Goal: Task Accomplishment & Management: Complete application form

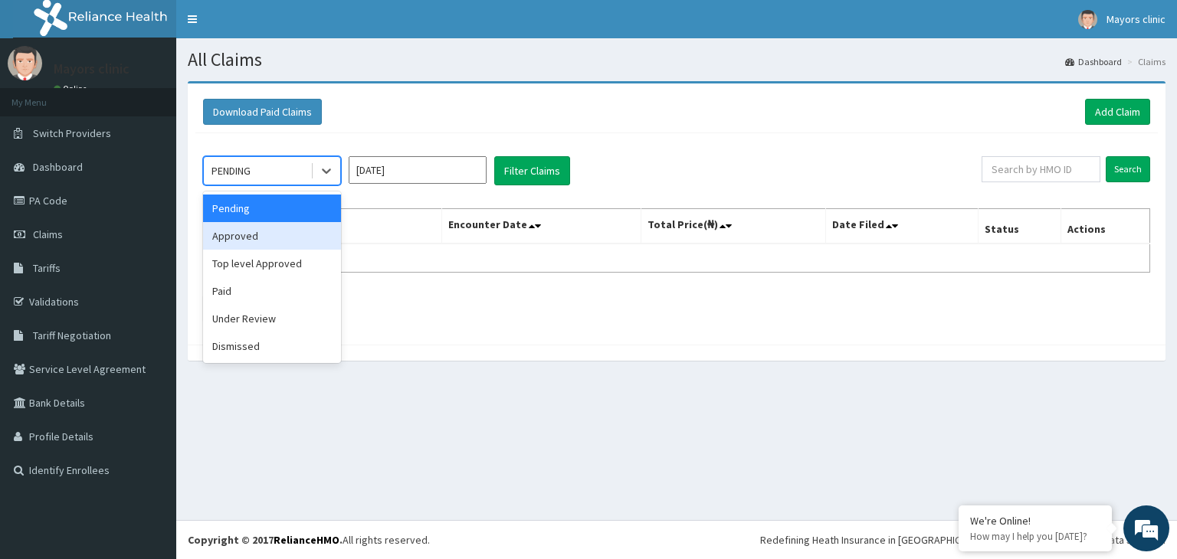
click at [254, 235] on div "Approved" at bounding box center [272, 236] width 138 height 28
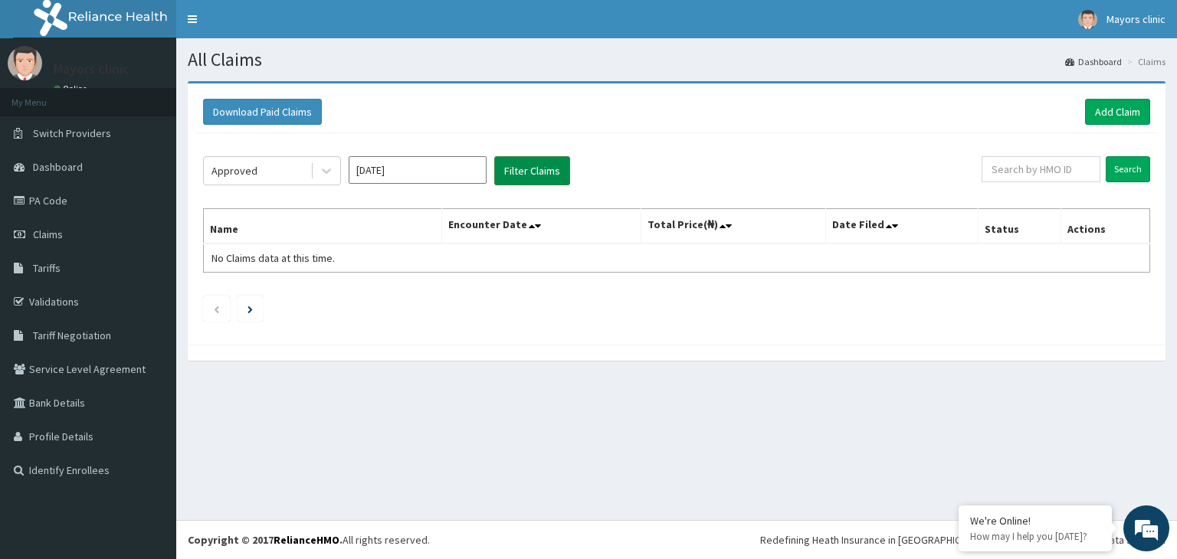
click at [528, 173] on button "Filter Claims" at bounding box center [532, 170] width 76 height 29
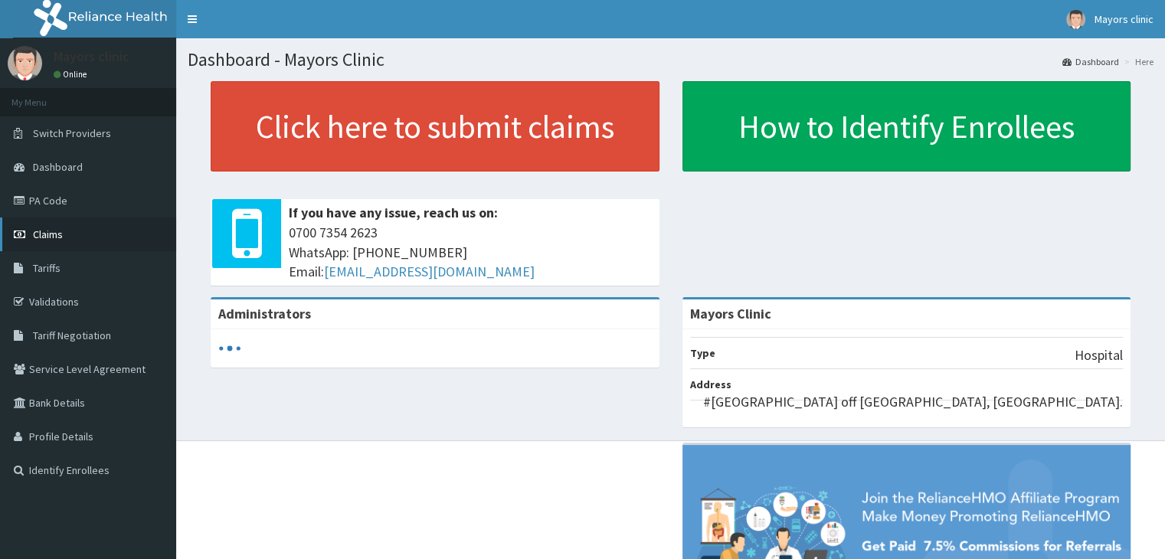
click at [53, 232] on span "Claims" at bounding box center [48, 234] width 30 height 14
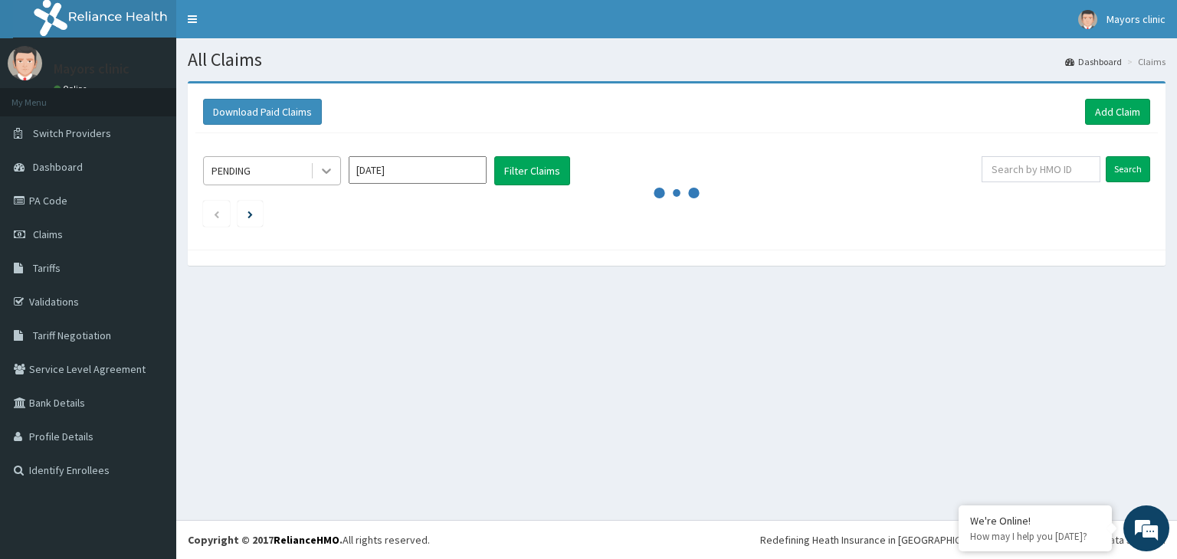
click at [328, 172] on icon at bounding box center [326, 170] width 15 height 15
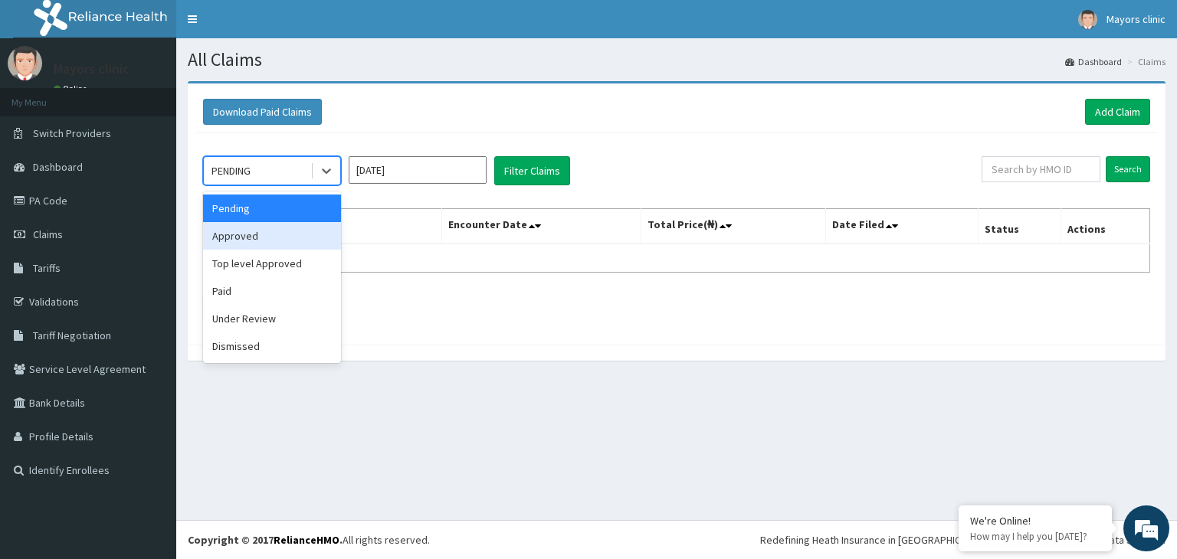
click at [250, 232] on div "Approved" at bounding box center [272, 236] width 138 height 28
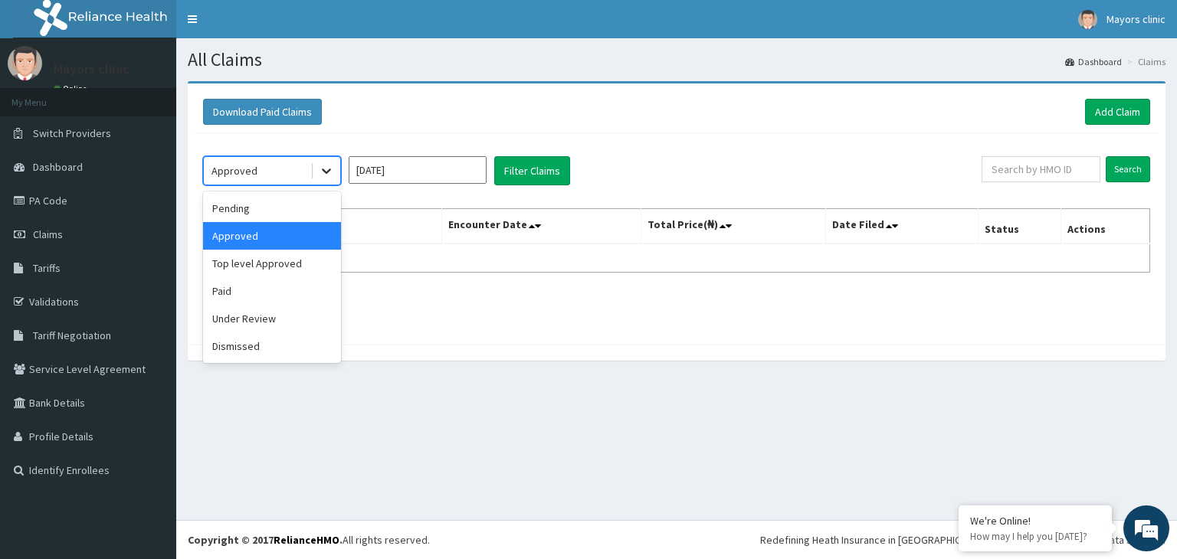
click at [317, 165] on div at bounding box center [327, 171] width 28 height 28
click at [240, 280] on div "Paid" at bounding box center [272, 291] width 138 height 28
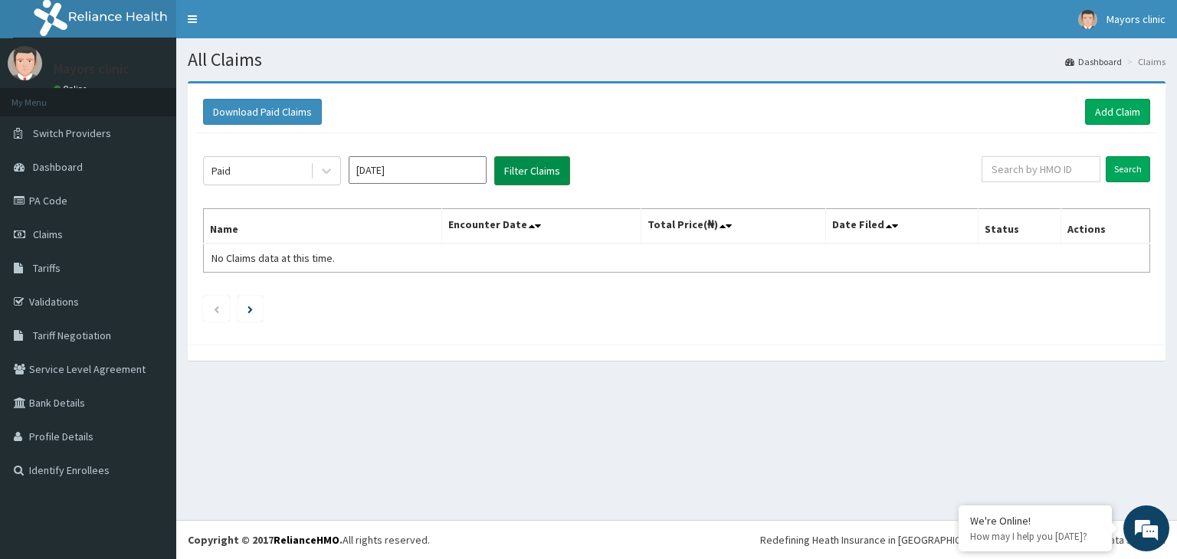
click at [533, 175] on button "Filter Claims" at bounding box center [532, 170] width 76 height 29
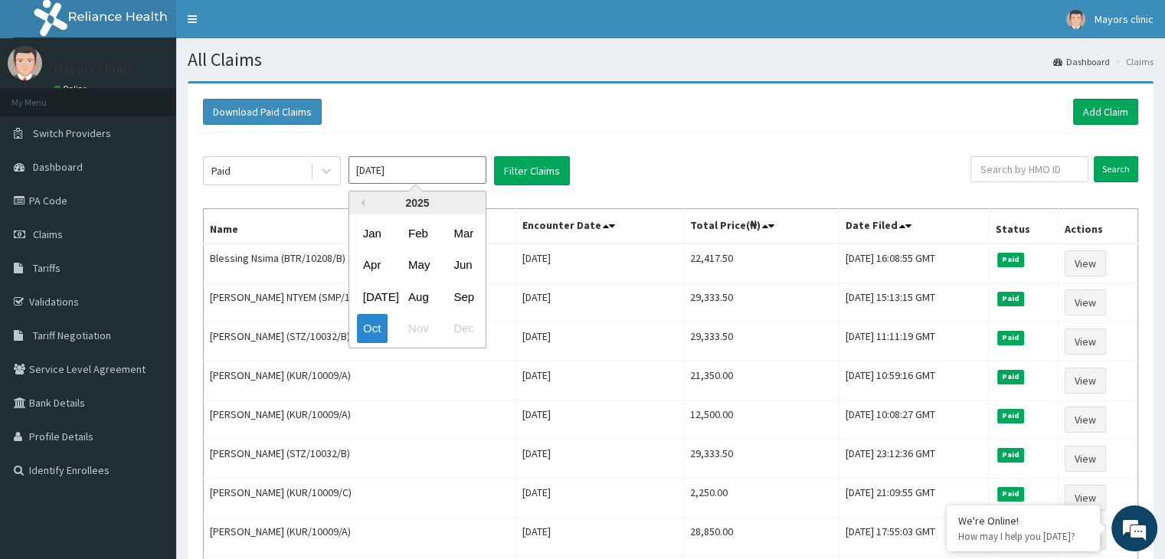
click at [453, 166] on input "Oct 2025" at bounding box center [418, 170] width 138 height 28
click at [463, 296] on div "Sep" at bounding box center [462, 297] width 31 height 28
type input "Sep 2025"
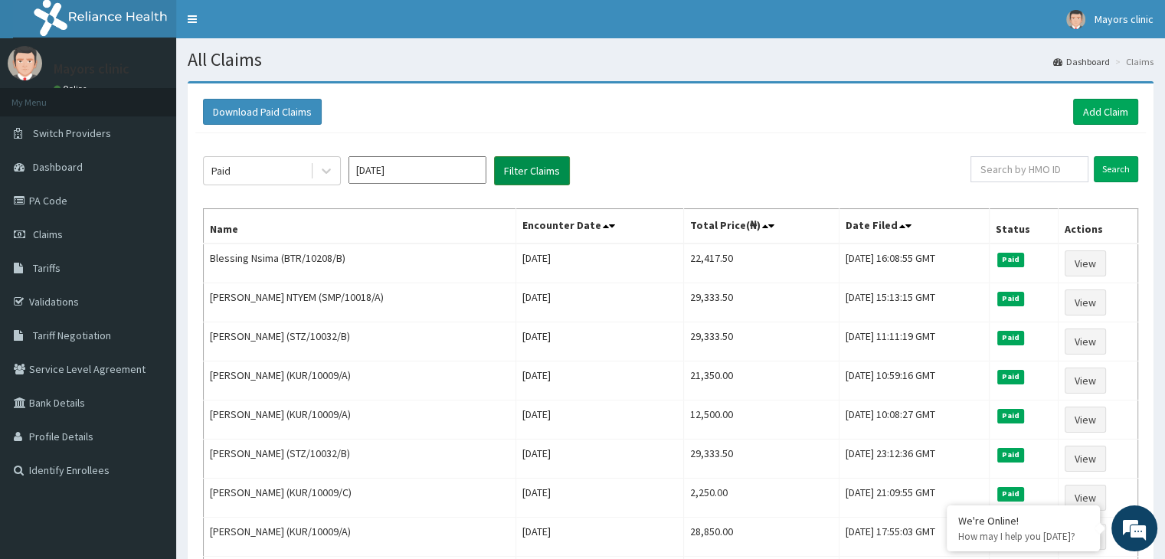
click at [532, 163] on button "Filter Claims" at bounding box center [532, 170] width 76 height 29
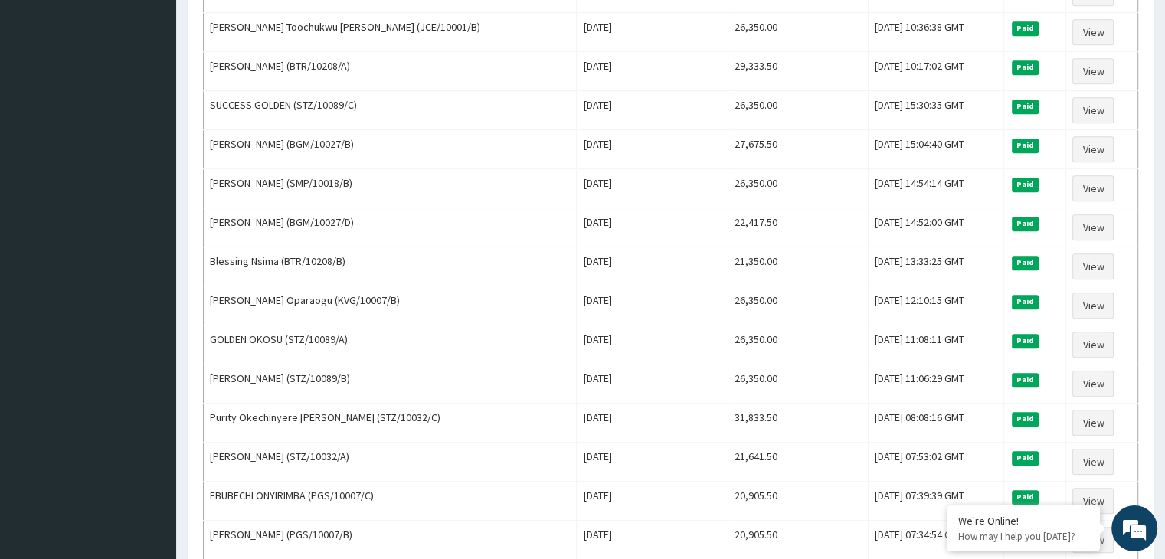
click at [532, 163] on tbody "Goodluck Uchechukwu Ekpendu (ANP/10020/A) Tue Sep 30 2025 29,603.50 Tue, 30 Sep…" at bounding box center [671, 364] width 934 height 1954
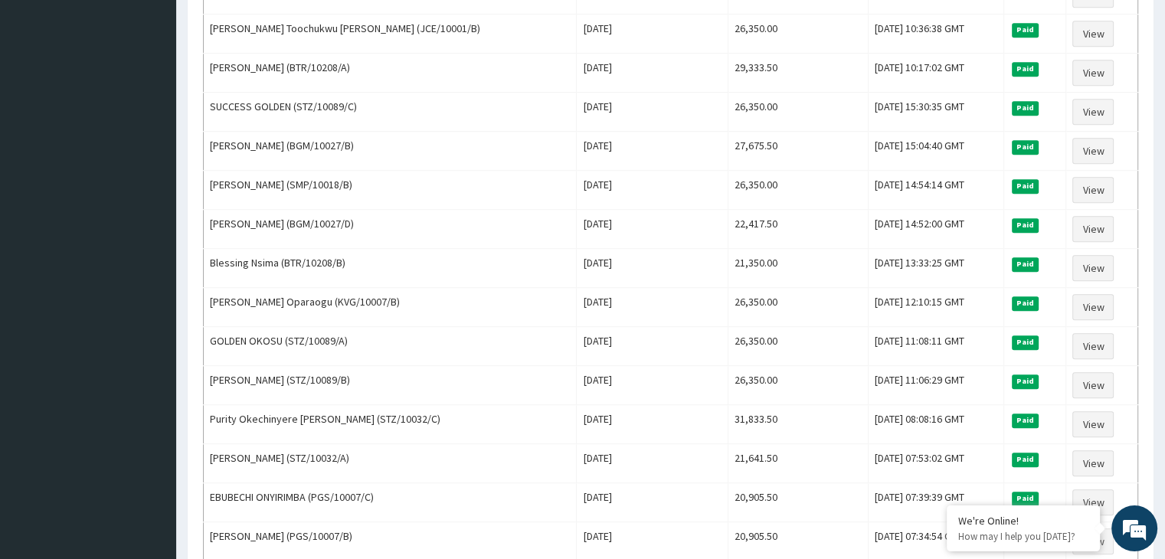
scroll to position [858, 0]
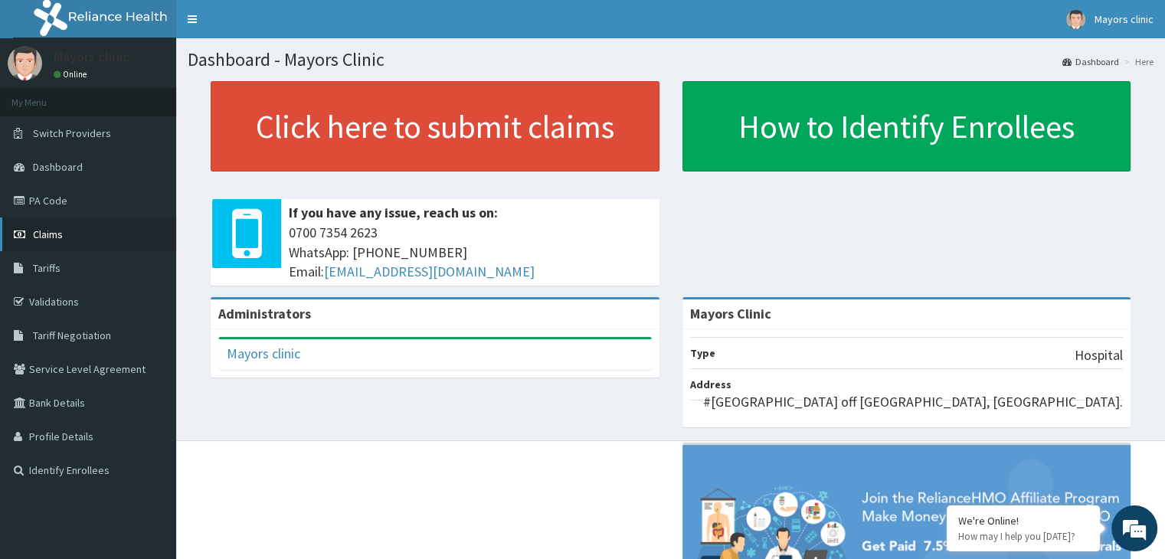
click at [49, 233] on span "Claims" at bounding box center [48, 234] width 30 height 14
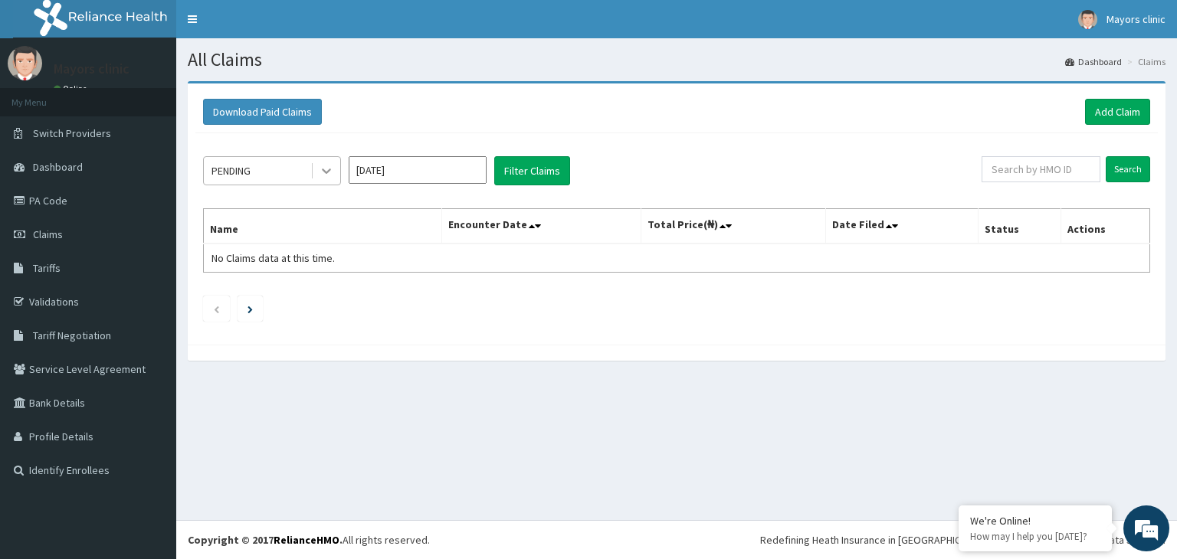
click at [326, 168] on icon at bounding box center [326, 170] width 15 height 15
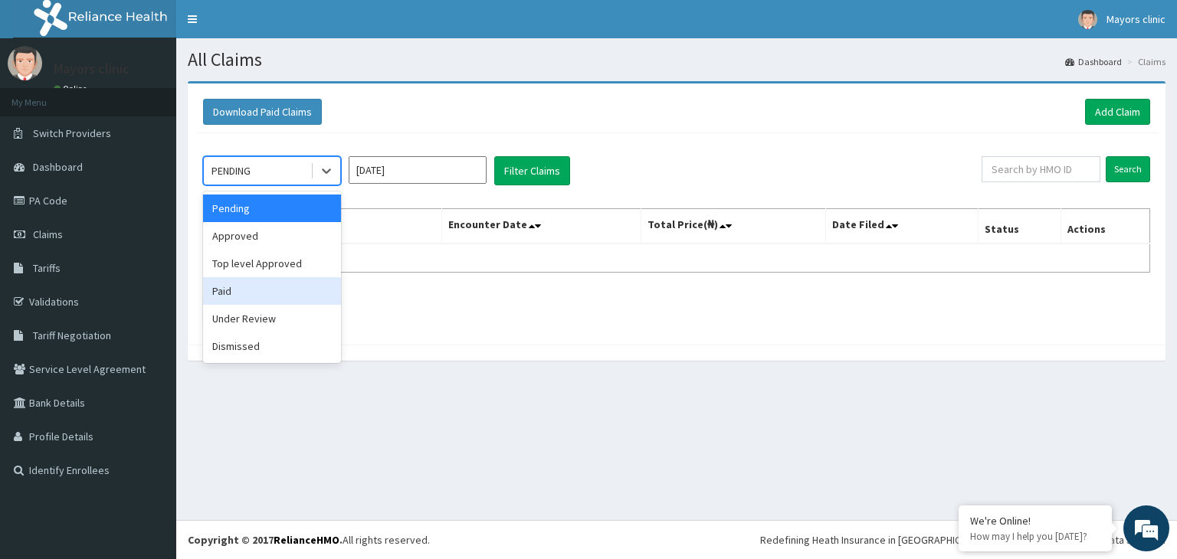
click at [239, 280] on div "Paid" at bounding box center [272, 291] width 138 height 28
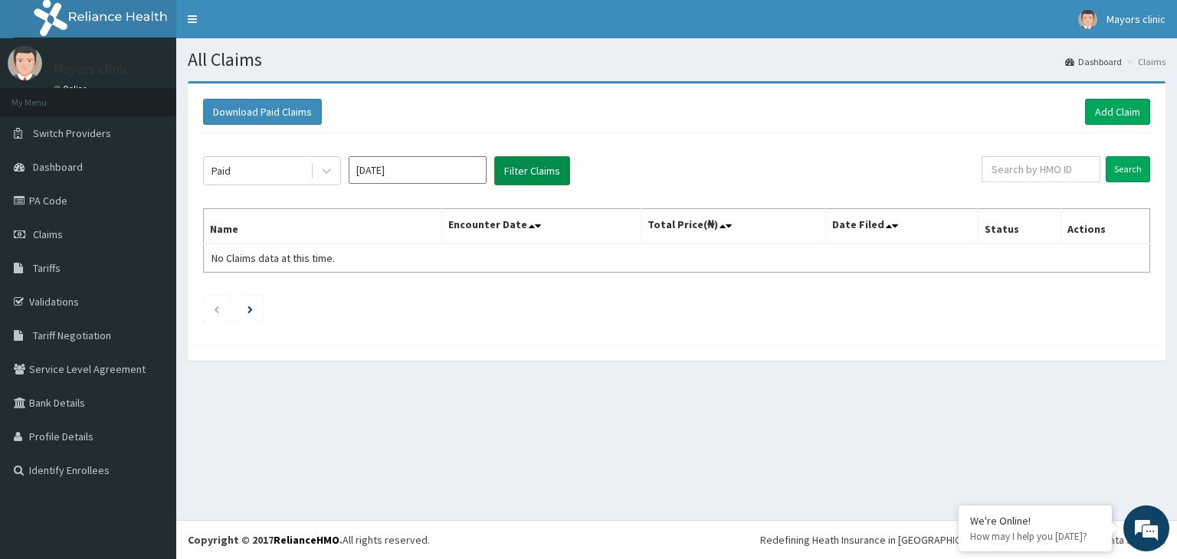
click at [531, 171] on button "Filter Claims" at bounding box center [532, 170] width 76 height 29
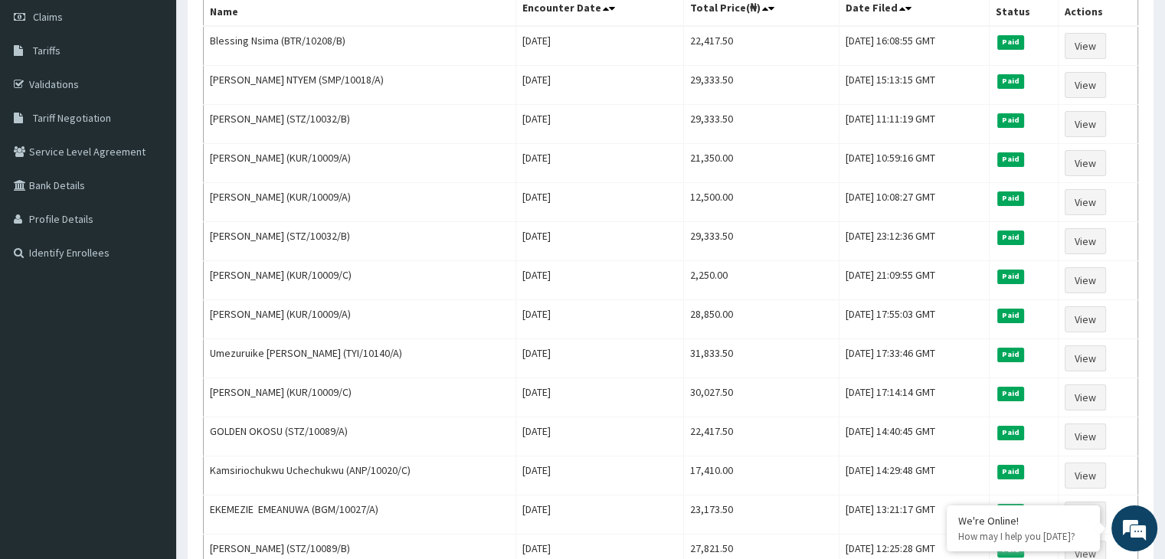
scroll to position [187, 0]
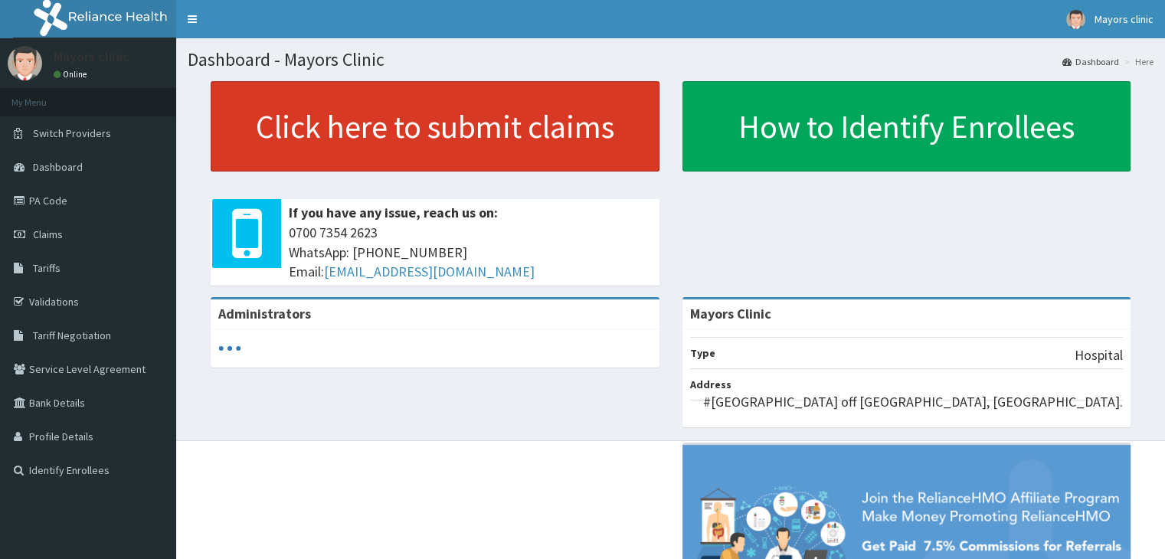
click at [299, 122] on link "Click here to submit claims" at bounding box center [435, 126] width 449 height 90
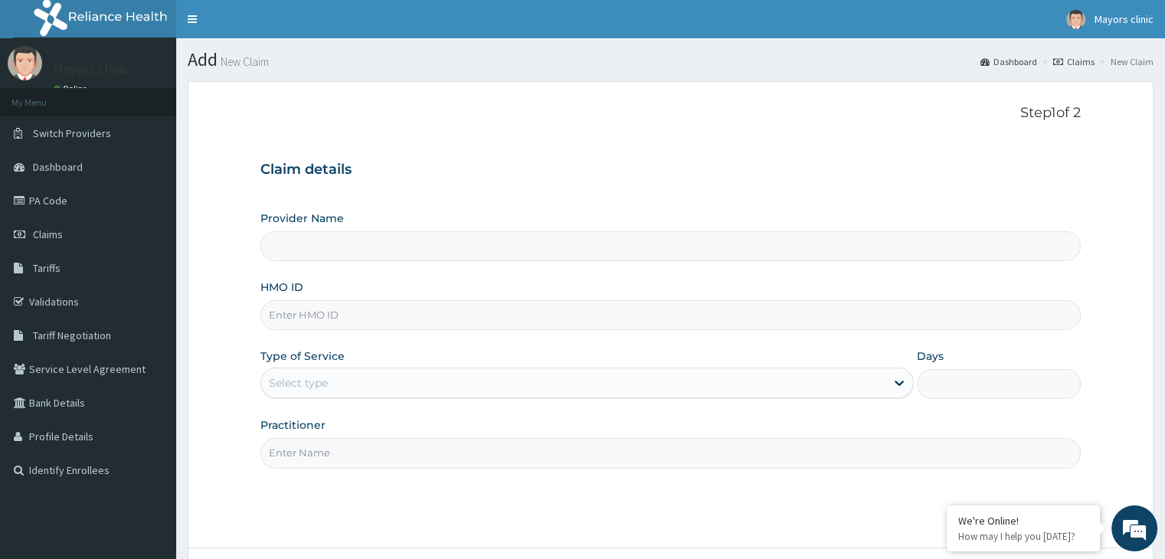
type input "Mayors Clinic"
click at [384, 315] on input "HMO ID" at bounding box center [670, 315] width 820 height 30
type input "SMP/10018/B"
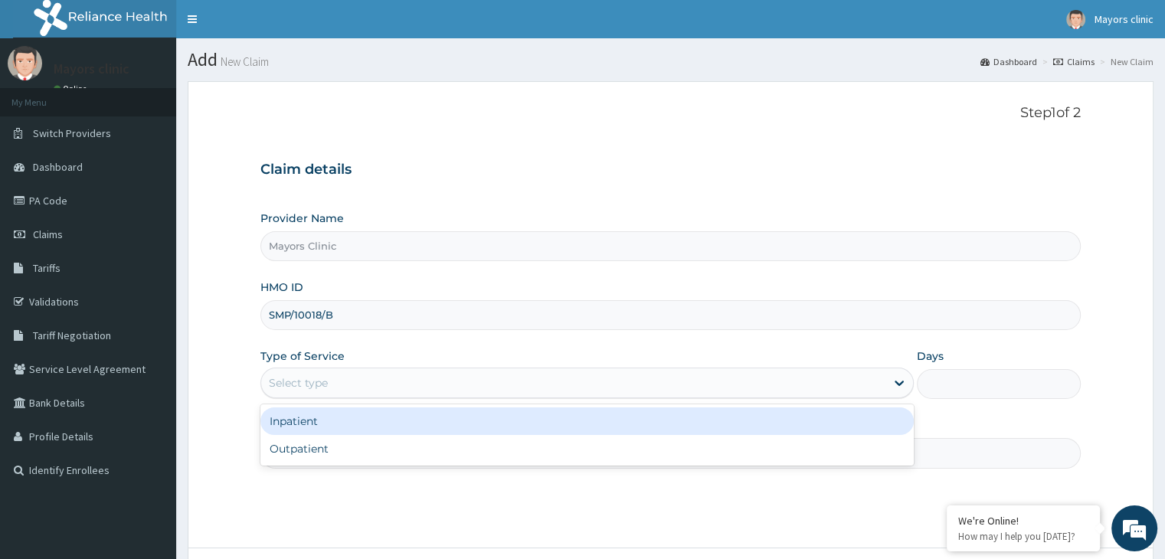
click at [350, 384] on div "Select type" at bounding box center [573, 383] width 624 height 25
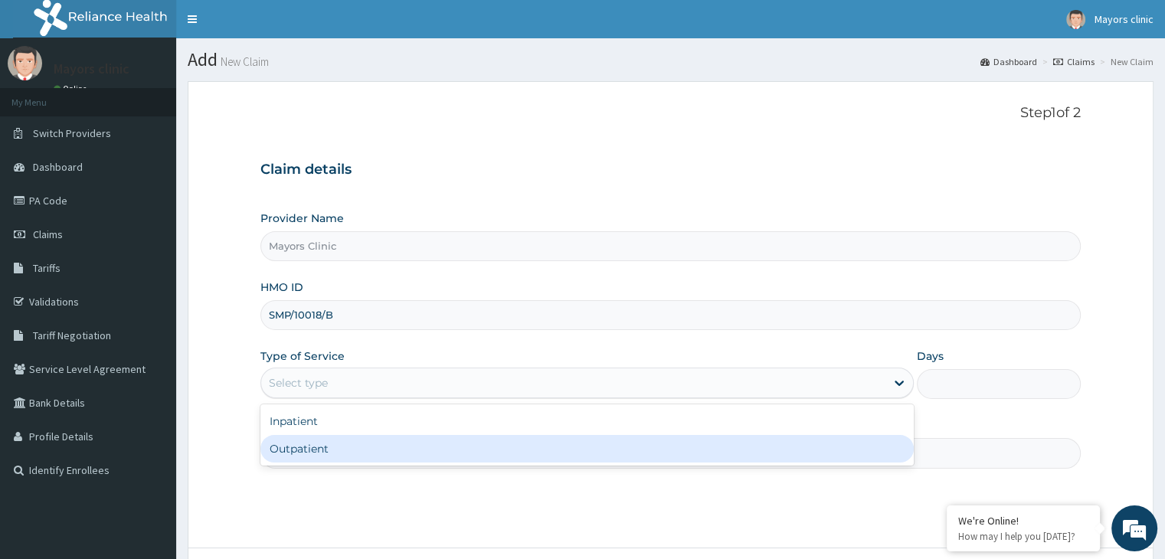
click at [304, 453] on div "Outpatient" at bounding box center [586, 449] width 653 height 28
type input "1"
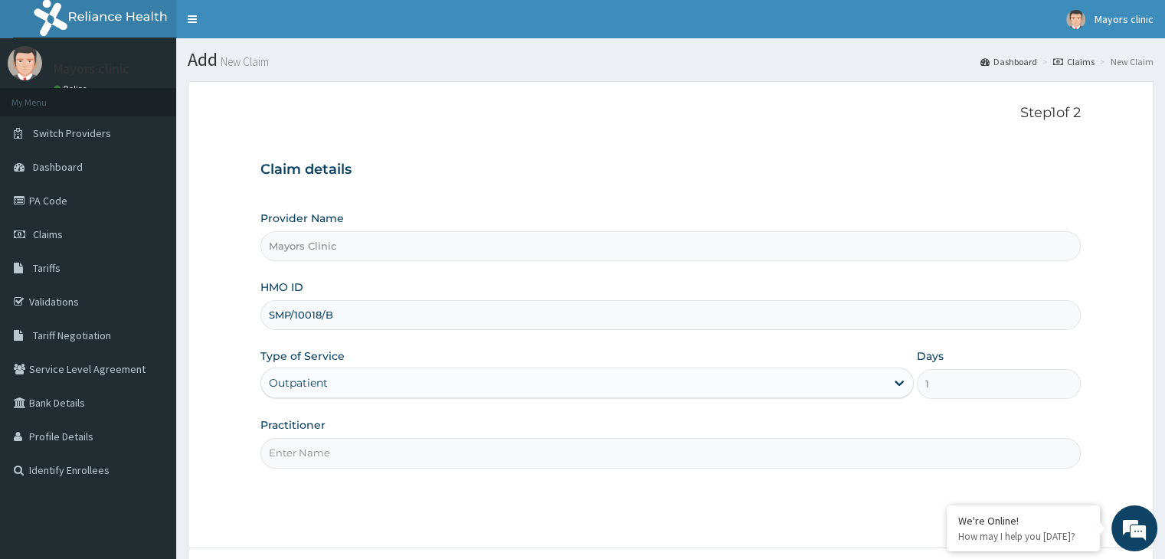
click at [334, 450] on input "Practitioner" at bounding box center [670, 453] width 820 height 30
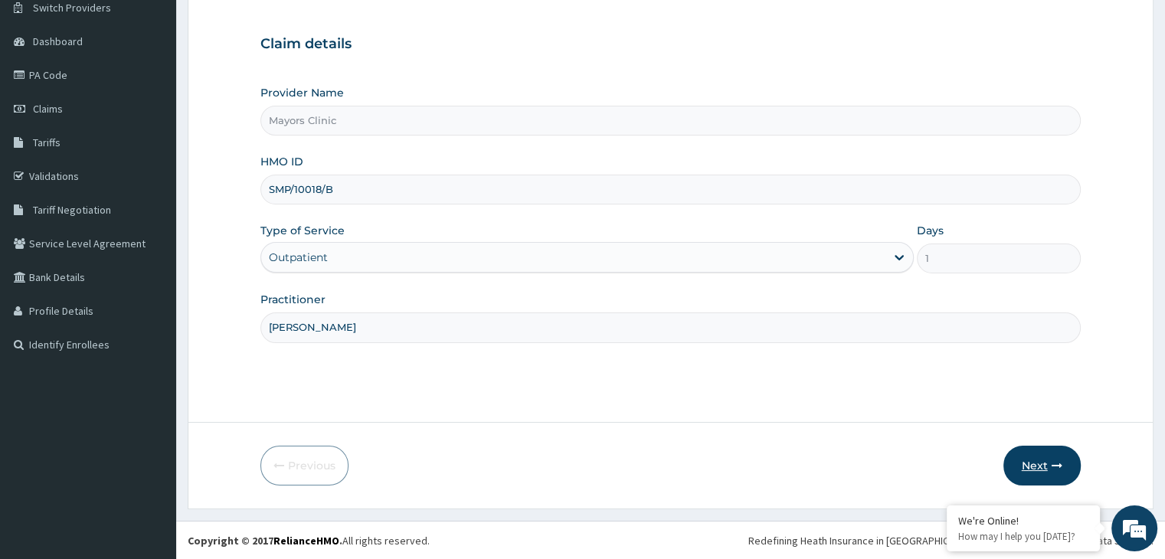
type input "[PERSON_NAME]"
click at [1045, 457] on button "Next" at bounding box center [1041, 466] width 77 height 40
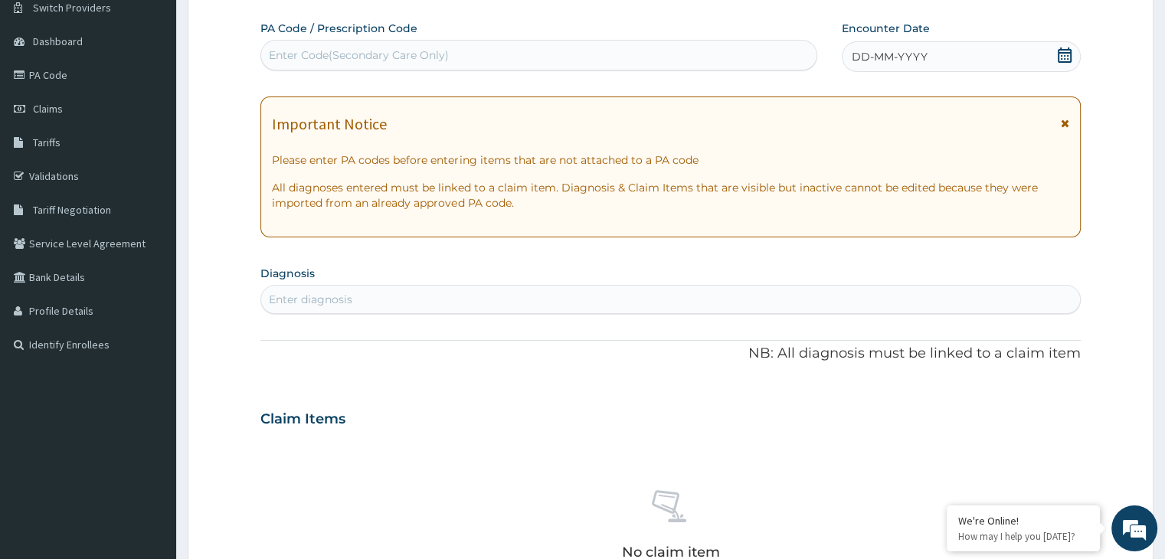
click at [919, 52] on span "DD-MM-YYYY" at bounding box center [890, 56] width 76 height 15
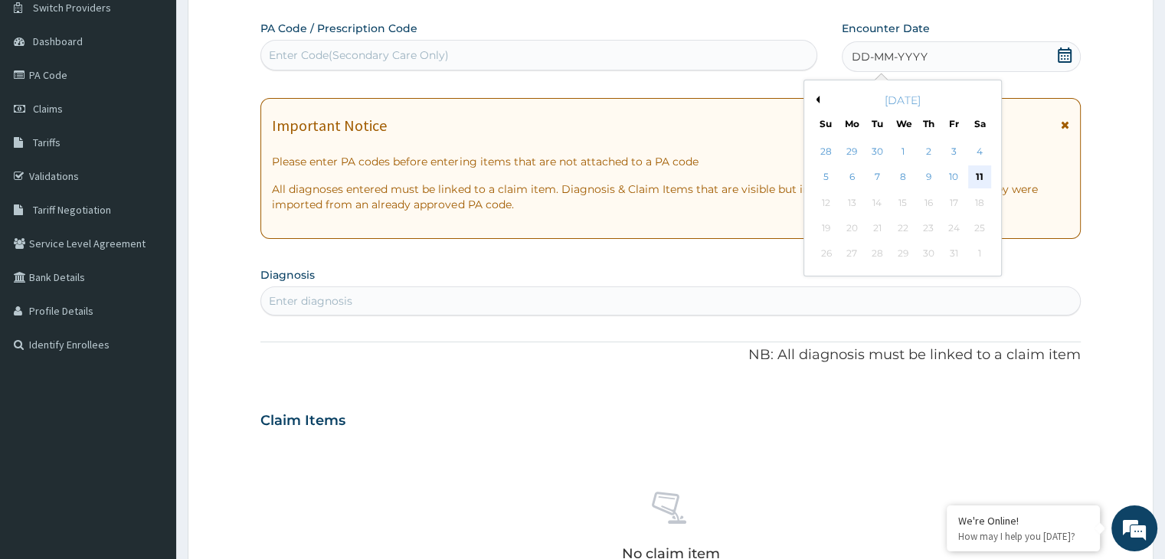
click at [979, 168] on div "11" at bounding box center [979, 177] width 23 height 23
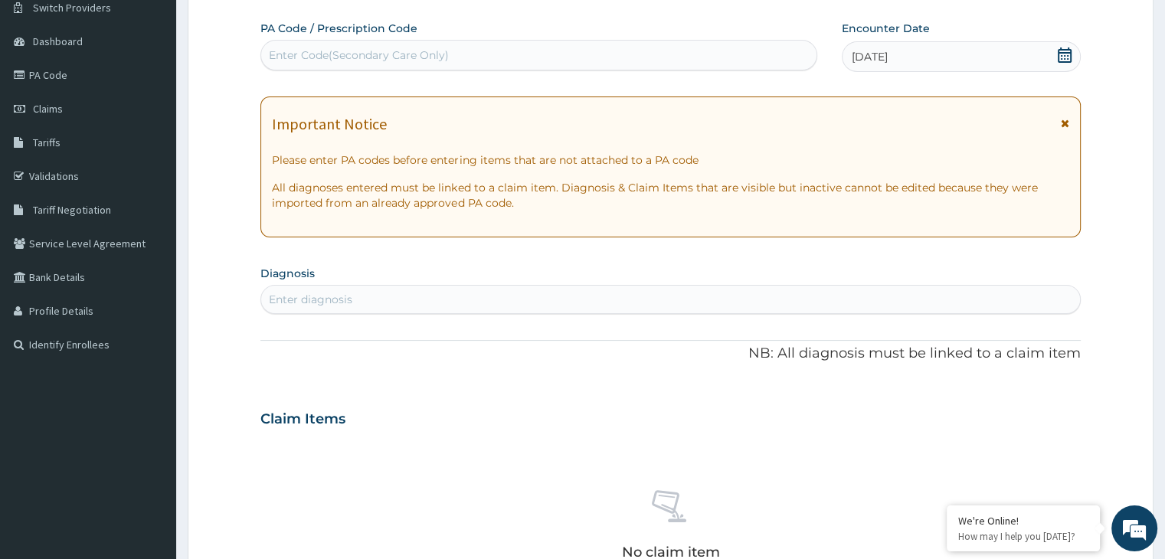
click at [942, 57] on div "[DATE]" at bounding box center [961, 56] width 238 height 31
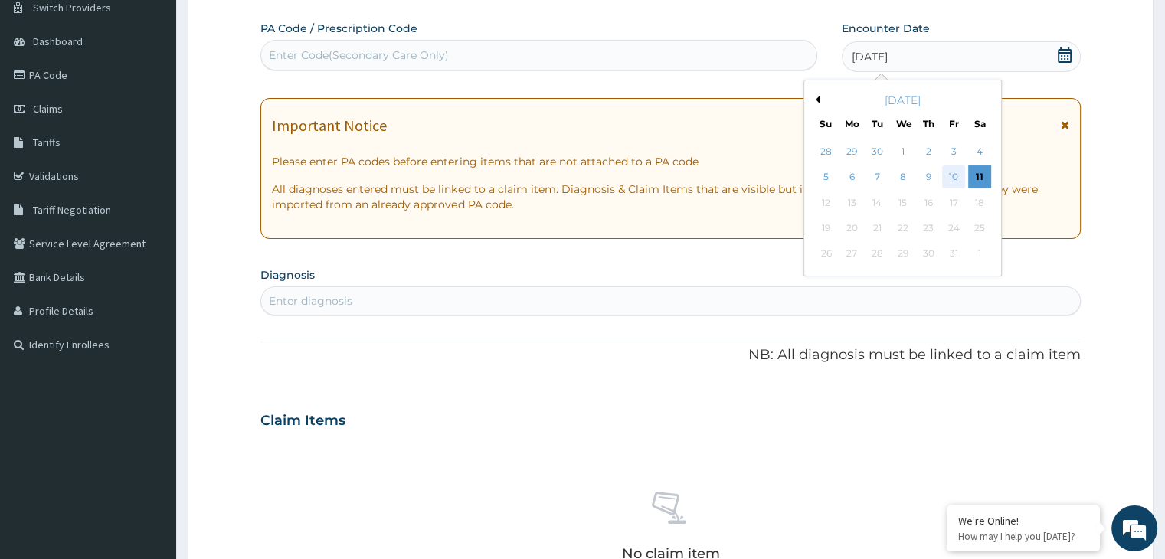
click at [957, 171] on div "10" at bounding box center [953, 177] width 23 height 23
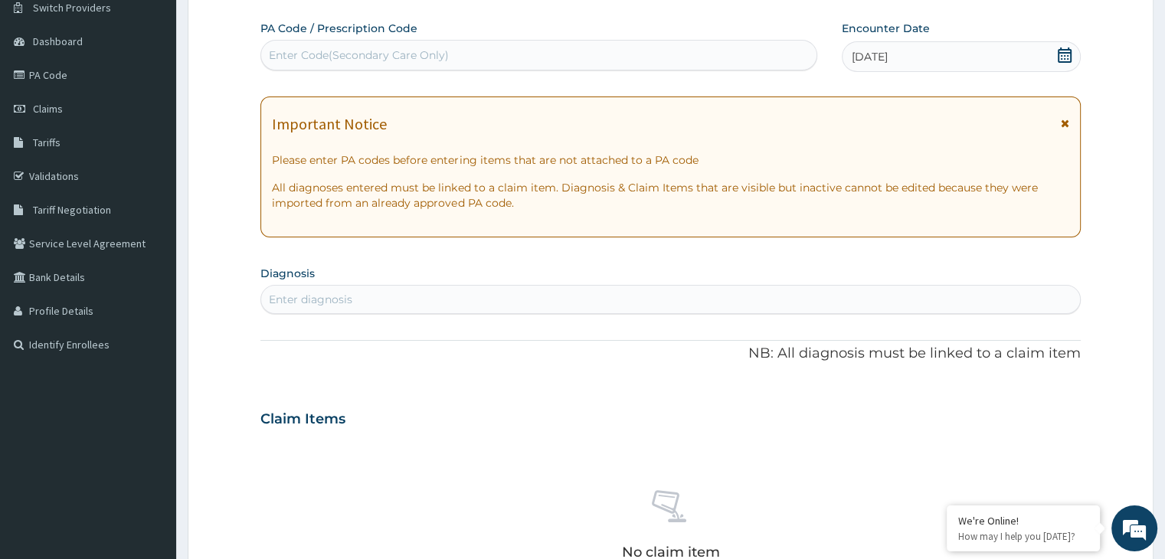
click at [439, 295] on div "Enter diagnosis" at bounding box center [670, 299] width 818 height 25
type input "M"
type input "P"
type input "M"
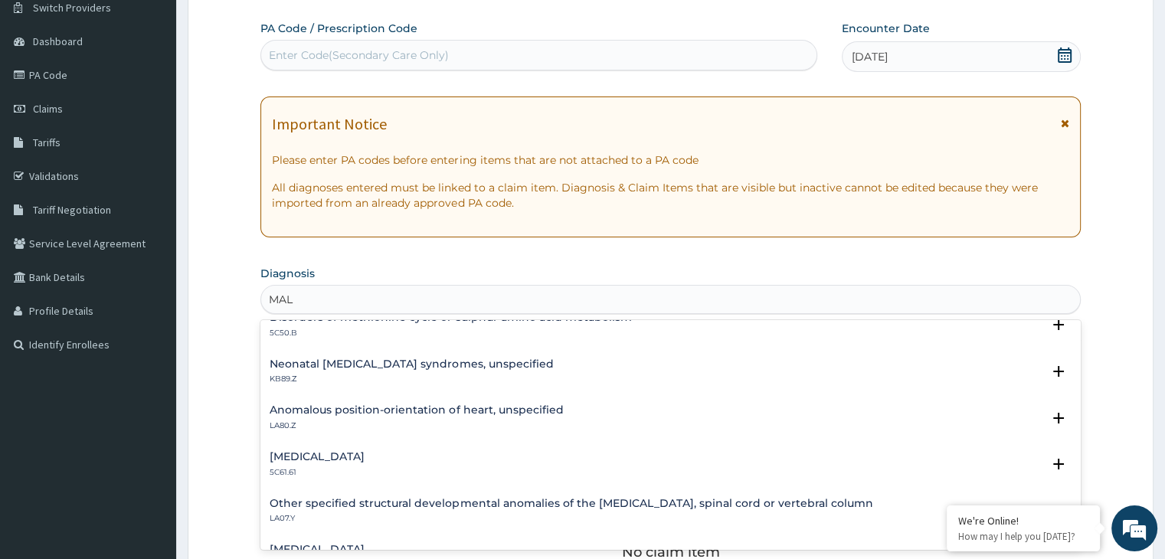
scroll to position [1038, 0]
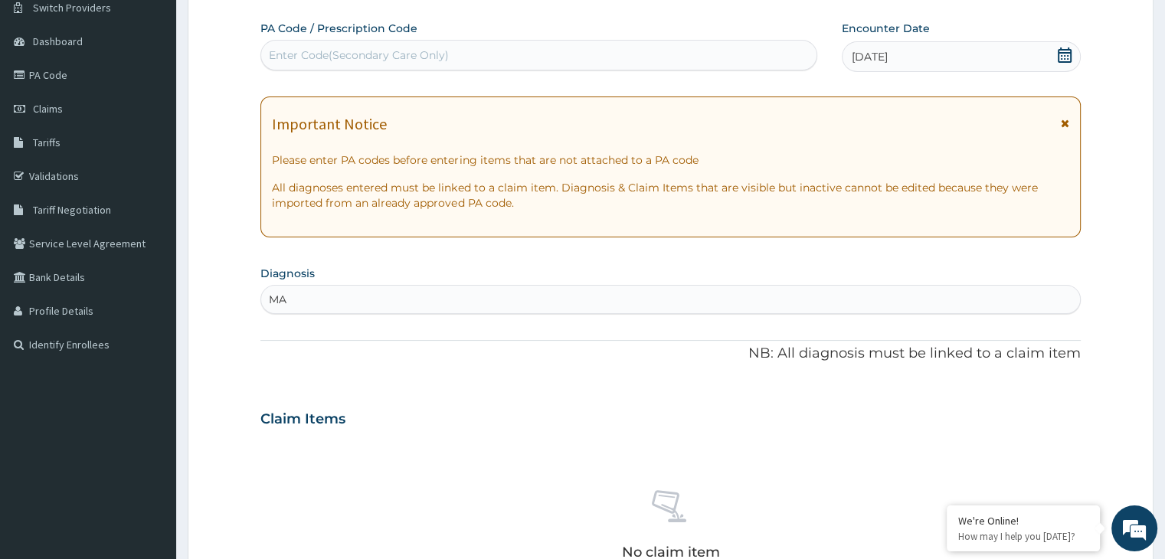
type input "M"
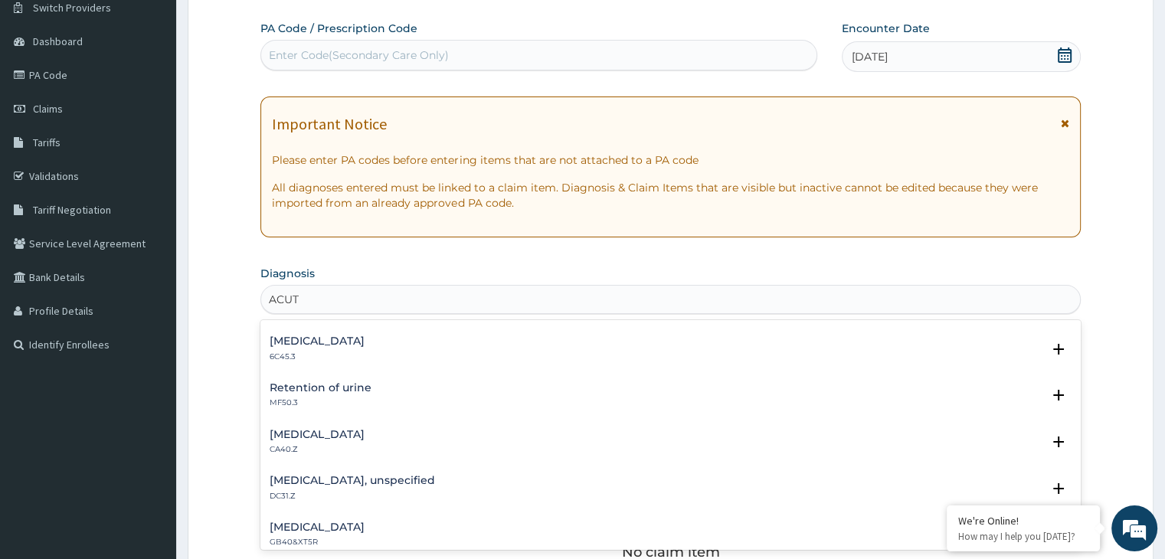
scroll to position [2100, 0]
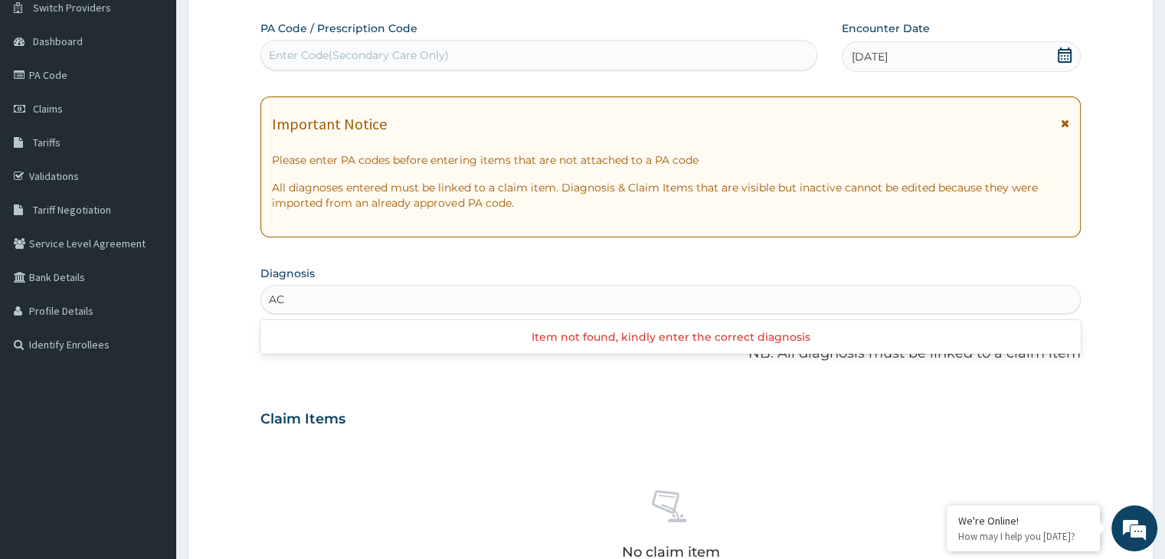
type input "A"
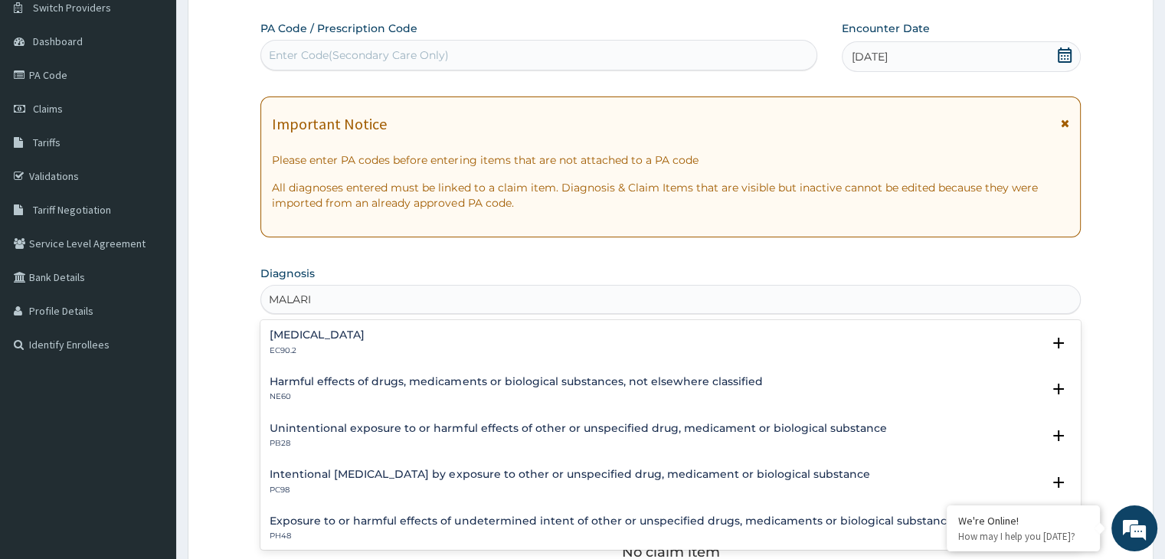
scroll to position [101, 0]
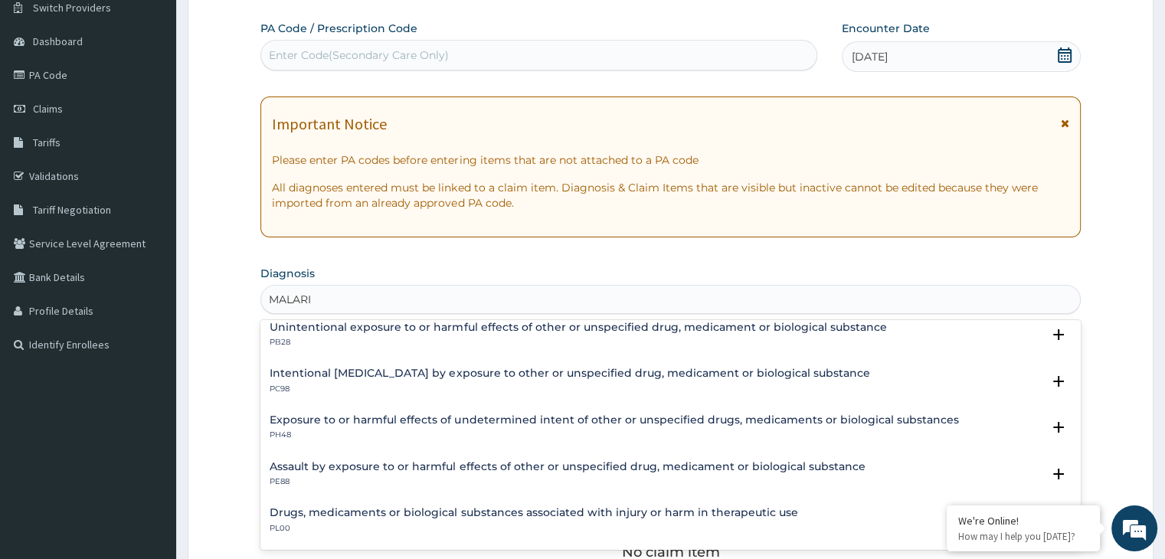
type input "[MEDICAL_DATA]"
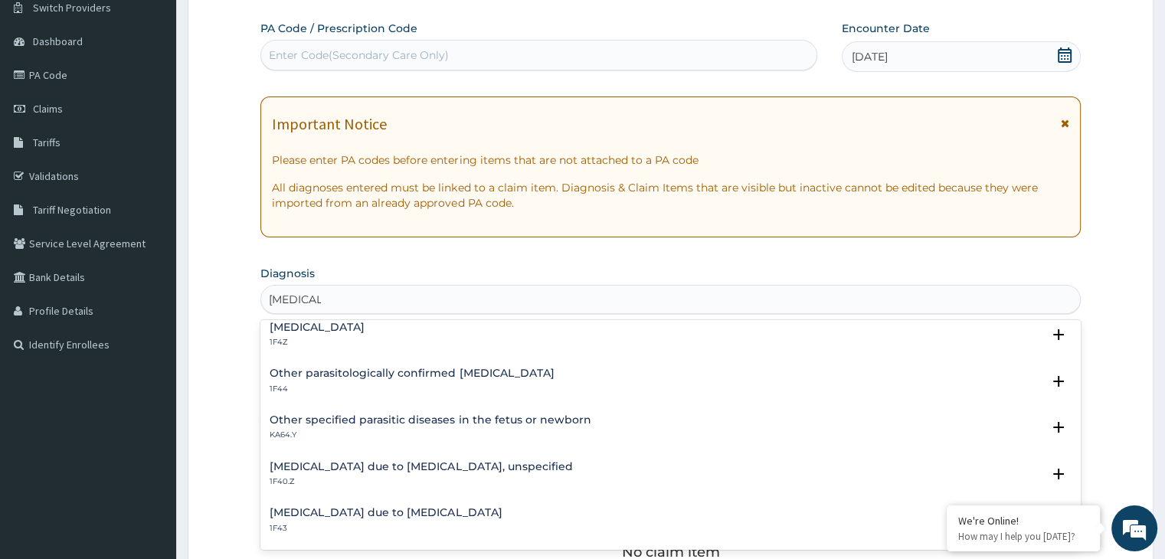
click at [415, 470] on h4 "[MEDICAL_DATA] due to [MEDICAL_DATA], unspecified" at bounding box center [421, 466] width 303 height 11
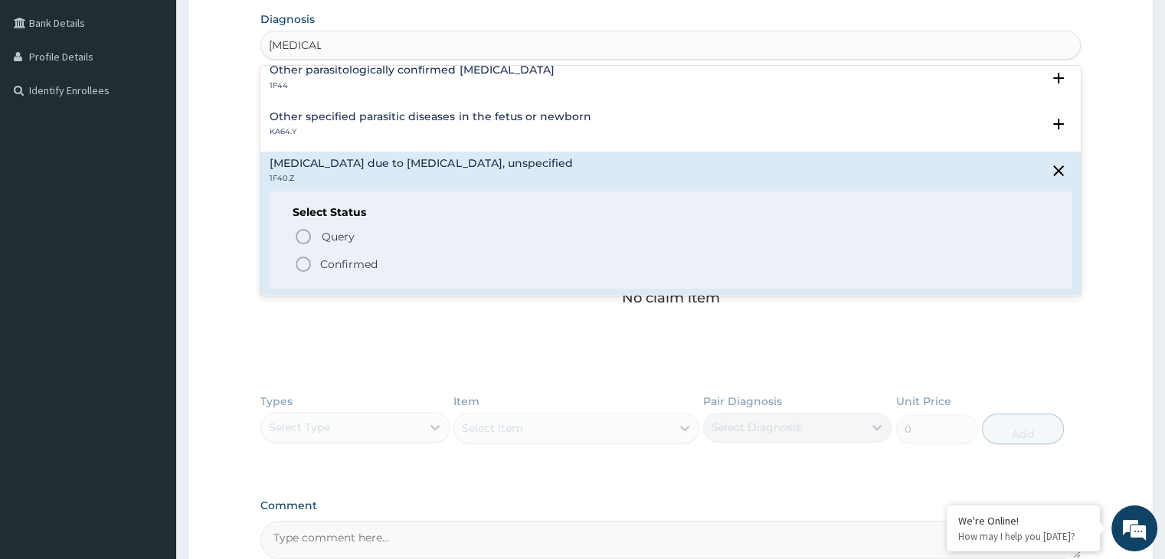
scroll to position [156, 0]
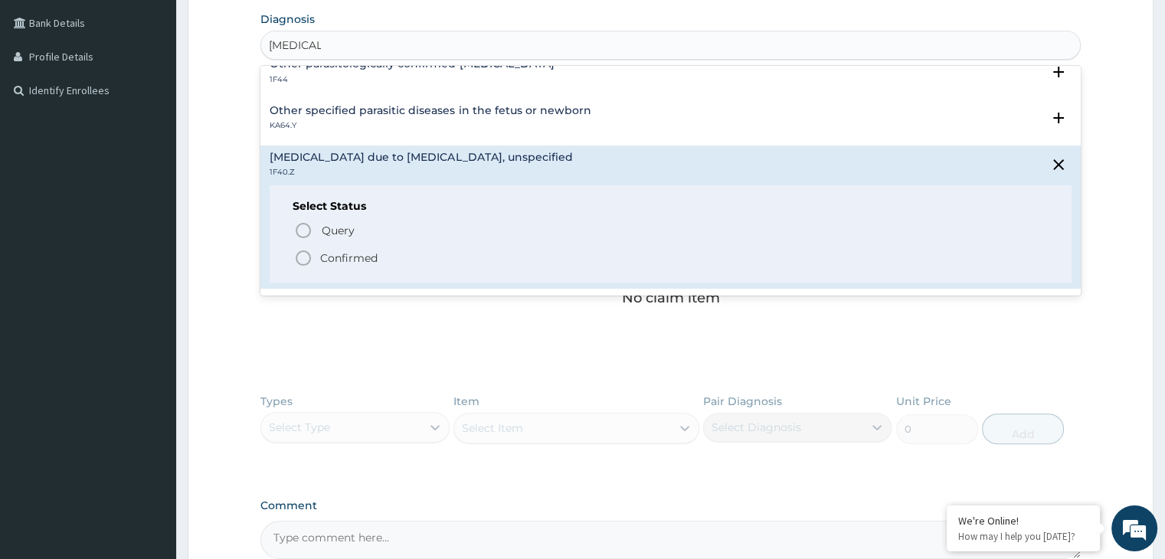
click at [301, 255] on icon "status option filled" at bounding box center [303, 258] width 18 height 18
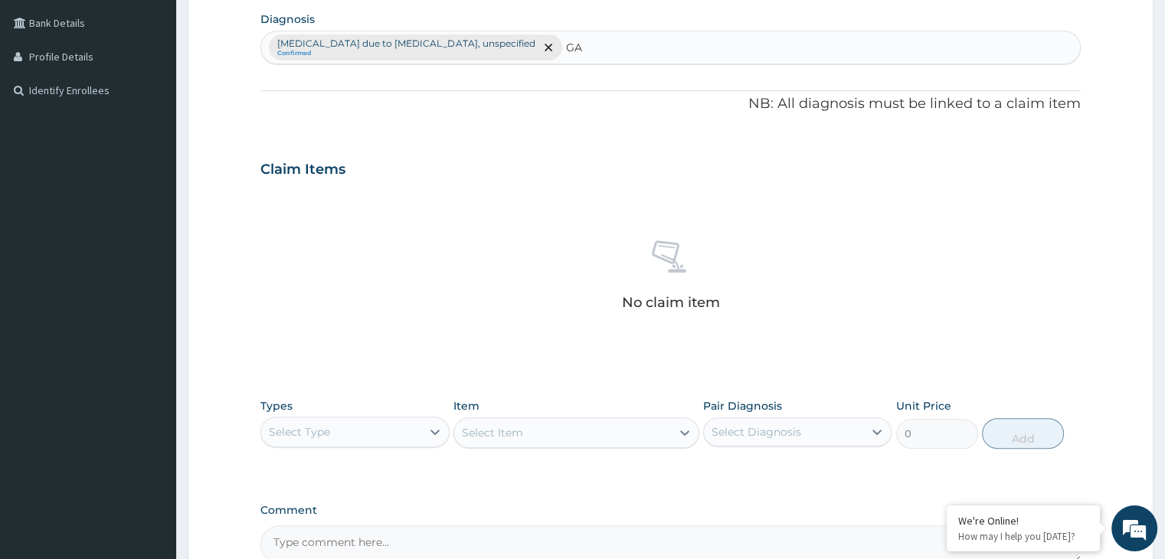
type input "G"
type input "P"
type input "B"
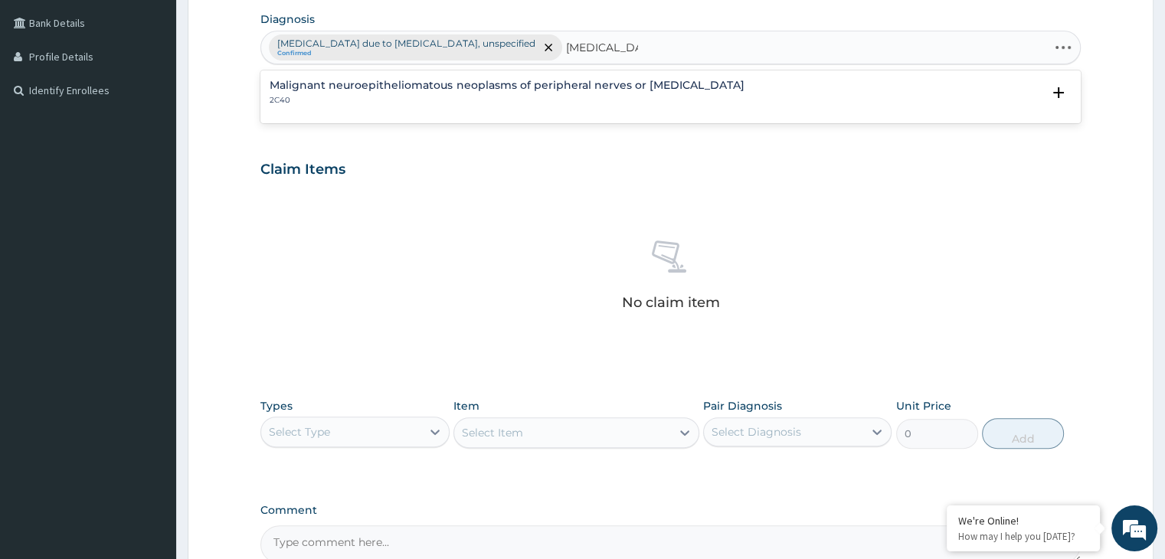
type input "[MEDICAL_DATA]"
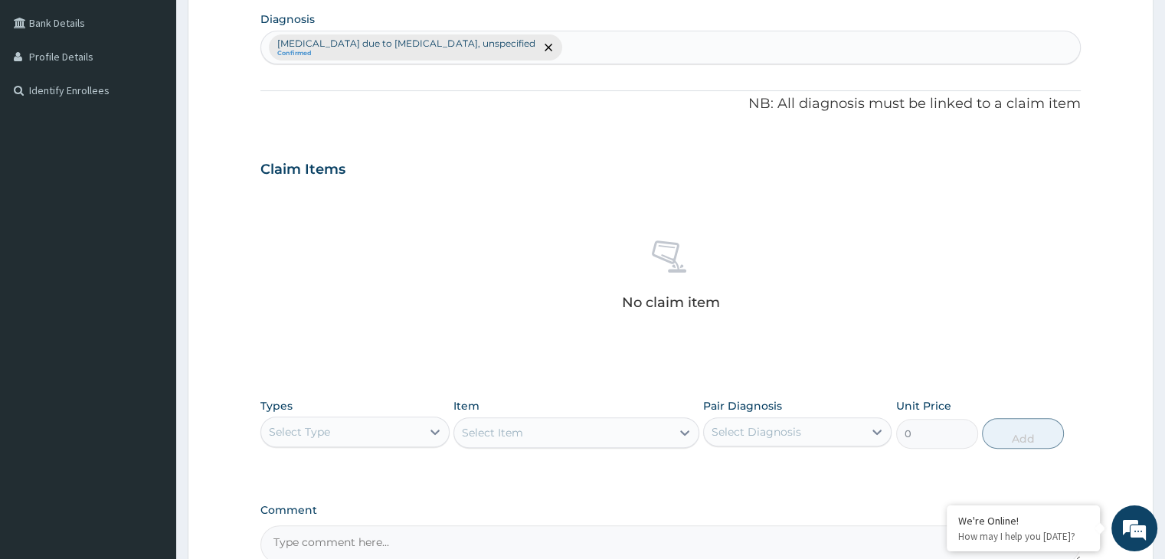
click at [1029, 150] on div "Claim Items" at bounding box center [670, 166] width 820 height 40
click at [609, 45] on div "Malaria due to Plasmodium falciparum, unspecified Confirmed" at bounding box center [670, 47] width 818 height 32
type input "M"
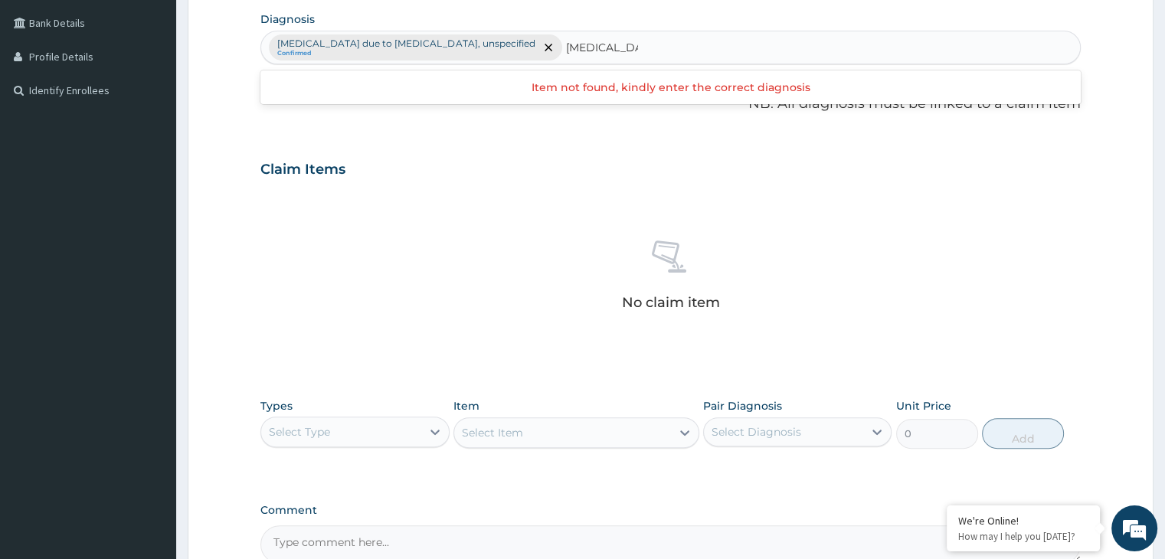
type input "[MEDICAL_DATA]"
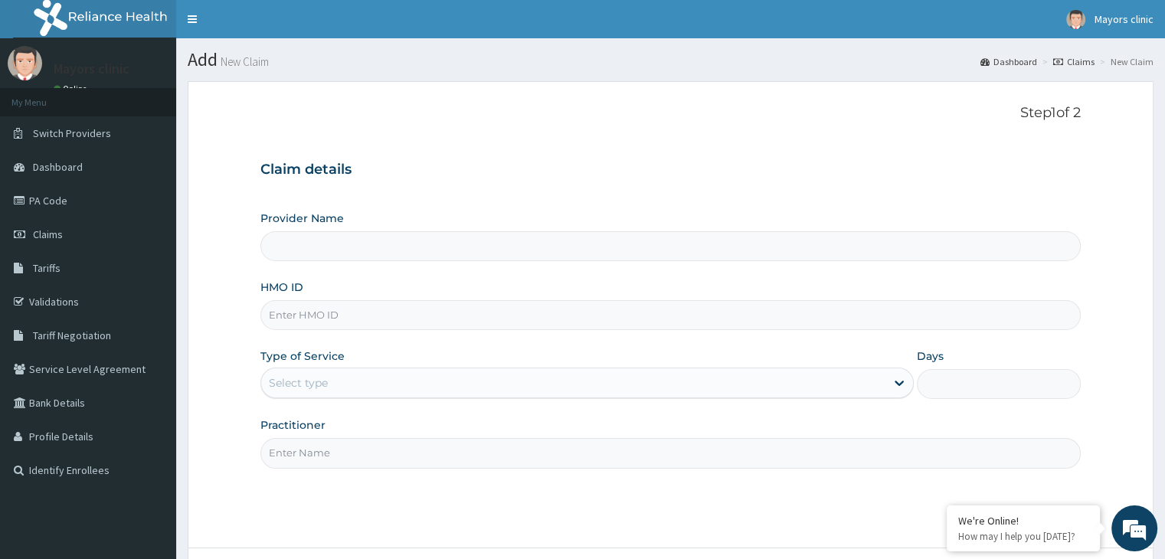
click at [332, 309] on input "HMO ID" at bounding box center [670, 315] width 820 height 30
type input "Mayors Clinic"
type input "BGM/10027/B"
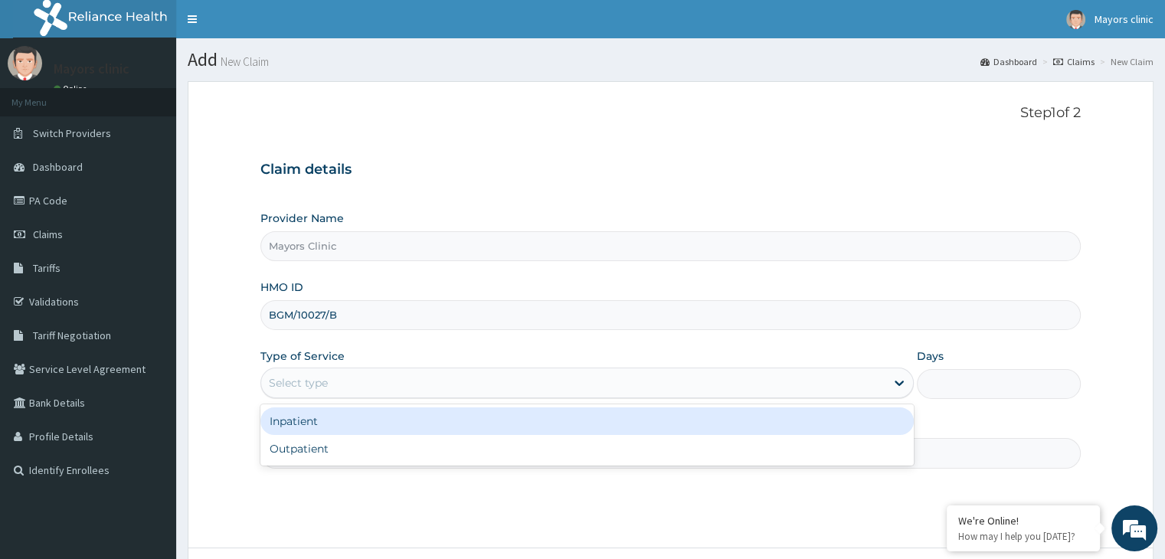
click at [360, 386] on div "Select type" at bounding box center [573, 383] width 624 height 25
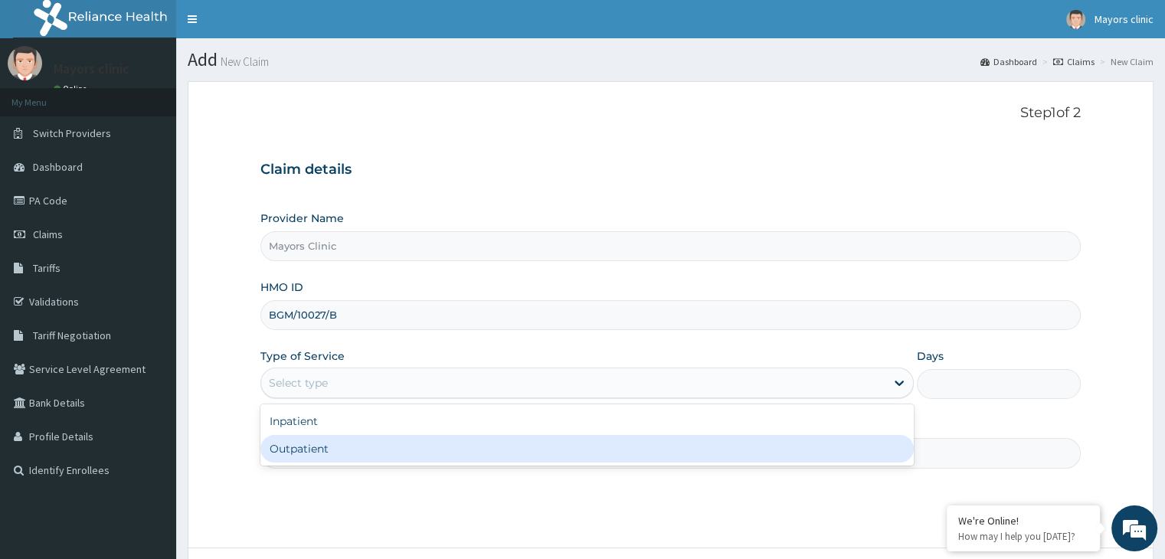
click at [303, 456] on div "Outpatient" at bounding box center [586, 449] width 653 height 28
type input "1"
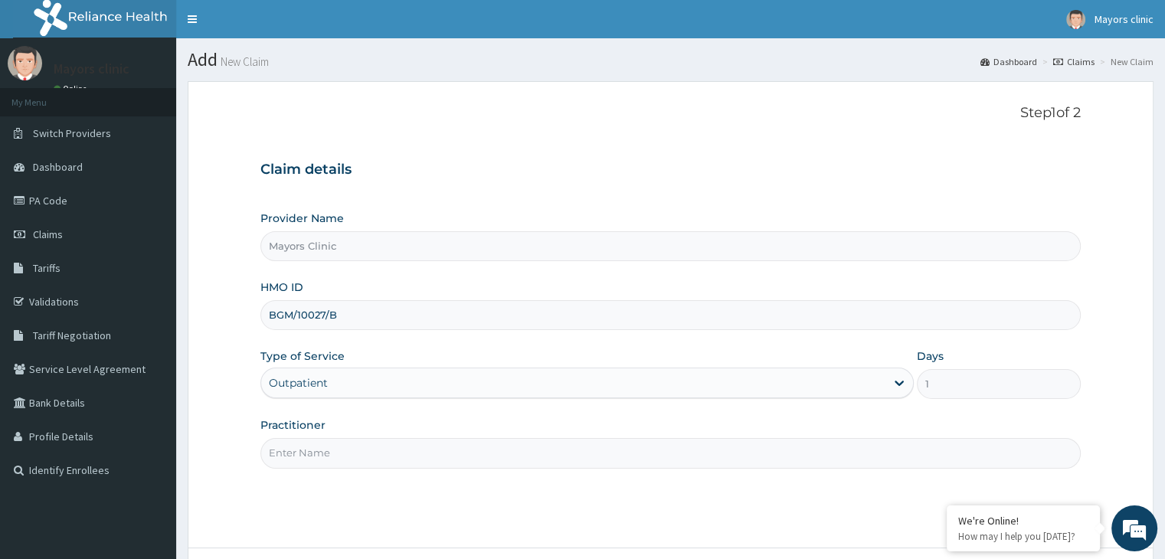
click at [303, 456] on input "Practitioner" at bounding box center [670, 453] width 820 height 30
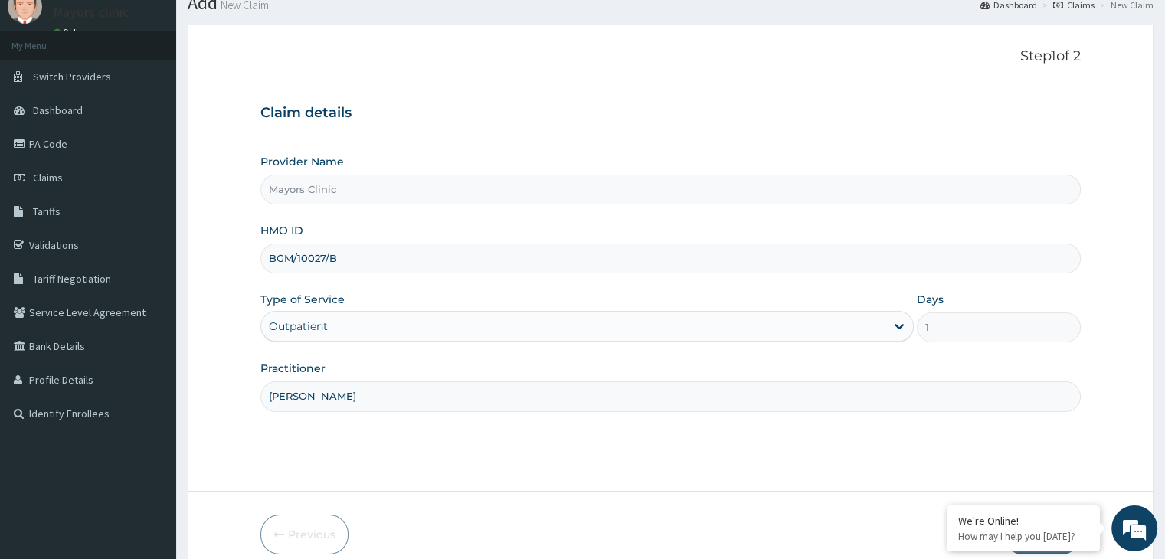
scroll to position [126, 0]
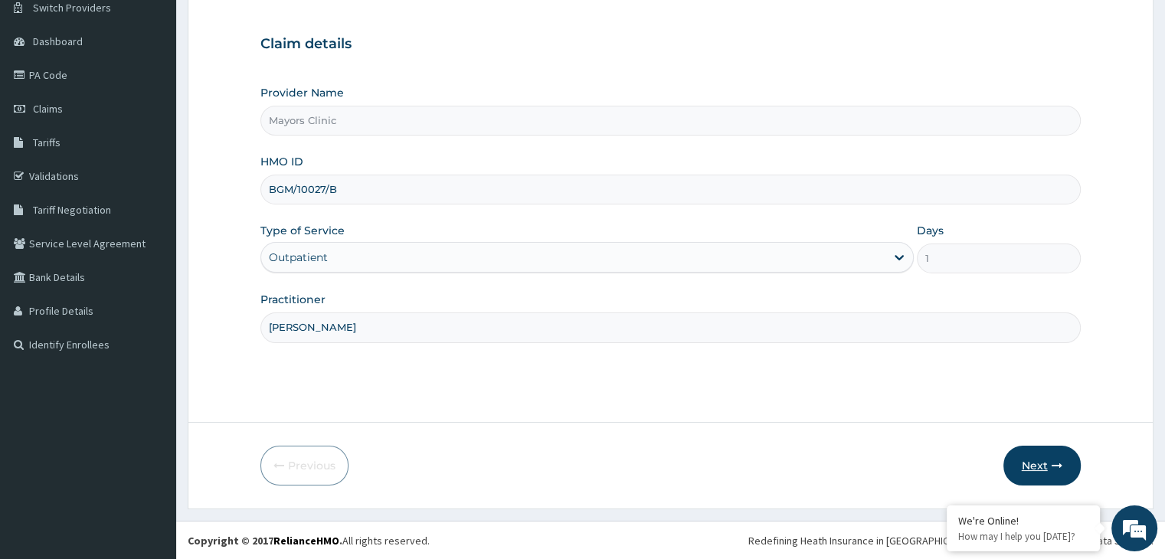
type input "[PERSON_NAME]"
click at [1033, 472] on button "Next" at bounding box center [1041, 466] width 77 height 40
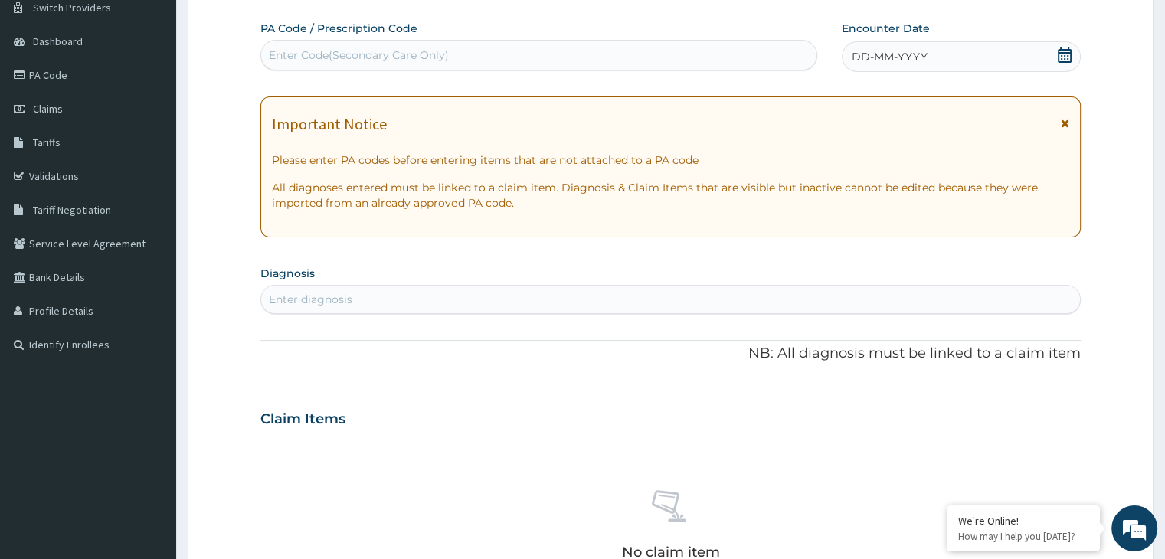
click at [935, 59] on div "DD-MM-YYYY" at bounding box center [961, 56] width 238 height 31
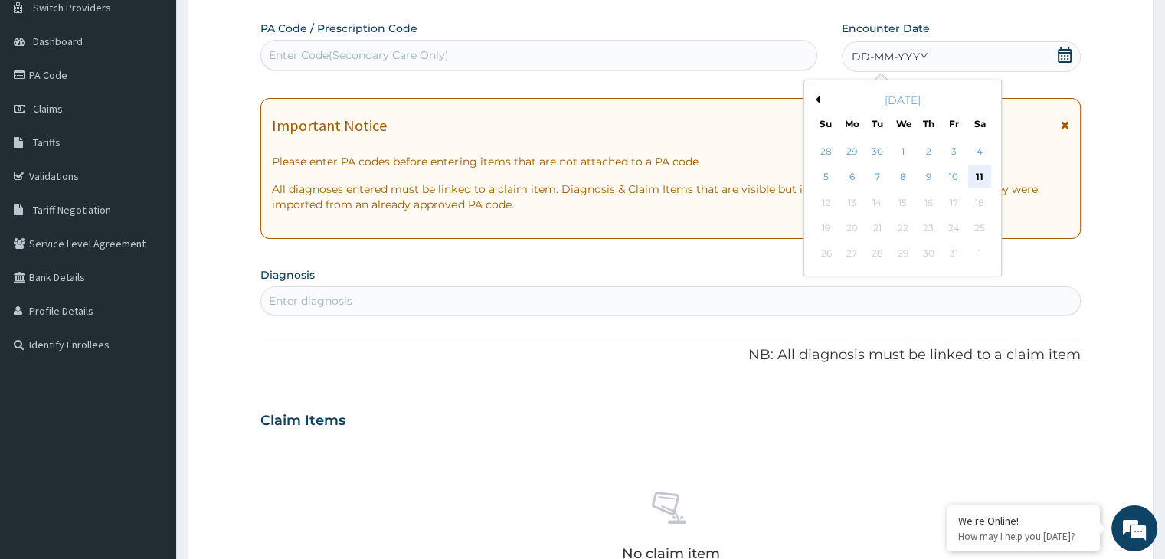
click at [980, 171] on div "11" at bounding box center [979, 177] width 23 height 23
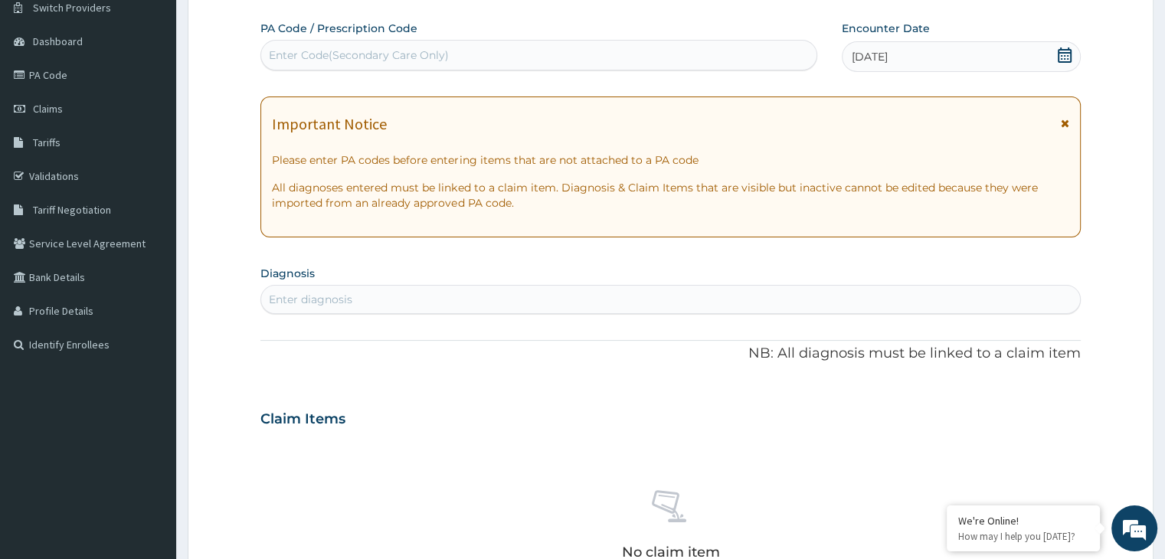
click at [396, 295] on div "Enter diagnosis" at bounding box center [670, 299] width 818 height 25
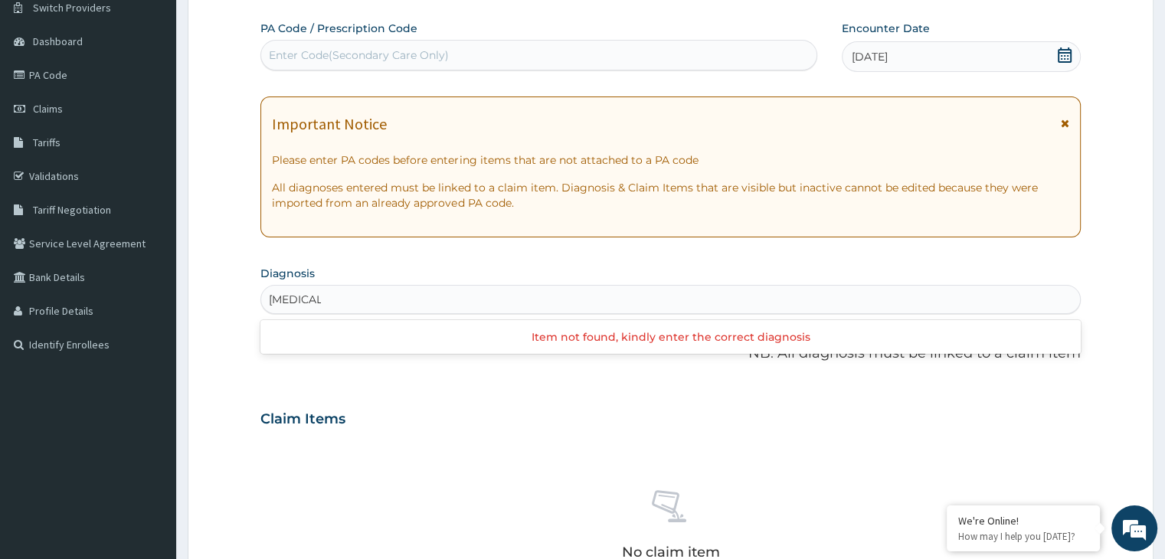
type input "[MEDICAL_DATA]"
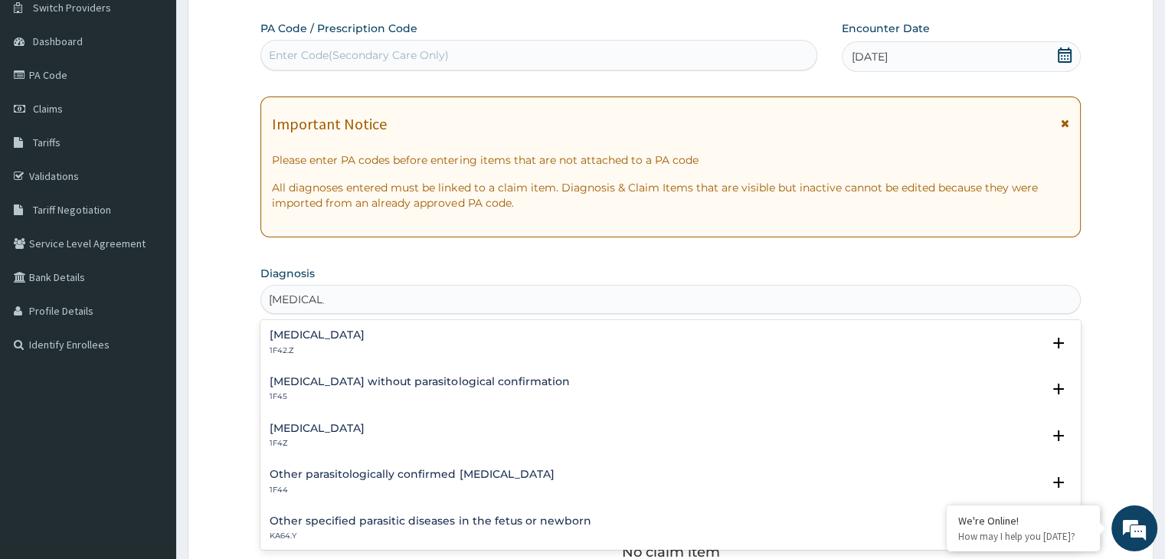
click at [365, 338] on h4 "[MEDICAL_DATA]" at bounding box center [317, 334] width 95 height 11
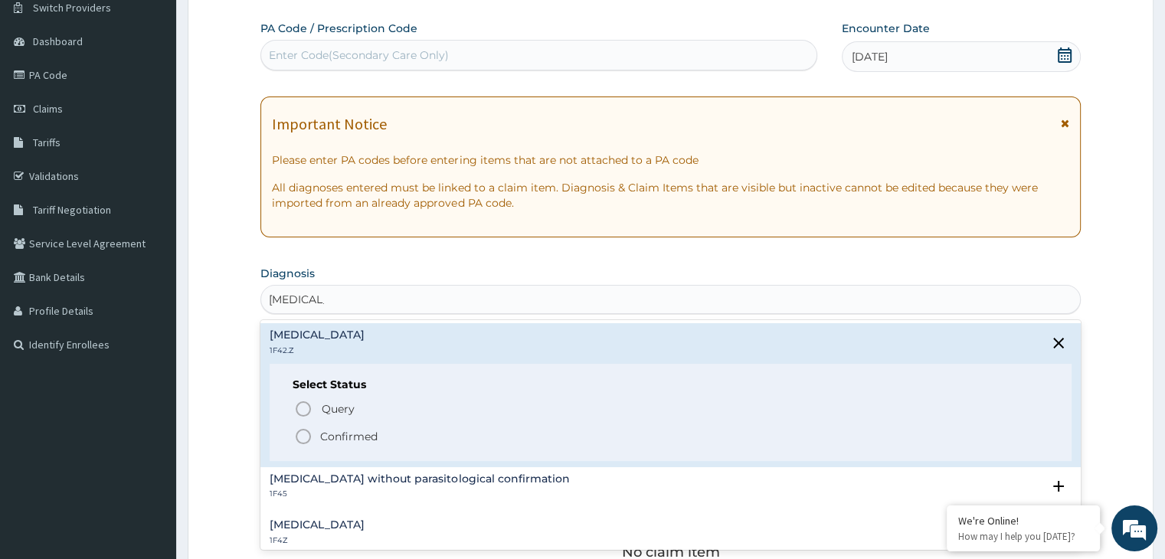
click at [362, 438] on p "Confirmed" at bounding box center [348, 436] width 57 height 15
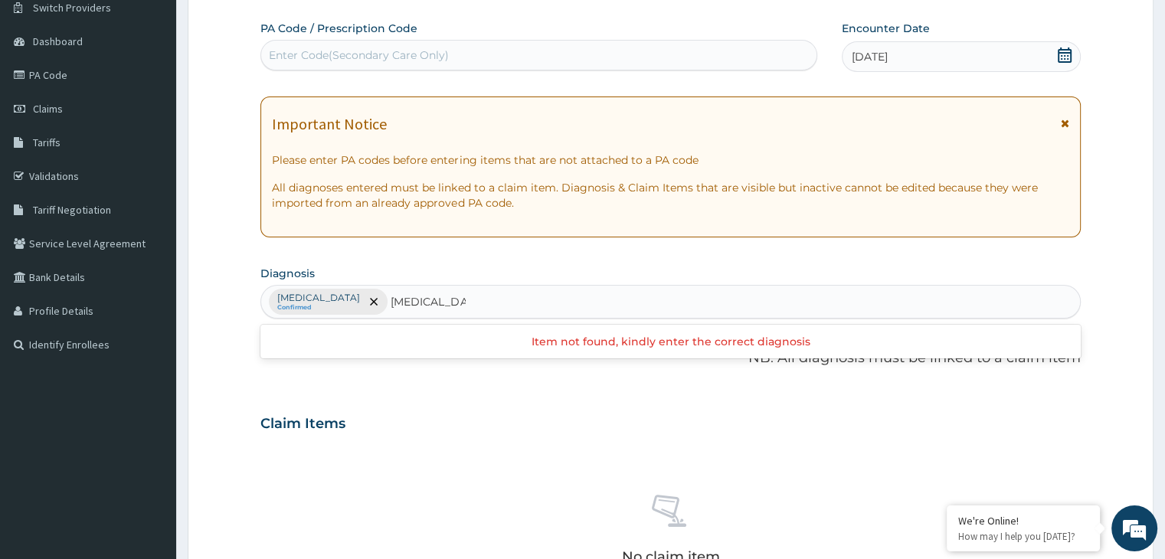
type input "[MEDICAL_DATA]"
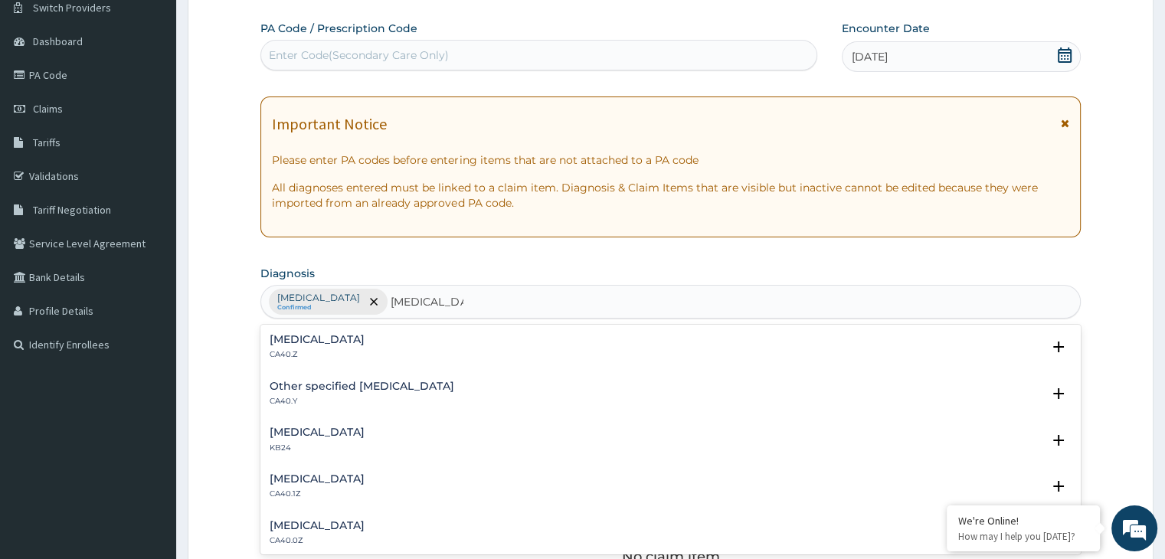
click at [355, 524] on h4 "[MEDICAL_DATA]" at bounding box center [317, 525] width 95 height 11
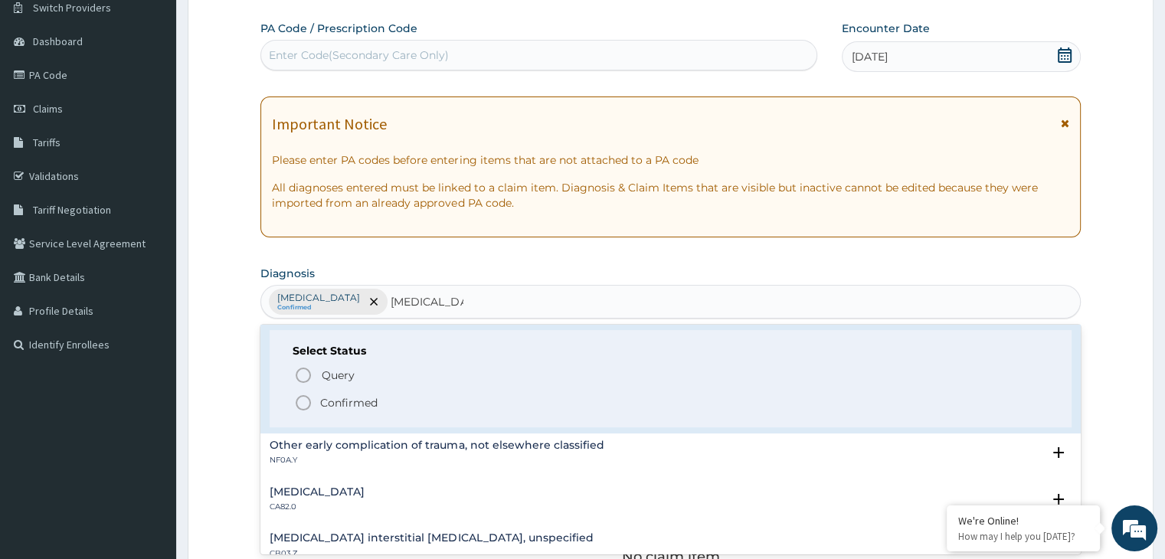
scroll to position [225, 0]
click at [305, 394] on icon "status option filled" at bounding box center [303, 401] width 18 height 18
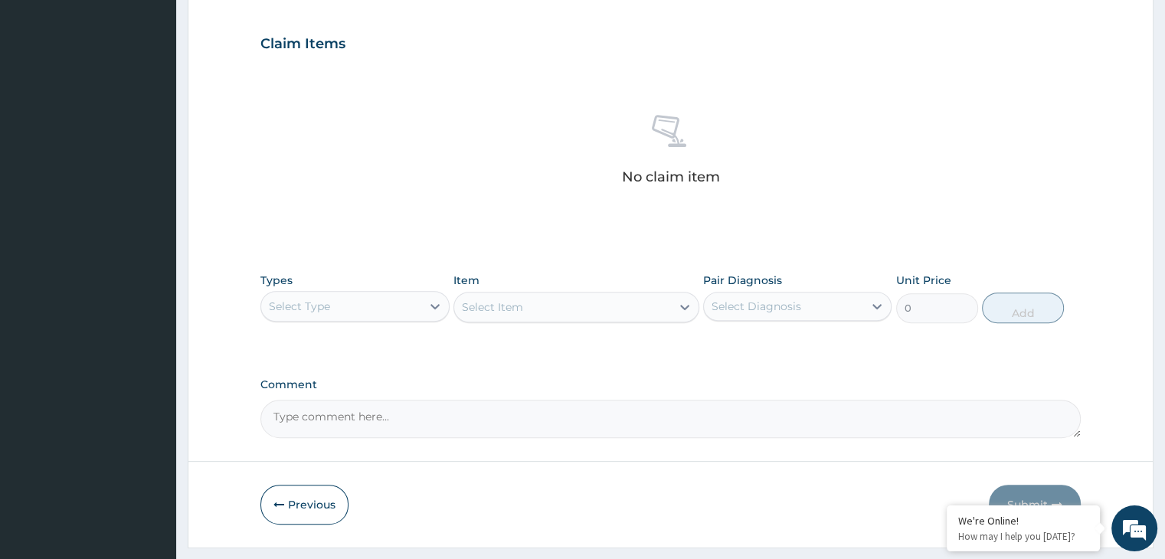
scroll to position [507, 0]
click at [379, 313] on div "Select Type" at bounding box center [340, 305] width 159 height 25
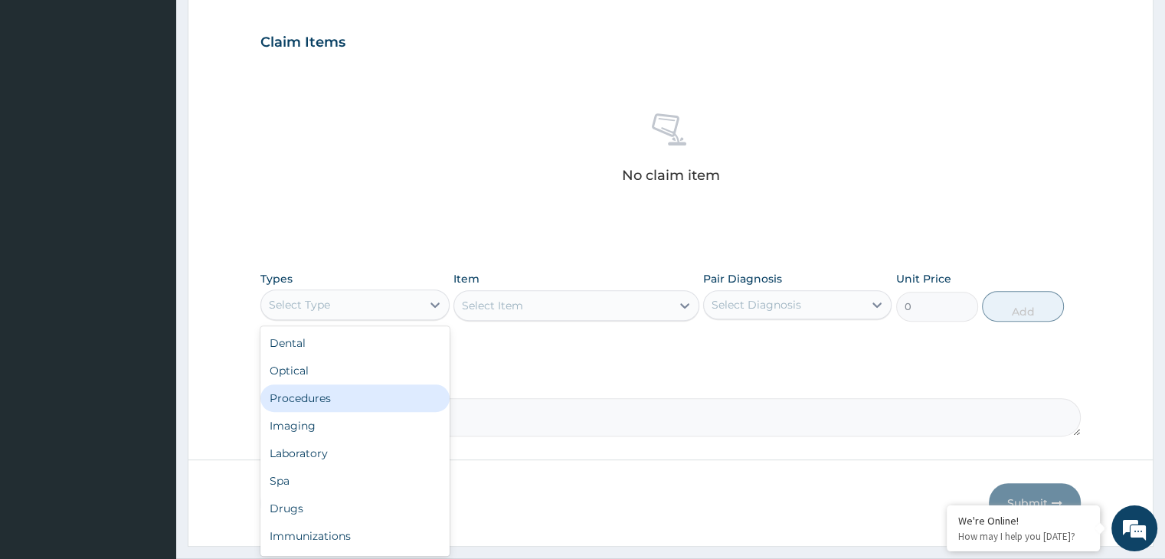
click at [319, 400] on div "Procedures" at bounding box center [354, 399] width 188 height 28
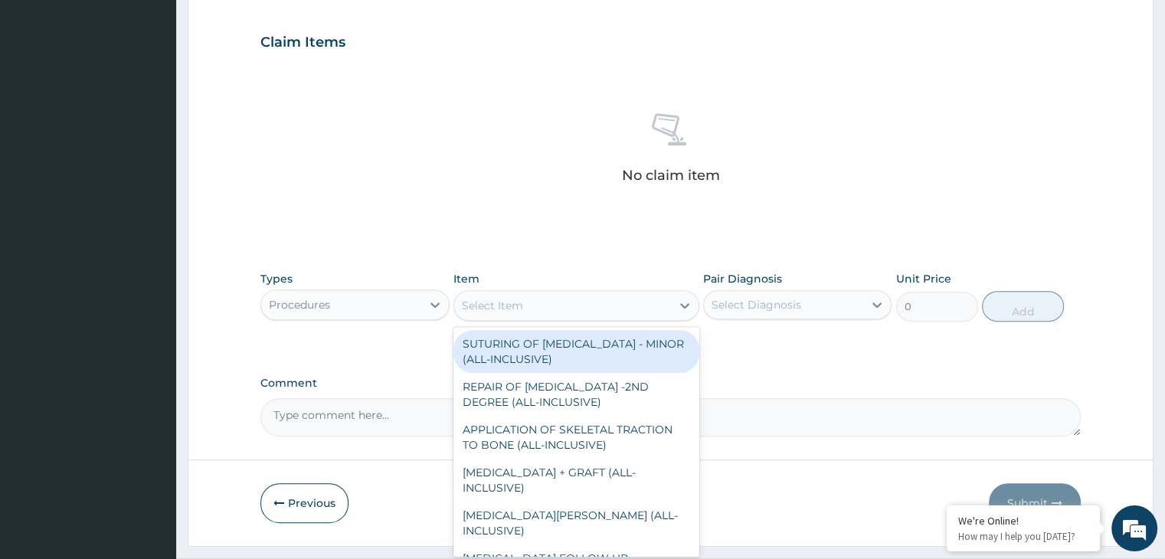
click at [608, 303] on div "Select Item" at bounding box center [562, 305] width 217 height 25
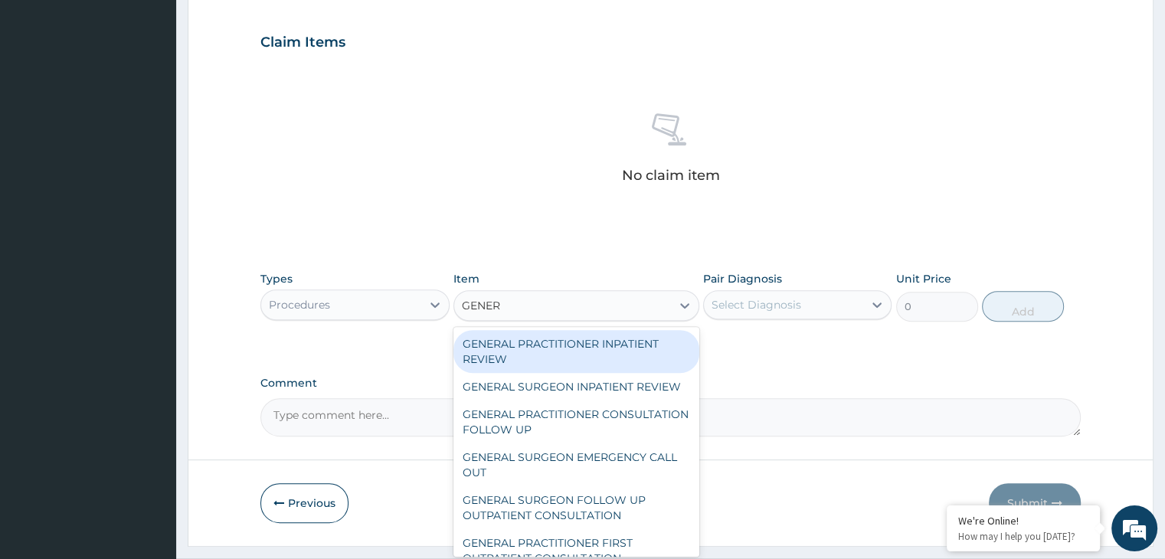
type input "GENERA"
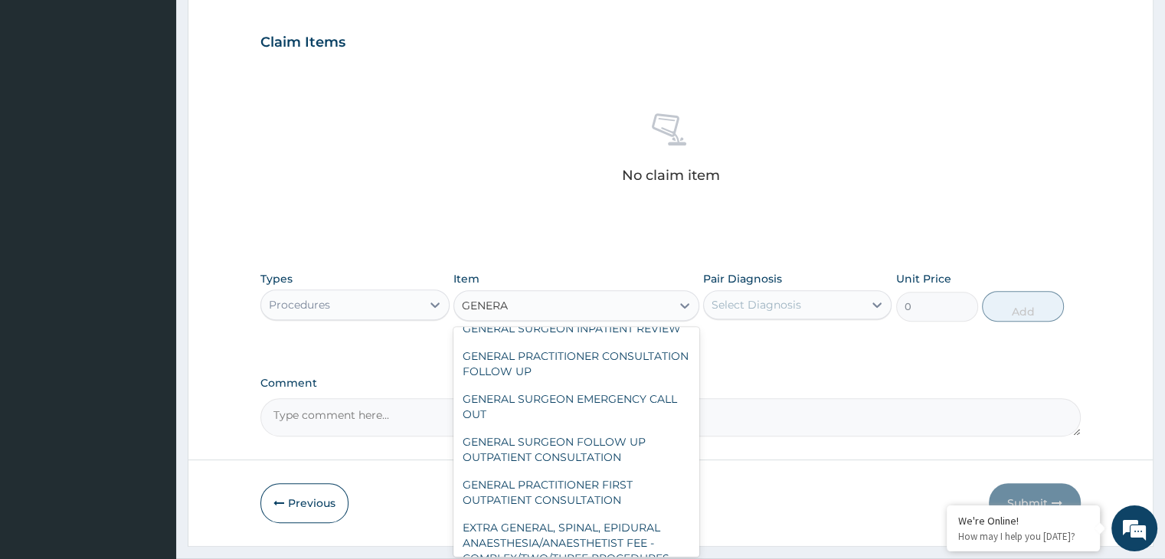
scroll to position [62, 0]
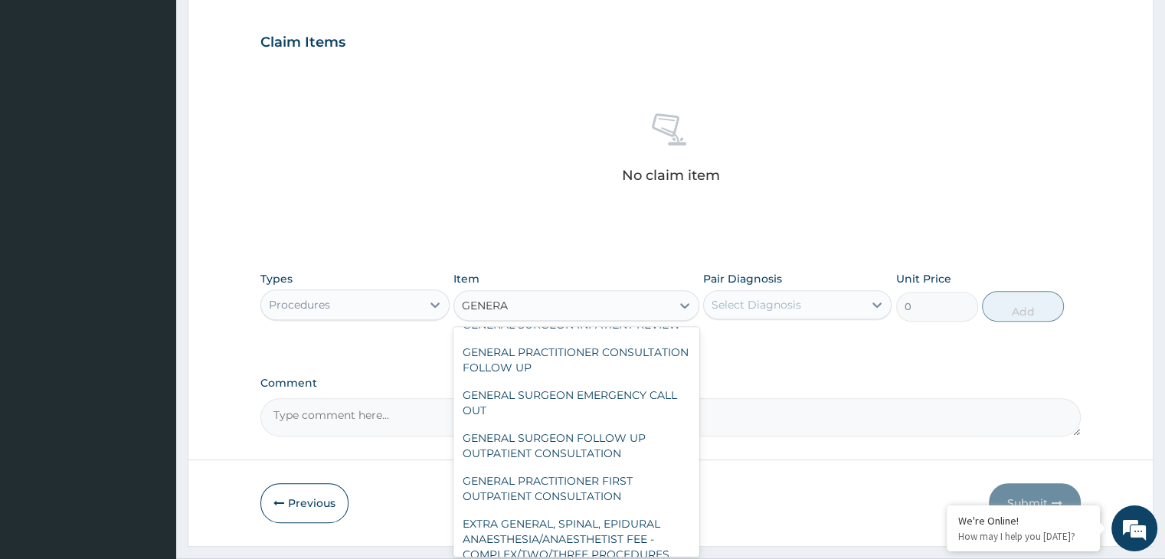
click at [592, 502] on div "GENERAL PRACTITIONER FIRST OUTPATIENT CONSULTATION" at bounding box center [576, 488] width 246 height 43
type input "3750"
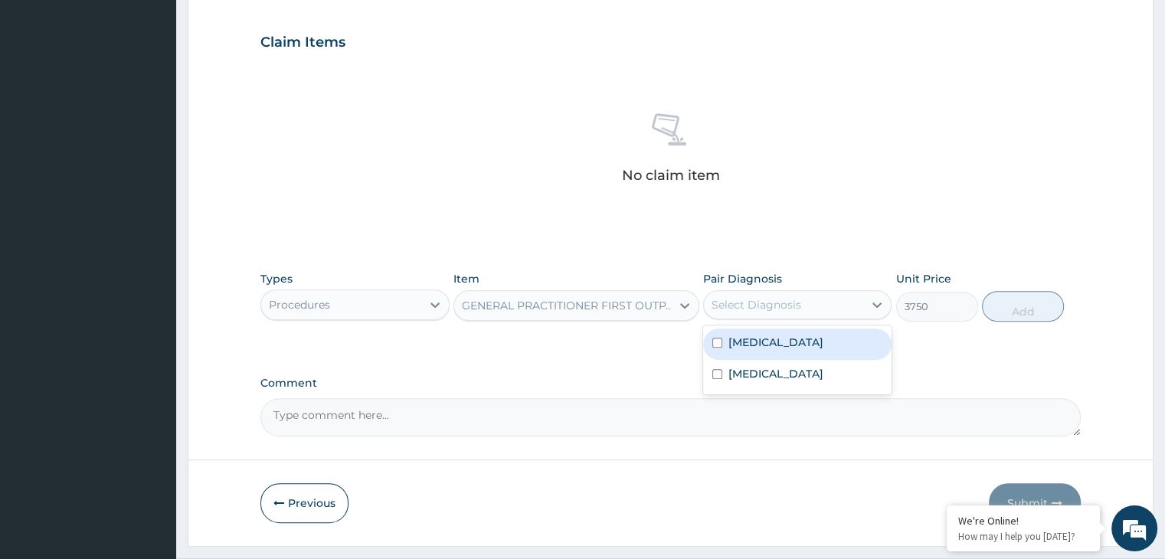
click at [839, 301] on div "Select Diagnosis" at bounding box center [783, 305] width 159 height 25
click at [809, 344] on label "[MEDICAL_DATA]" at bounding box center [775, 342] width 95 height 15
checkbox input "true"
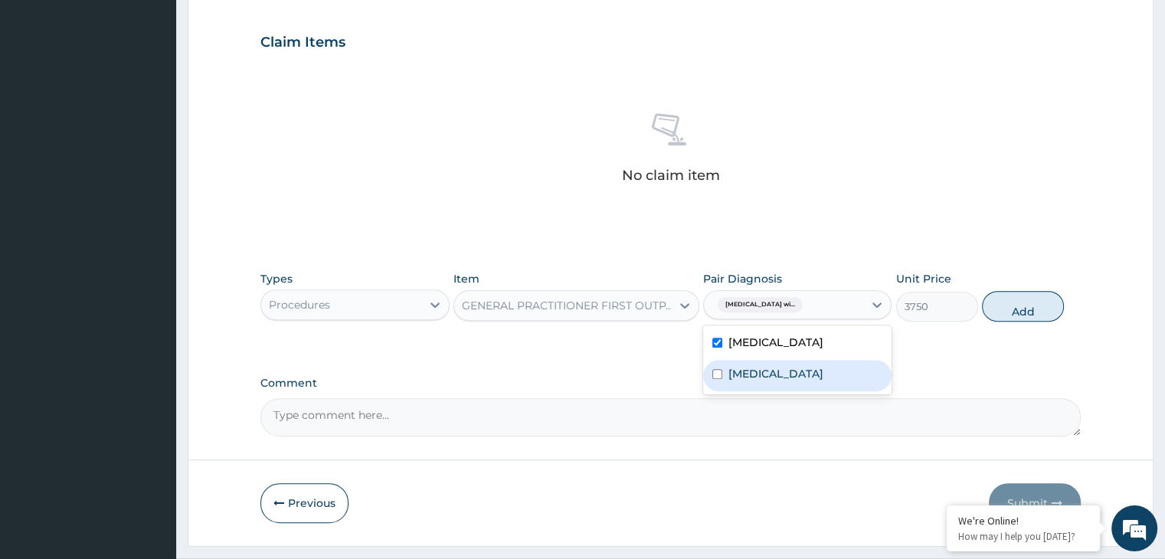
click at [786, 381] on label "[MEDICAL_DATA]" at bounding box center [775, 373] width 95 height 15
checkbox input "true"
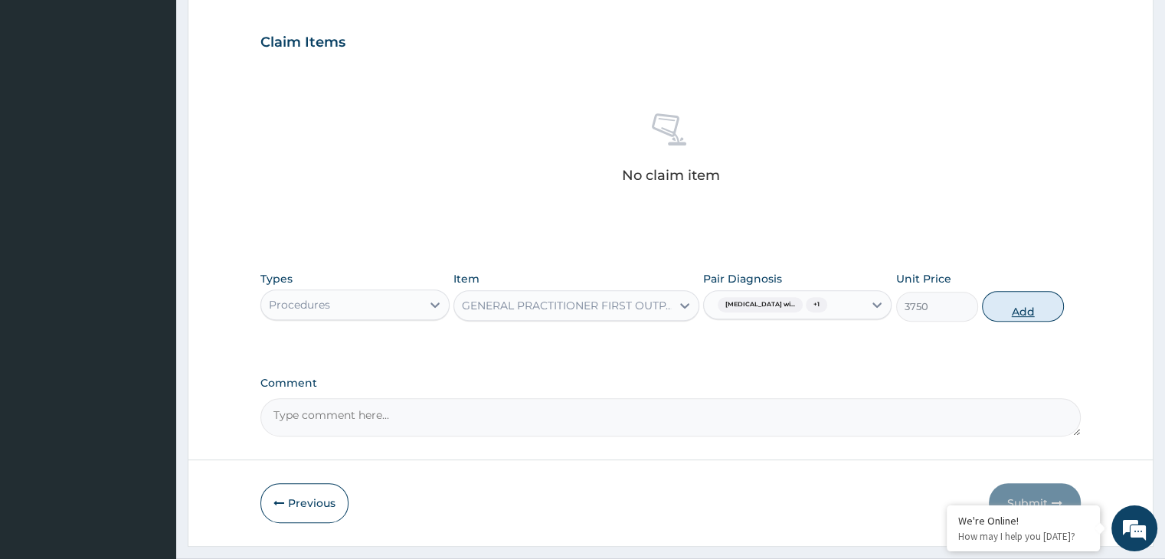
click at [1030, 309] on button "Add" at bounding box center [1023, 306] width 82 height 31
type input "0"
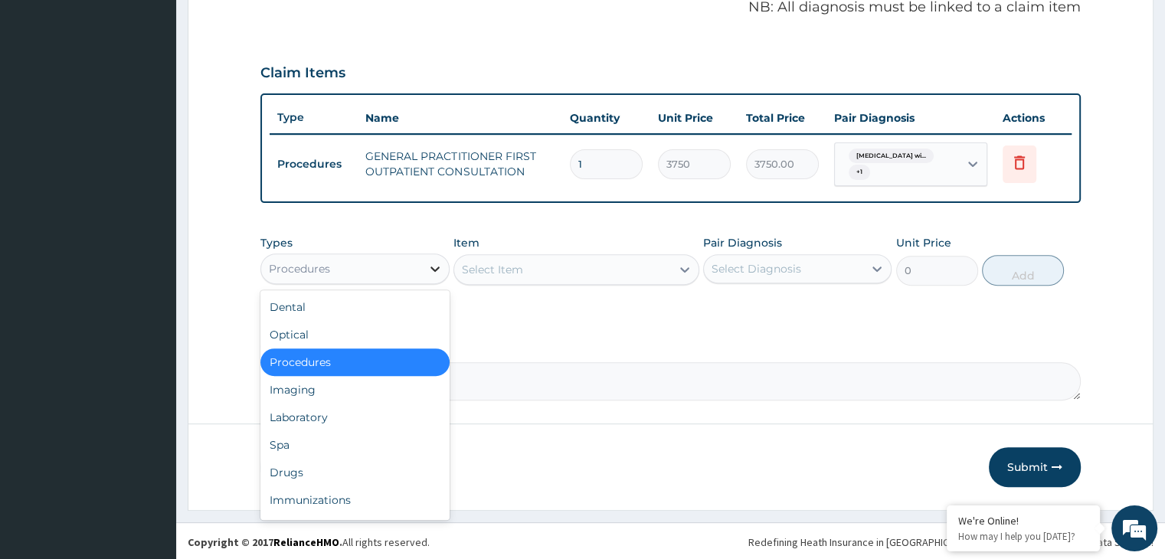
click at [432, 267] on icon at bounding box center [434, 269] width 9 height 5
click at [310, 414] on div "Laboratory" at bounding box center [354, 418] width 188 height 28
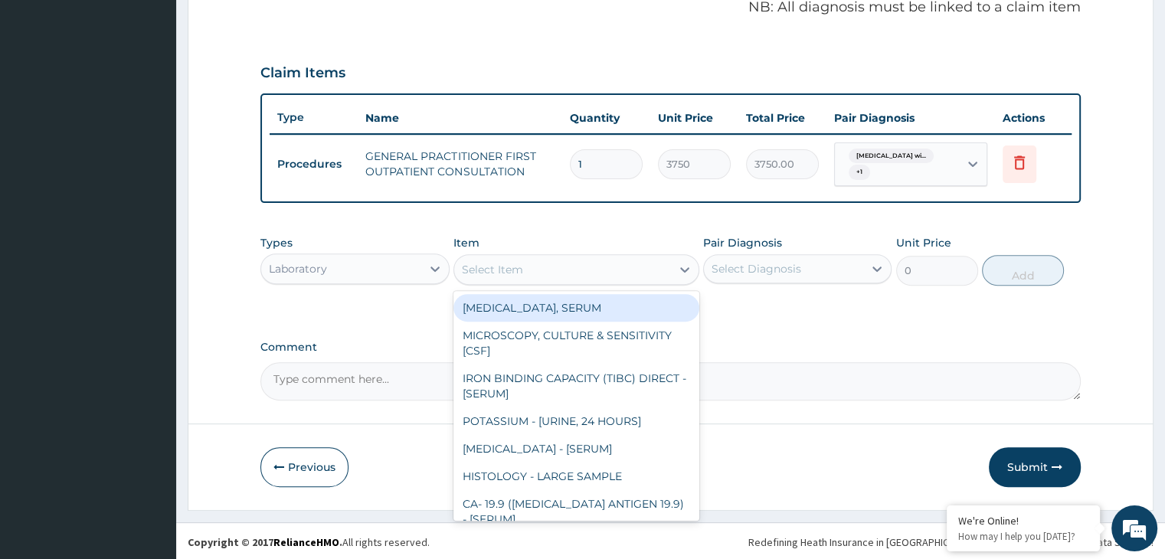
click at [582, 270] on div "Select Item" at bounding box center [562, 269] width 217 height 25
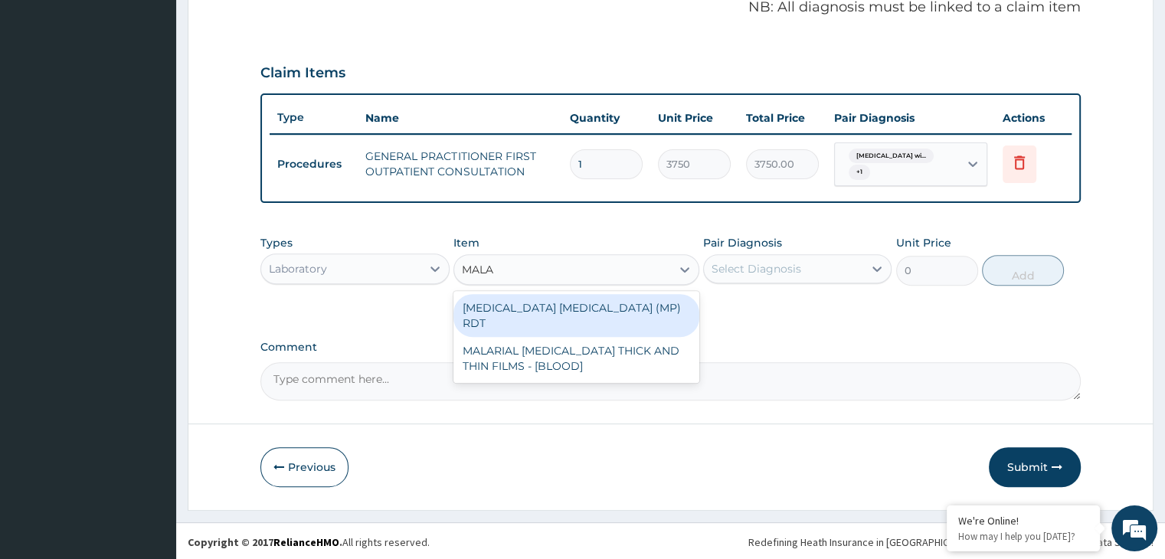
type input "MALAR"
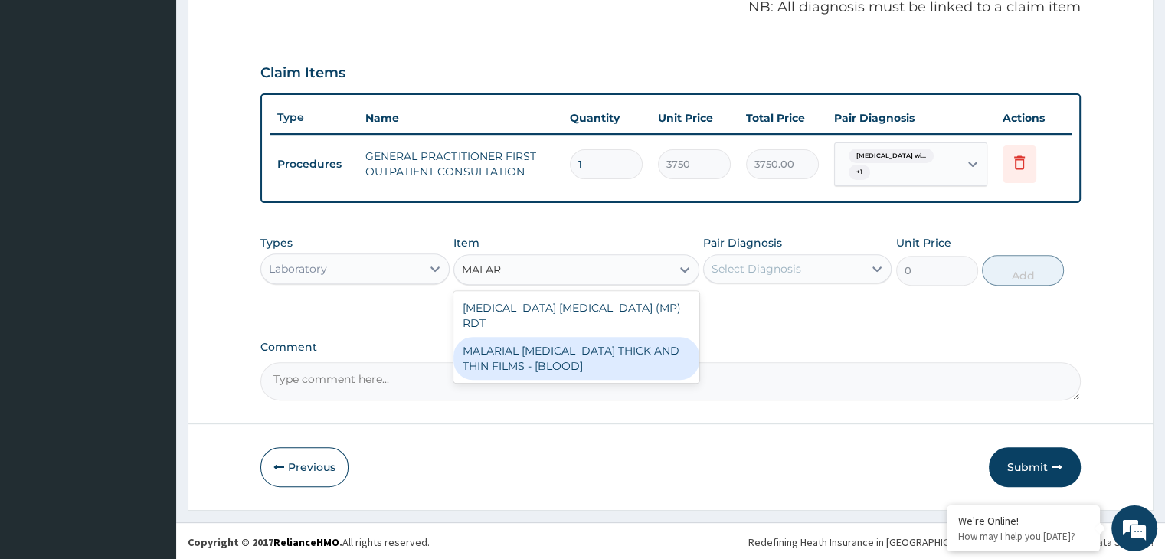
click at [612, 342] on div "MALARIAL [MEDICAL_DATA] THICK AND THIN FILMS - [BLOOD]" at bounding box center [576, 358] width 246 height 43
type input "2187.5"
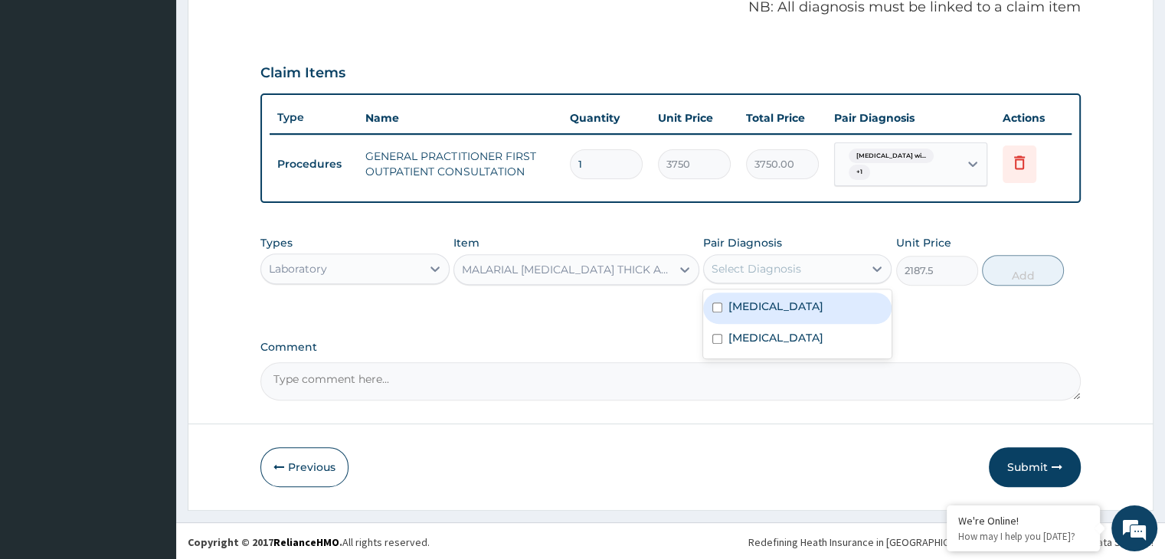
click at [810, 267] on div "Select Diagnosis" at bounding box center [783, 269] width 159 height 25
click at [790, 308] on label "[MEDICAL_DATA]" at bounding box center [775, 306] width 95 height 15
checkbox input "true"
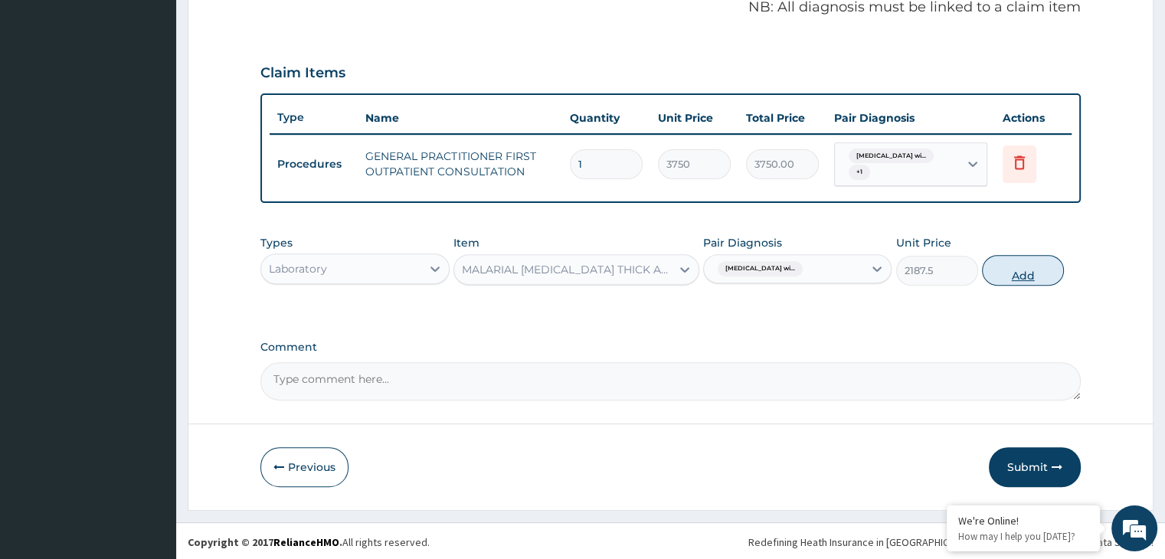
click at [1035, 267] on button "Add" at bounding box center [1023, 270] width 82 height 31
type input "0"
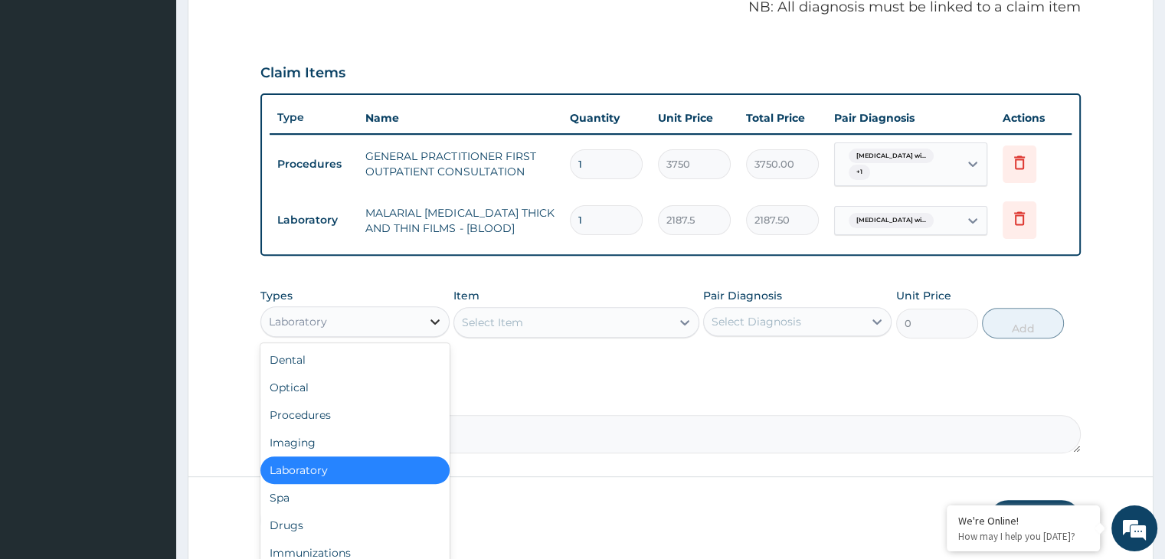
click at [430, 319] on icon at bounding box center [434, 321] width 15 height 15
click at [319, 459] on div "Laboratory" at bounding box center [354, 471] width 188 height 28
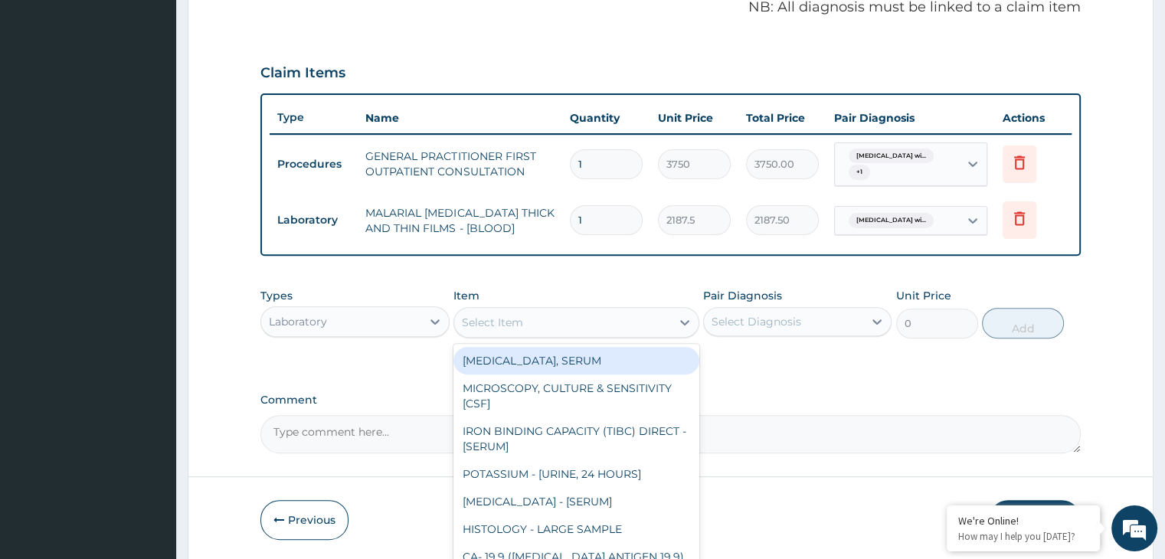
click at [550, 325] on div "Select Item" at bounding box center [562, 322] width 217 height 25
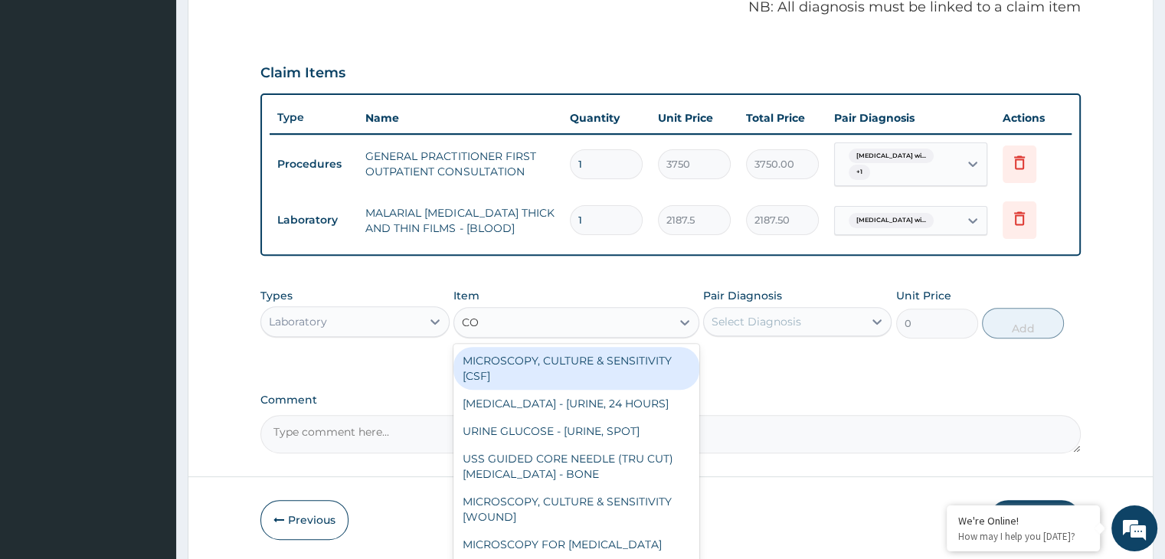
type input "COM"
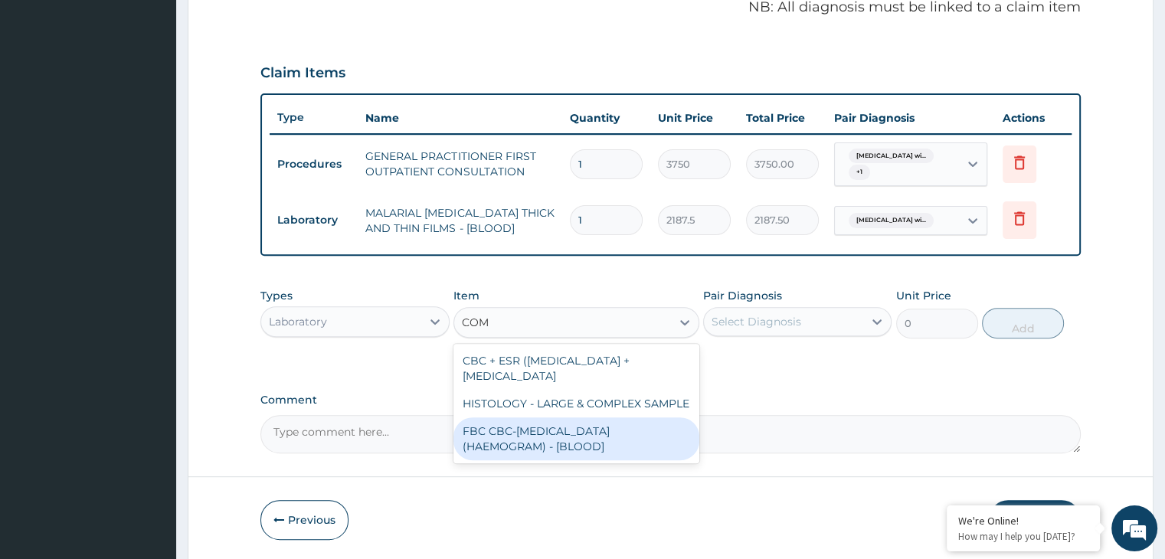
click at [542, 436] on div "FBC CBC-[MEDICAL_DATA] (HAEMOGRAM) - [BLOOD]" at bounding box center [576, 438] width 246 height 43
type input "5000"
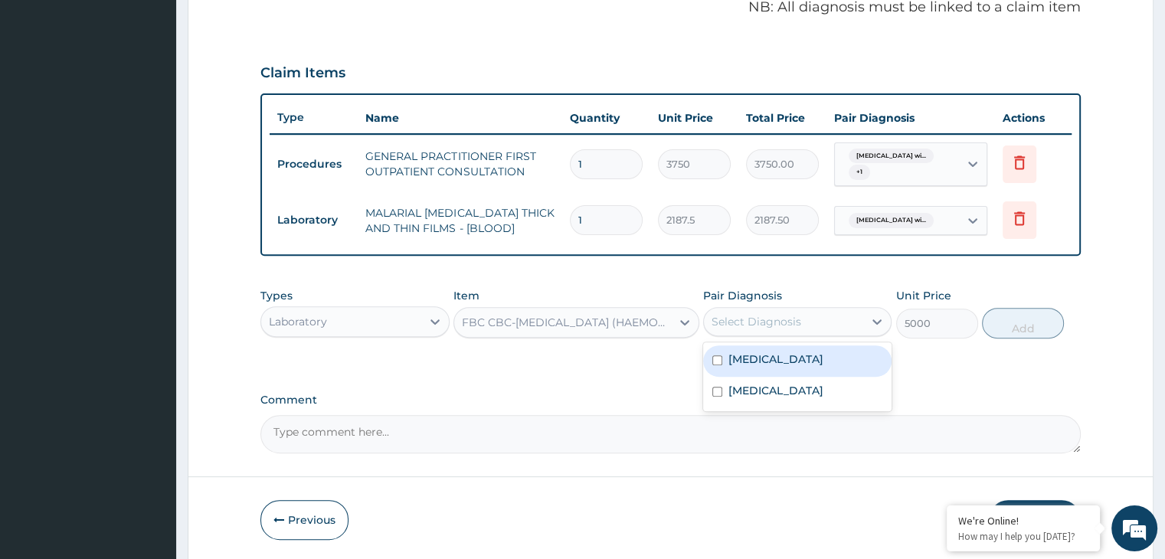
click at [827, 326] on div "Select Diagnosis" at bounding box center [783, 321] width 159 height 25
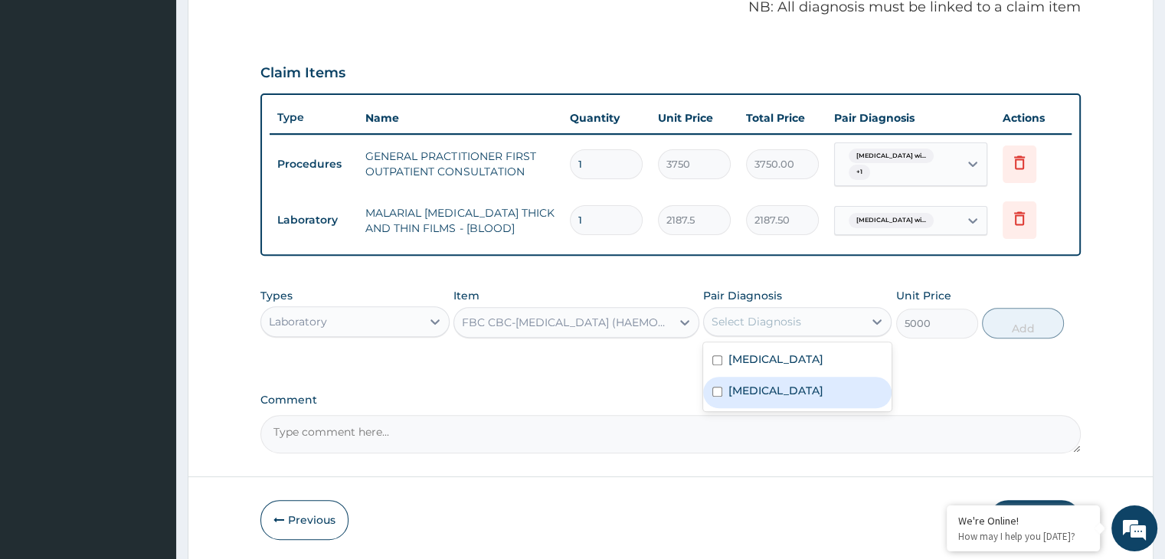
click at [738, 398] on label "[MEDICAL_DATA]" at bounding box center [775, 390] width 95 height 15
checkbox input "true"
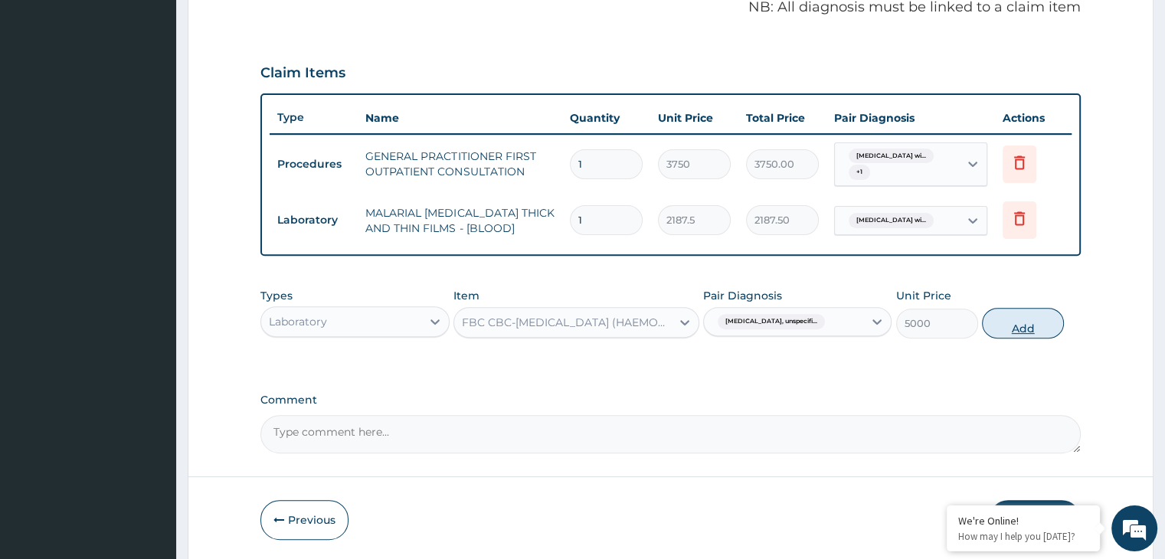
click at [1026, 317] on button "Add" at bounding box center [1023, 323] width 82 height 31
type input "0"
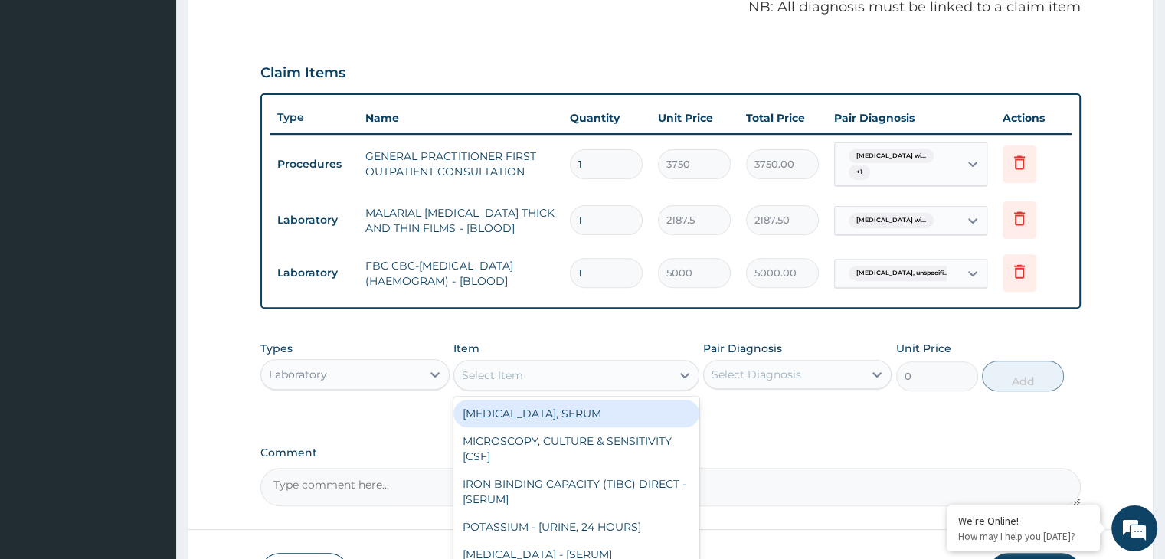
click at [616, 368] on div "Select Item" at bounding box center [562, 375] width 217 height 25
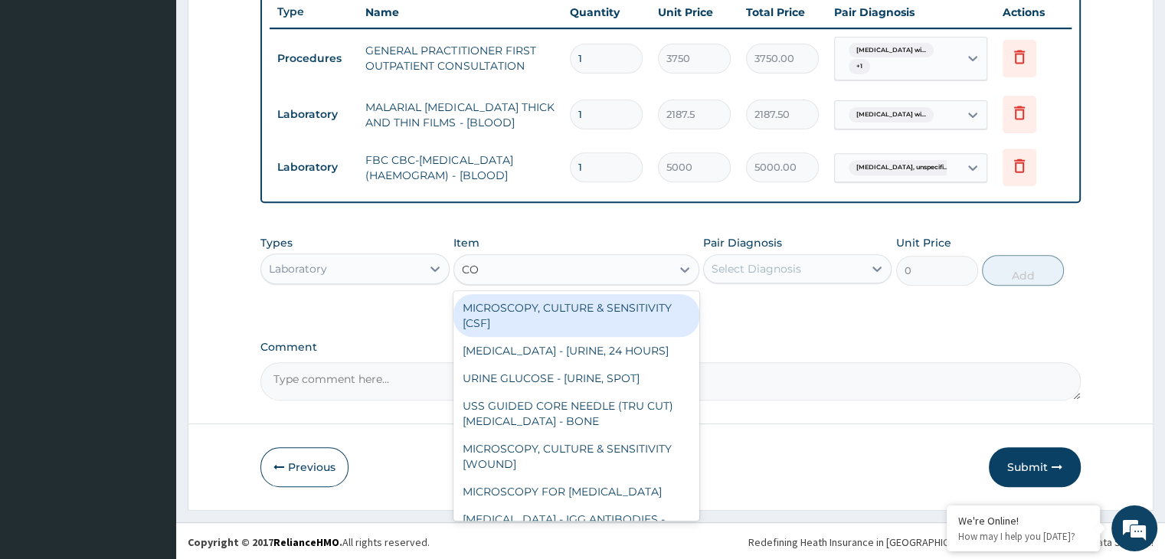
type input "COM"
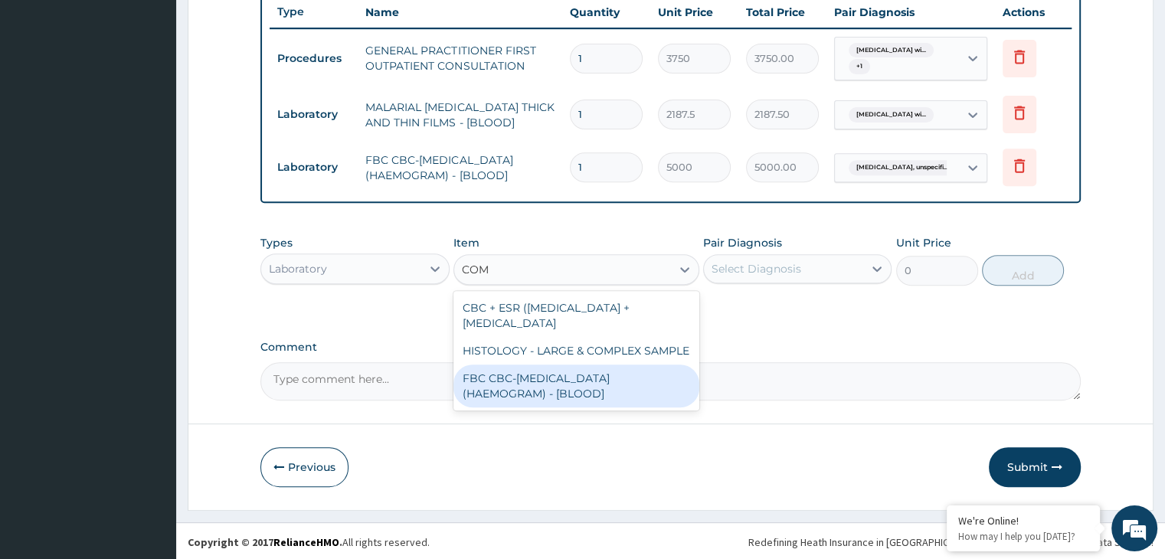
click at [569, 396] on div "FBC CBC-[MEDICAL_DATA] (HAEMOGRAM) - [BLOOD]" at bounding box center [576, 386] width 246 height 43
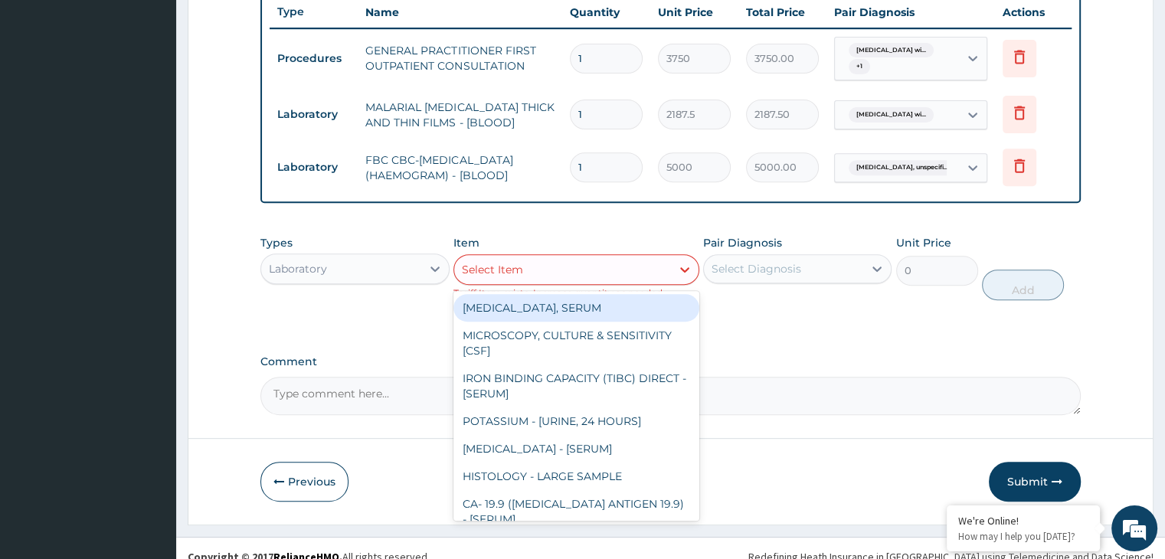
click at [619, 268] on div "Select Item" at bounding box center [562, 269] width 217 height 25
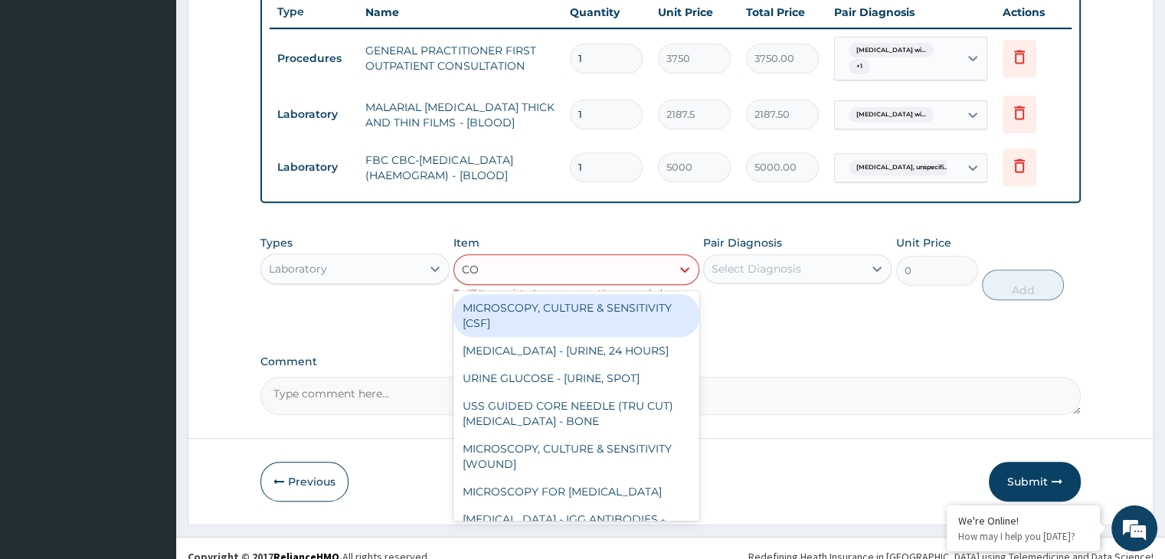
type input "COM"
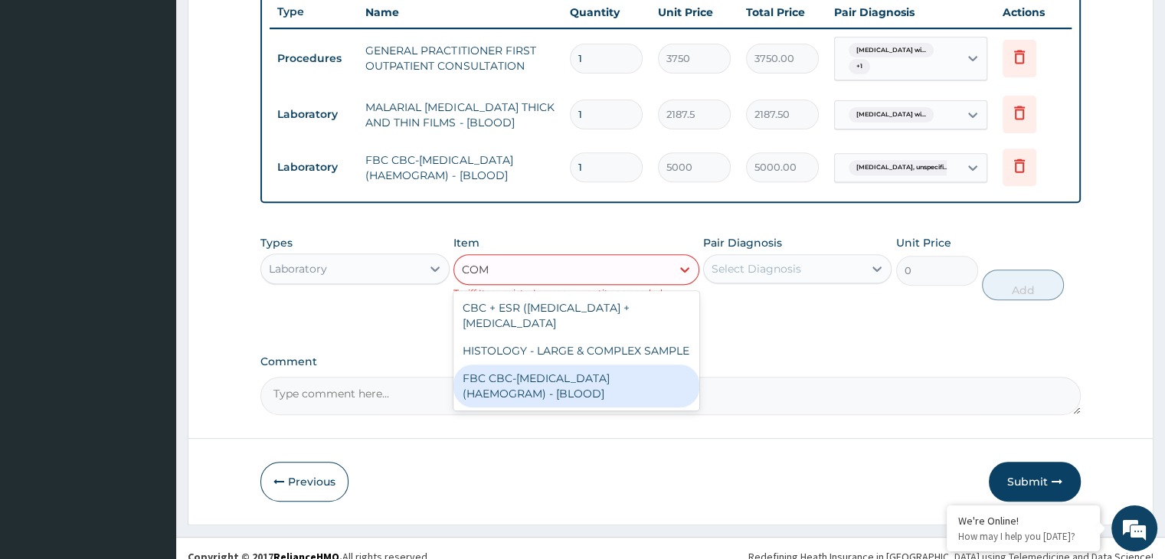
click at [546, 389] on div "FBC CBC-[MEDICAL_DATA] (HAEMOGRAM) - [BLOOD]" at bounding box center [576, 386] width 246 height 43
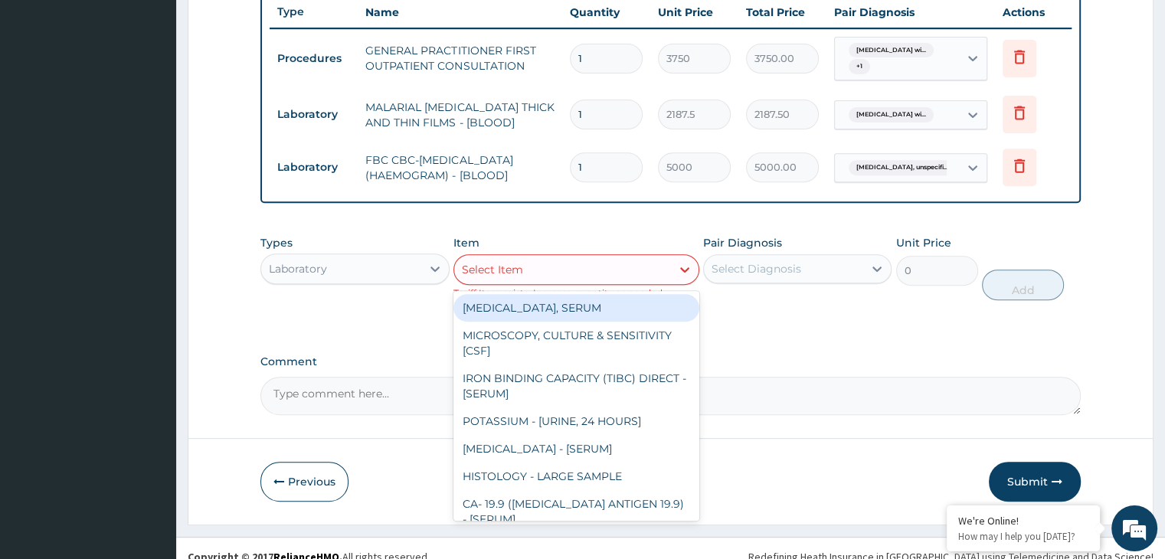
click at [533, 270] on div "Select Item" at bounding box center [562, 269] width 217 height 25
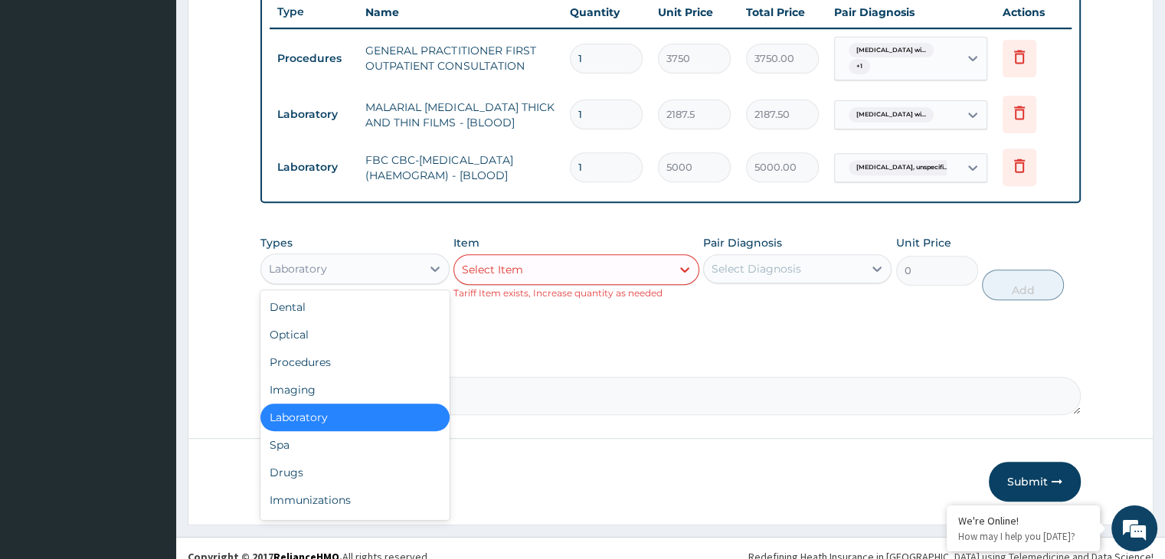
click at [408, 263] on div "Laboratory" at bounding box center [340, 269] width 159 height 25
click at [301, 464] on div "Drugs" at bounding box center [354, 473] width 188 height 28
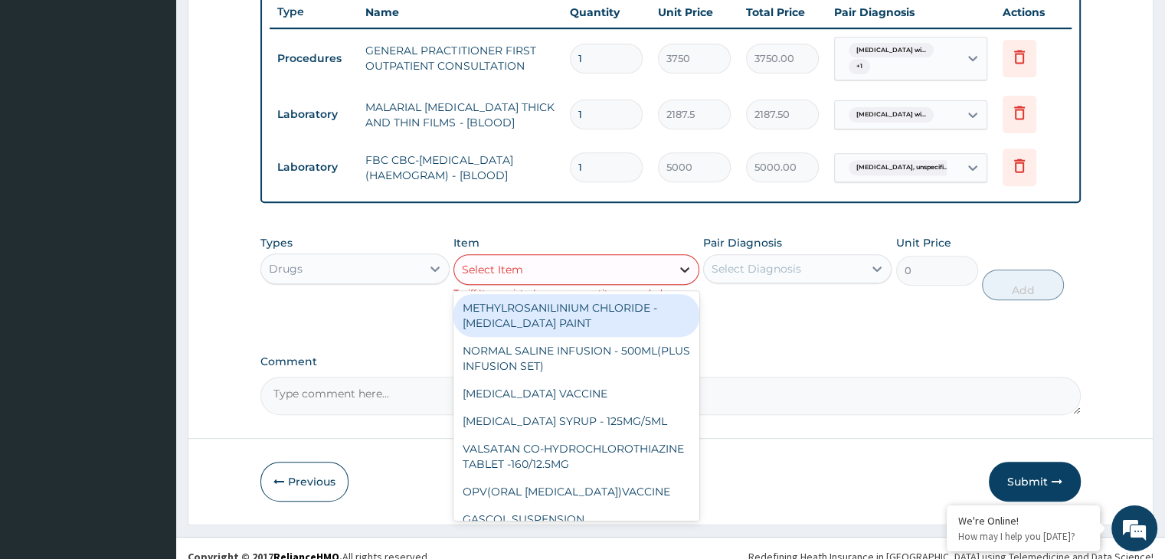
click at [680, 262] on icon at bounding box center [684, 269] width 15 height 15
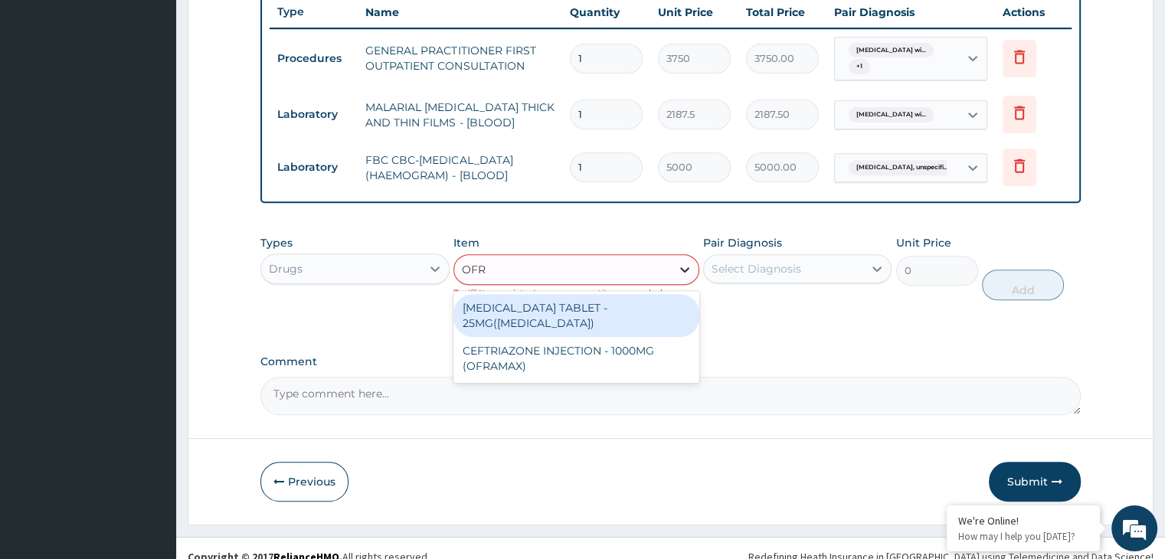
type input "OFRA"
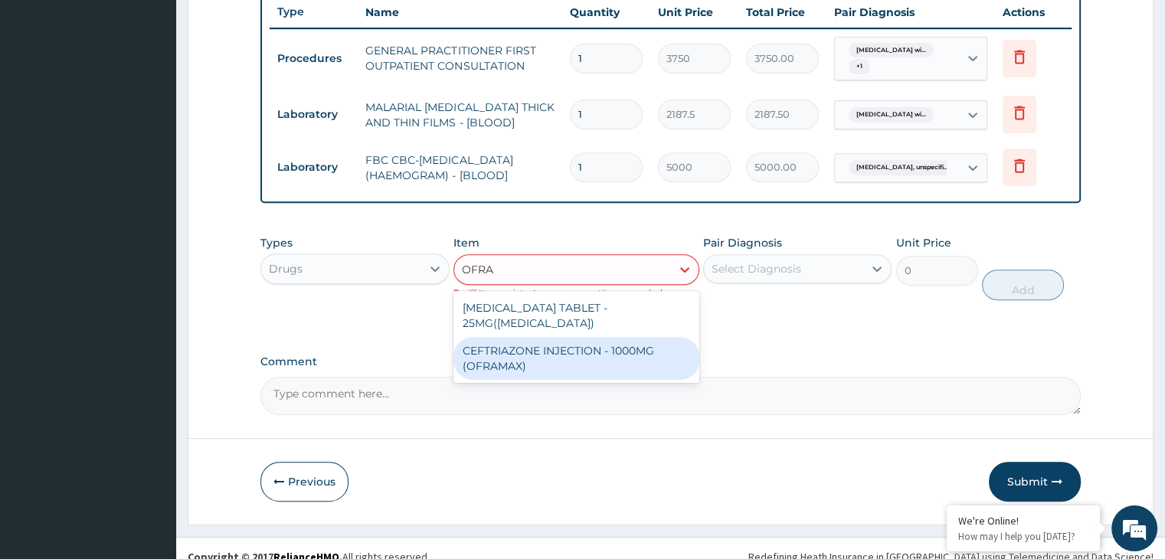
click at [577, 337] on div "CEFTRIAZONE INJECTION - 1000MG (OFRAMAX)" at bounding box center [576, 358] width 246 height 43
type input "2520"
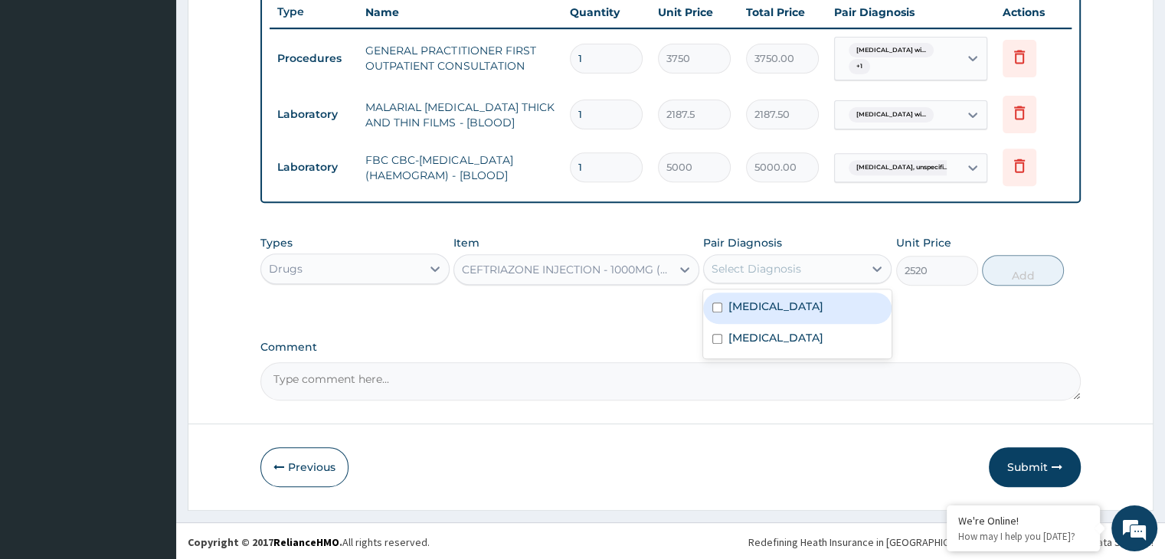
click at [787, 269] on div "Select Diagnosis" at bounding box center [757, 268] width 90 height 15
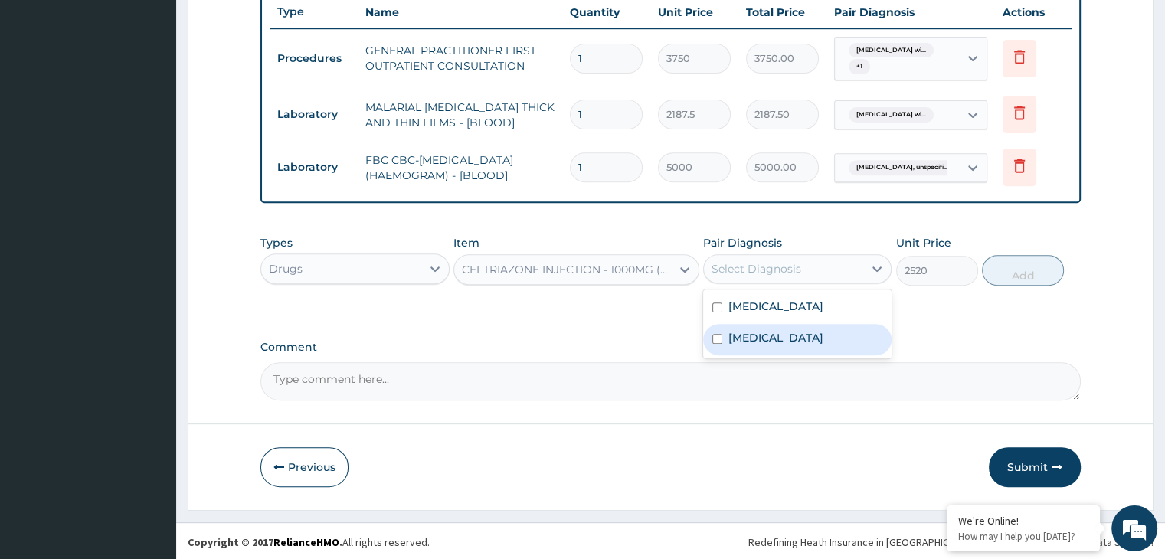
click at [754, 345] on label "[MEDICAL_DATA]" at bounding box center [775, 337] width 95 height 15
checkbox input "true"
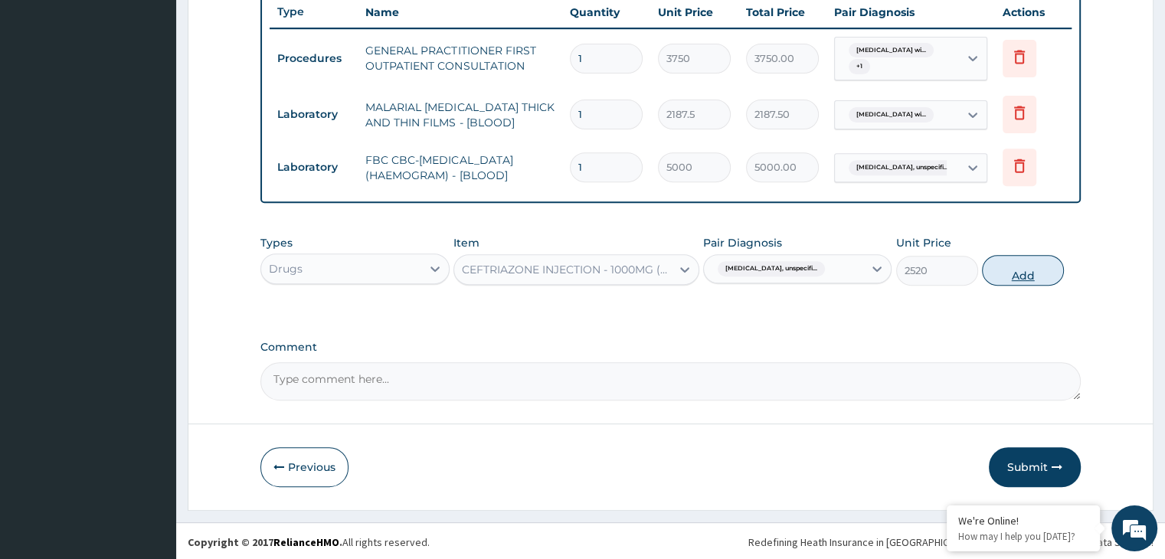
click at [1010, 273] on button "Add" at bounding box center [1023, 270] width 82 height 31
type input "0"
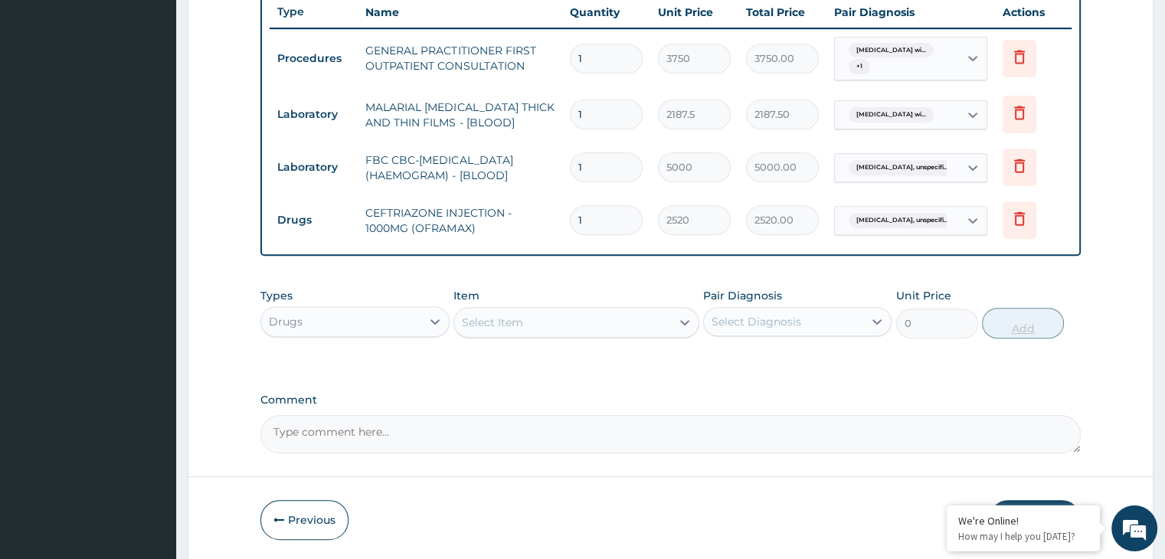
type input "0.00"
type input "5"
type input "12600.00"
type input "5"
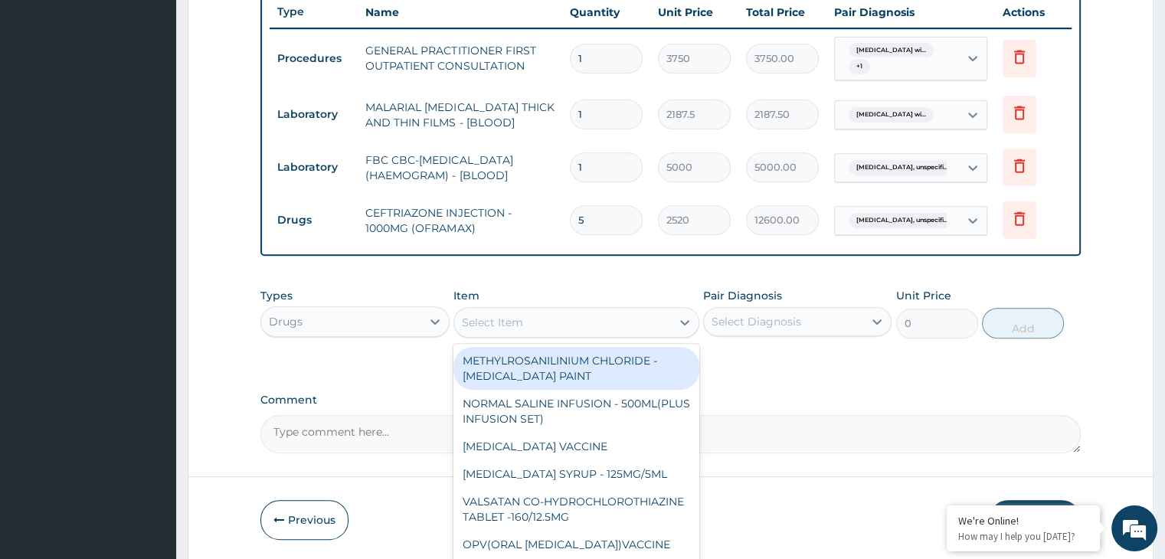
click at [594, 322] on div "Select Item" at bounding box center [562, 322] width 217 height 25
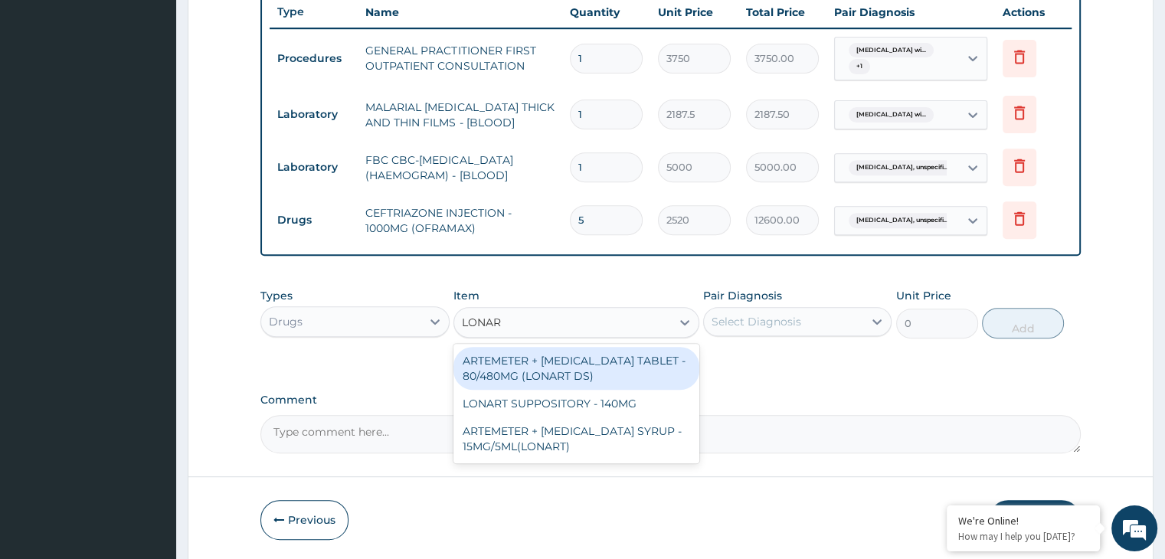
type input "LONART"
click at [570, 359] on div "ARTEMETER + [MEDICAL_DATA] TABLET - 80/480MG (LONART DS)" at bounding box center [576, 368] width 246 height 43
type input "588"
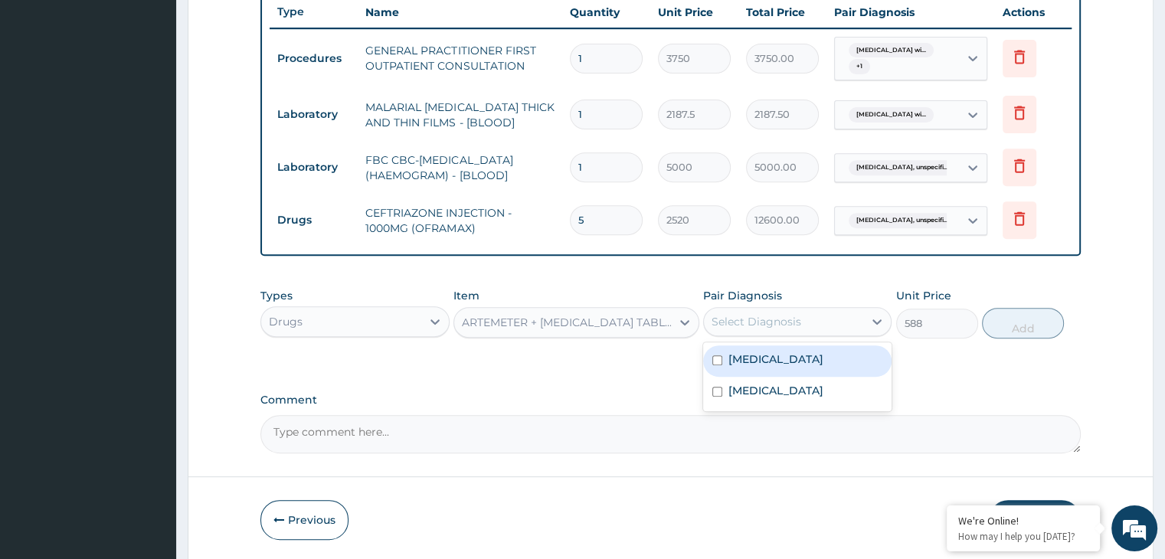
click at [794, 326] on div "Select Diagnosis" at bounding box center [757, 321] width 90 height 15
click at [761, 367] on label "[MEDICAL_DATA]" at bounding box center [775, 359] width 95 height 15
checkbox input "true"
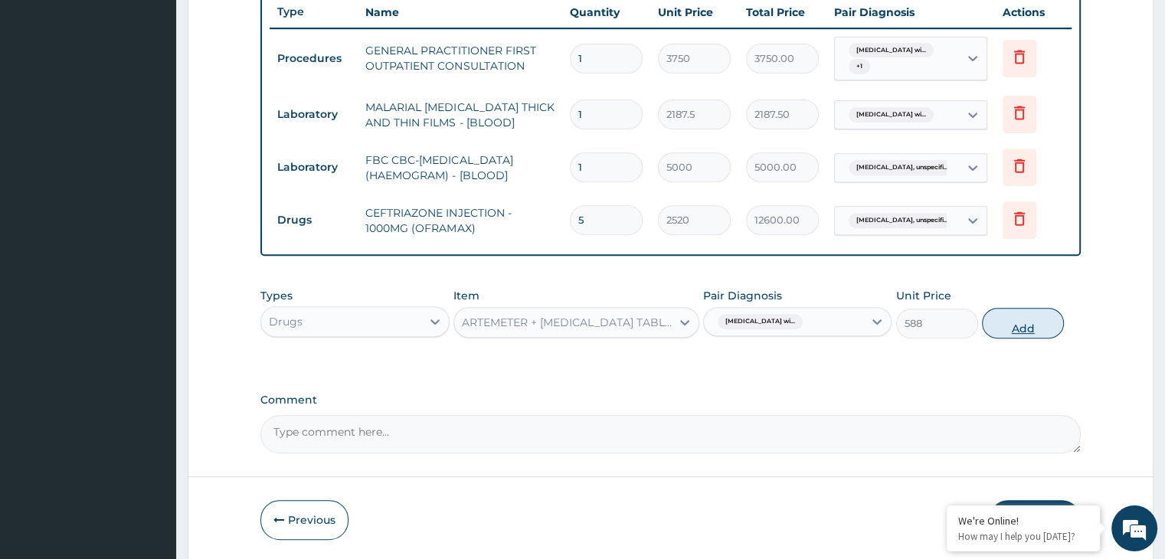
click at [1013, 319] on button "Add" at bounding box center [1023, 323] width 82 height 31
type input "0"
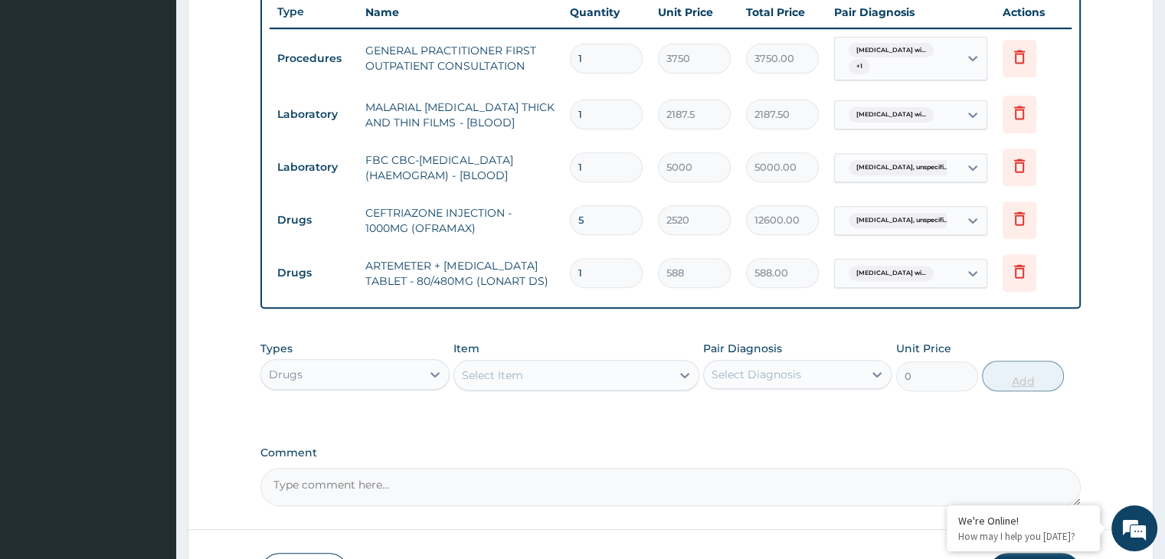
type input "0.00"
type input "6"
type input "3528.00"
type input "6"
click at [637, 373] on div "Select Item" at bounding box center [562, 375] width 217 height 25
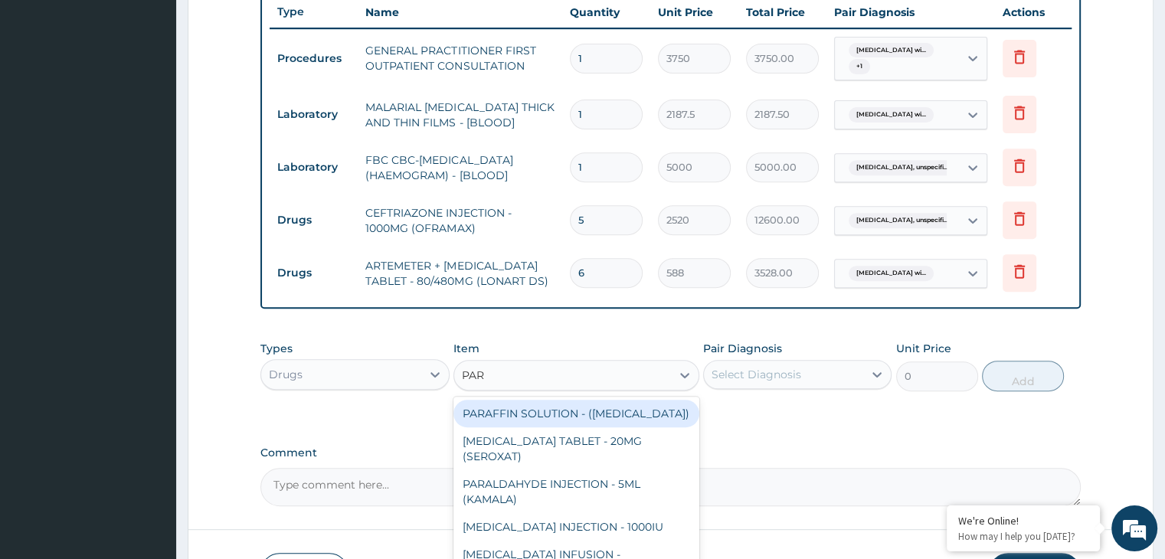
type input "PARA"
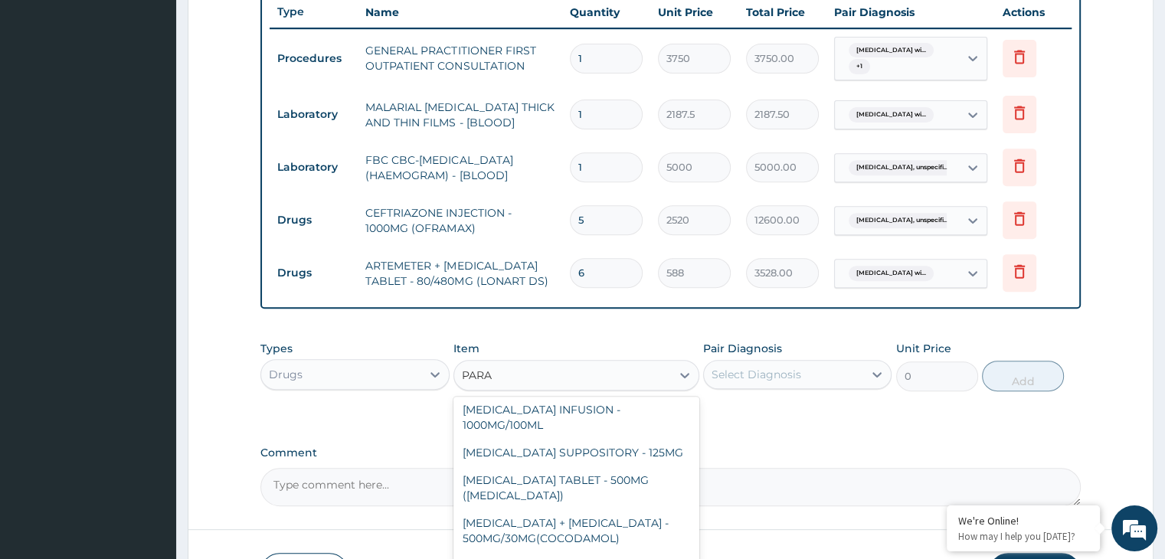
scroll to position [79, 0]
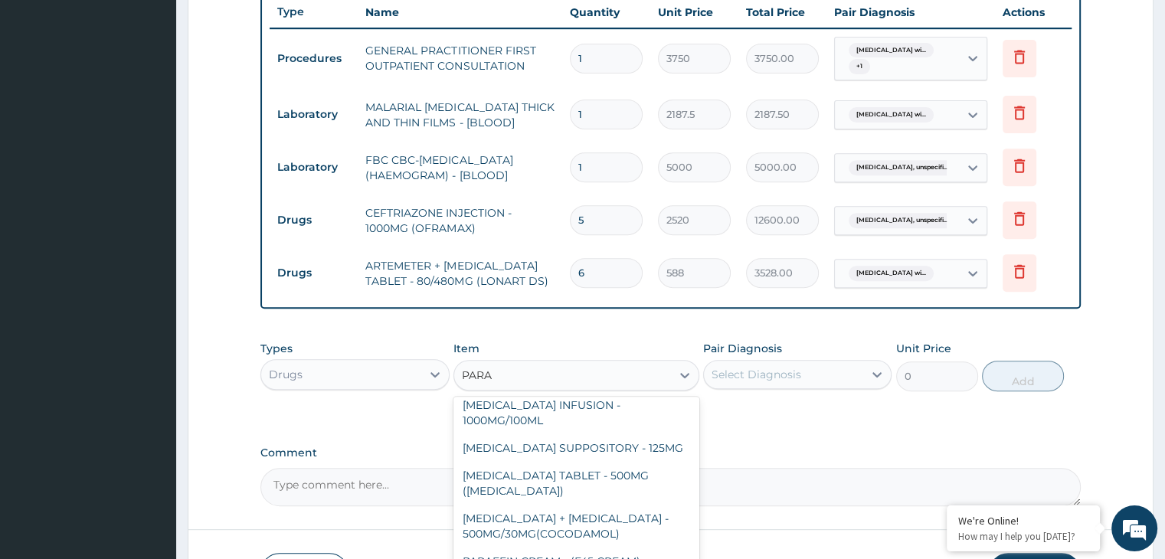
click at [614, 487] on div "[MEDICAL_DATA] TABLET - 500MG ([MEDICAL_DATA])" at bounding box center [576, 483] width 246 height 43
type input "42"
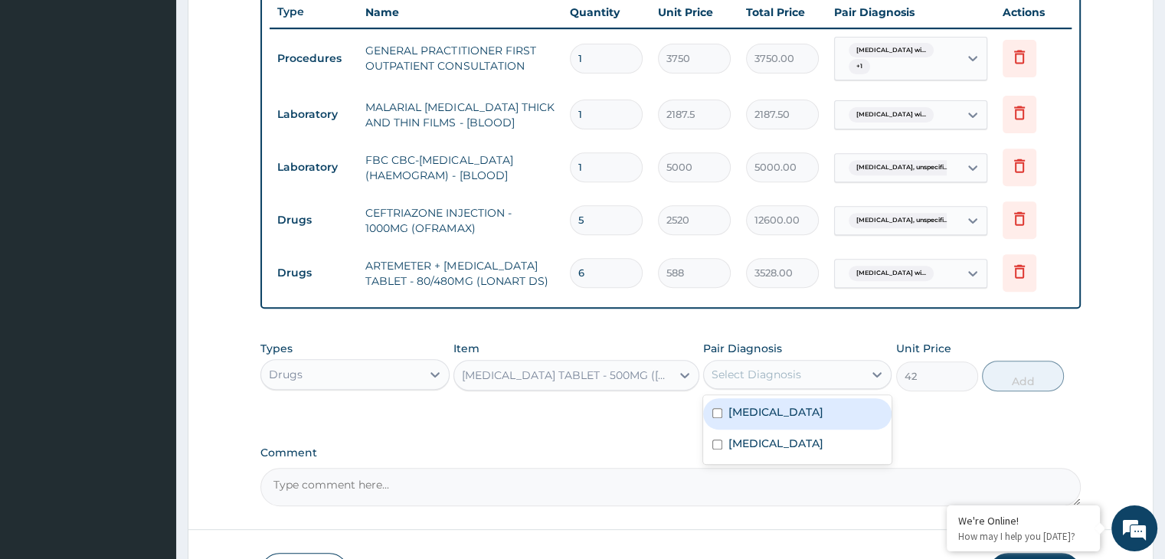
click at [777, 368] on div "Select Diagnosis" at bounding box center [757, 374] width 90 height 15
click at [787, 417] on label "[MEDICAL_DATA]" at bounding box center [775, 411] width 95 height 15
checkbox input "true"
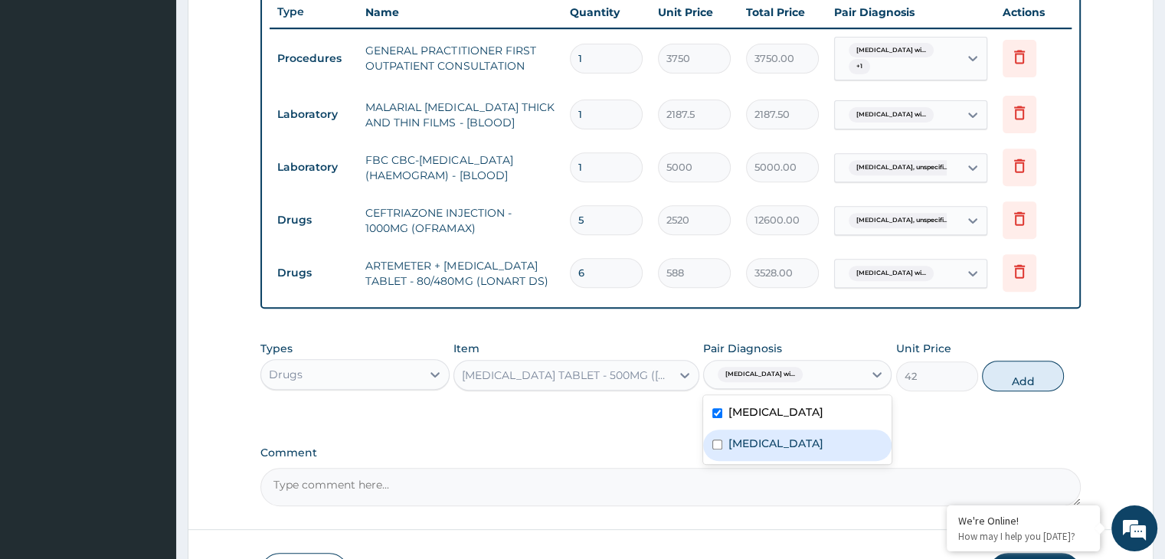
click at [761, 451] on label "[MEDICAL_DATA]" at bounding box center [775, 443] width 95 height 15
checkbox input "true"
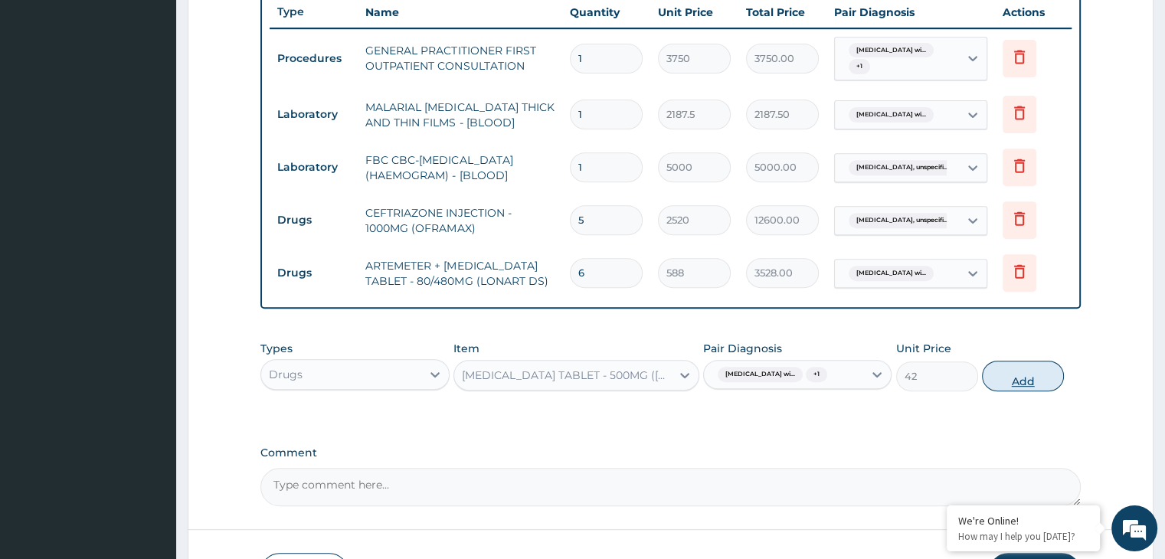
click at [1027, 387] on button "Add" at bounding box center [1023, 376] width 82 height 31
type input "0"
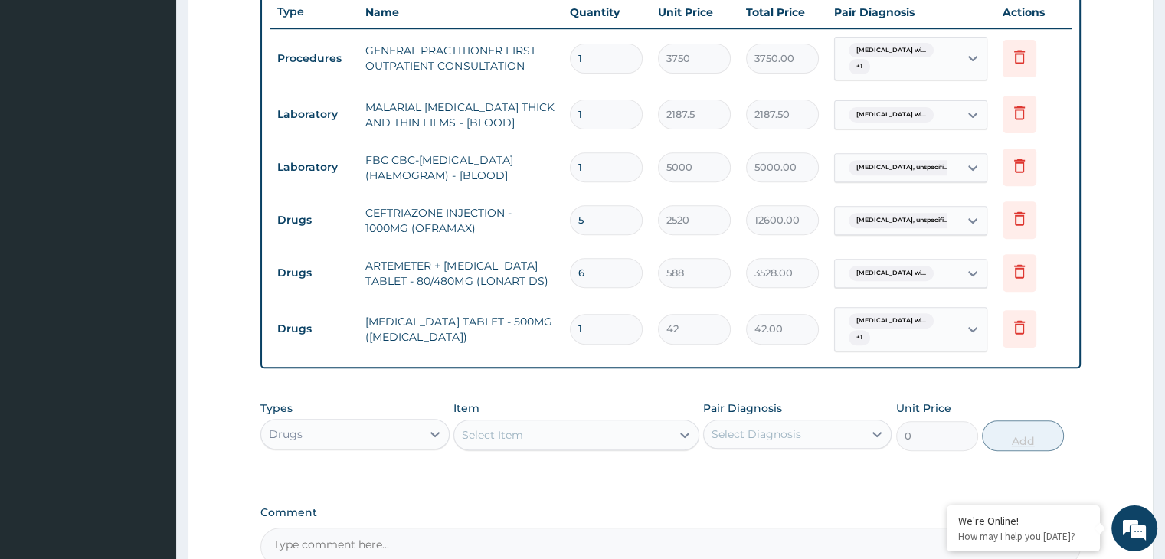
type input "18"
type input "756.00"
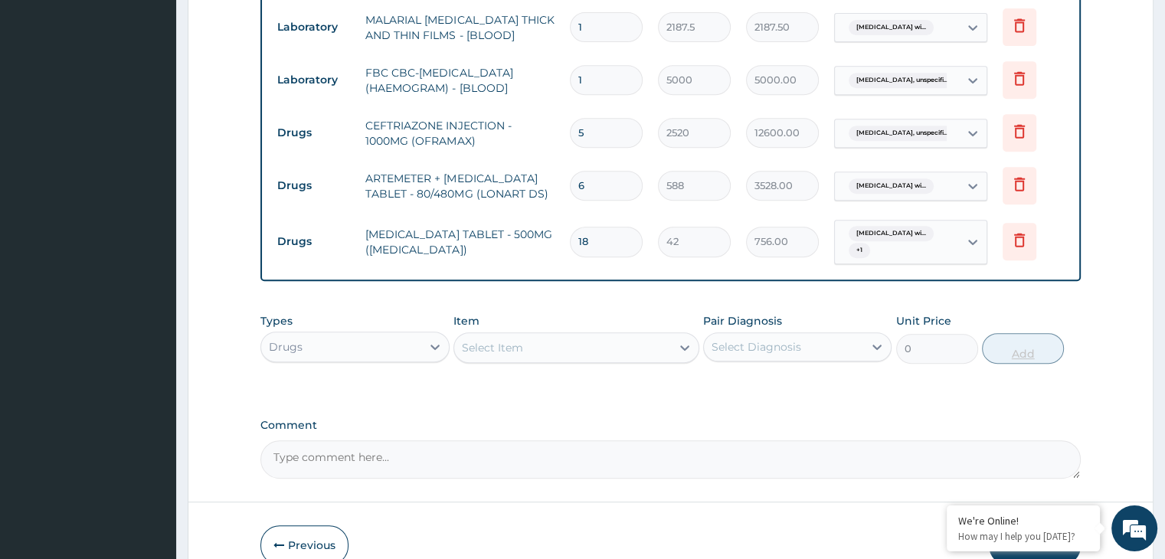
scroll to position [746, 0]
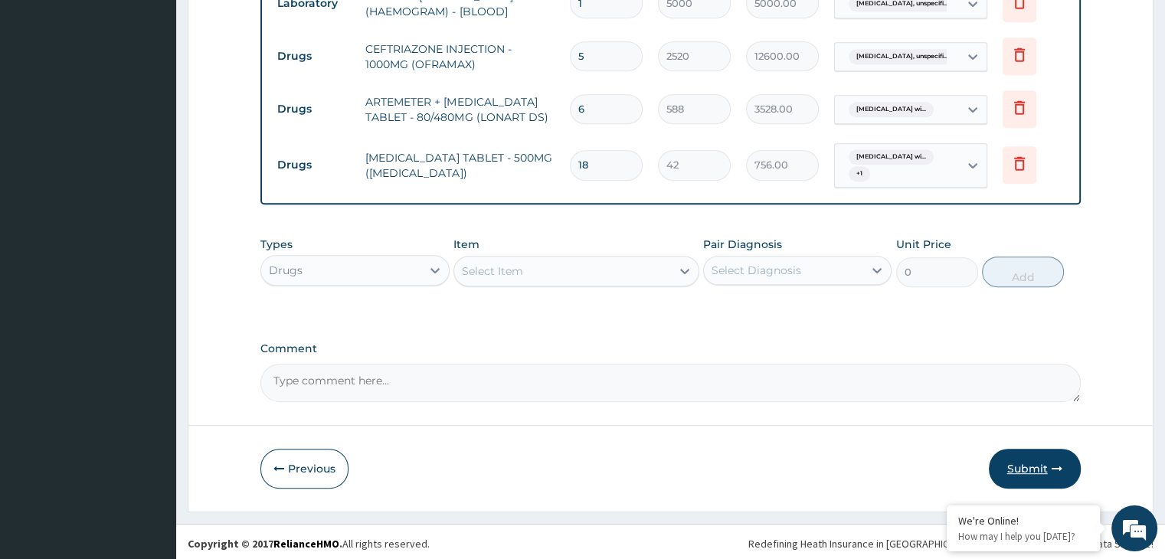
type input "18"
click at [1049, 471] on button "Submit" at bounding box center [1035, 469] width 92 height 40
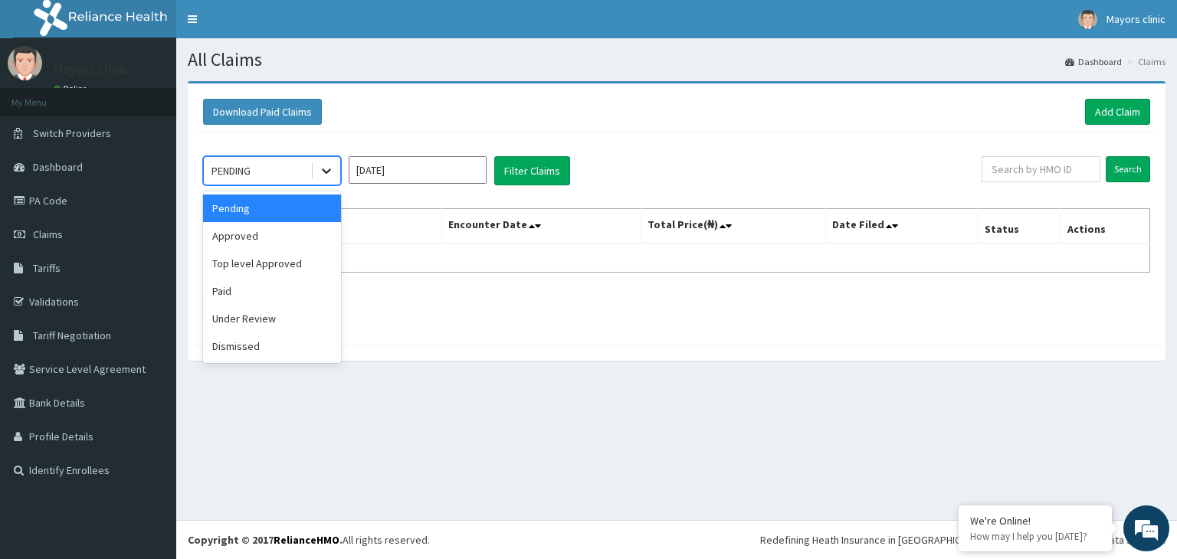
click at [328, 160] on div at bounding box center [327, 171] width 28 height 28
click at [267, 246] on div "Approved" at bounding box center [272, 236] width 138 height 28
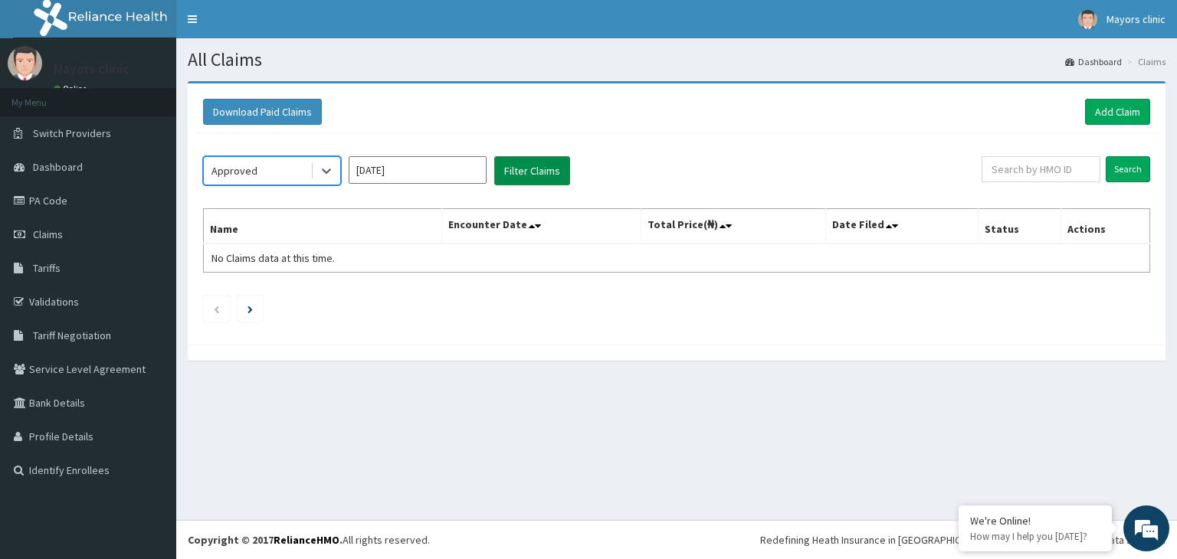
click at [548, 164] on button "Filter Claims" at bounding box center [532, 170] width 76 height 29
